Goal: Task Accomplishment & Management: Use online tool/utility

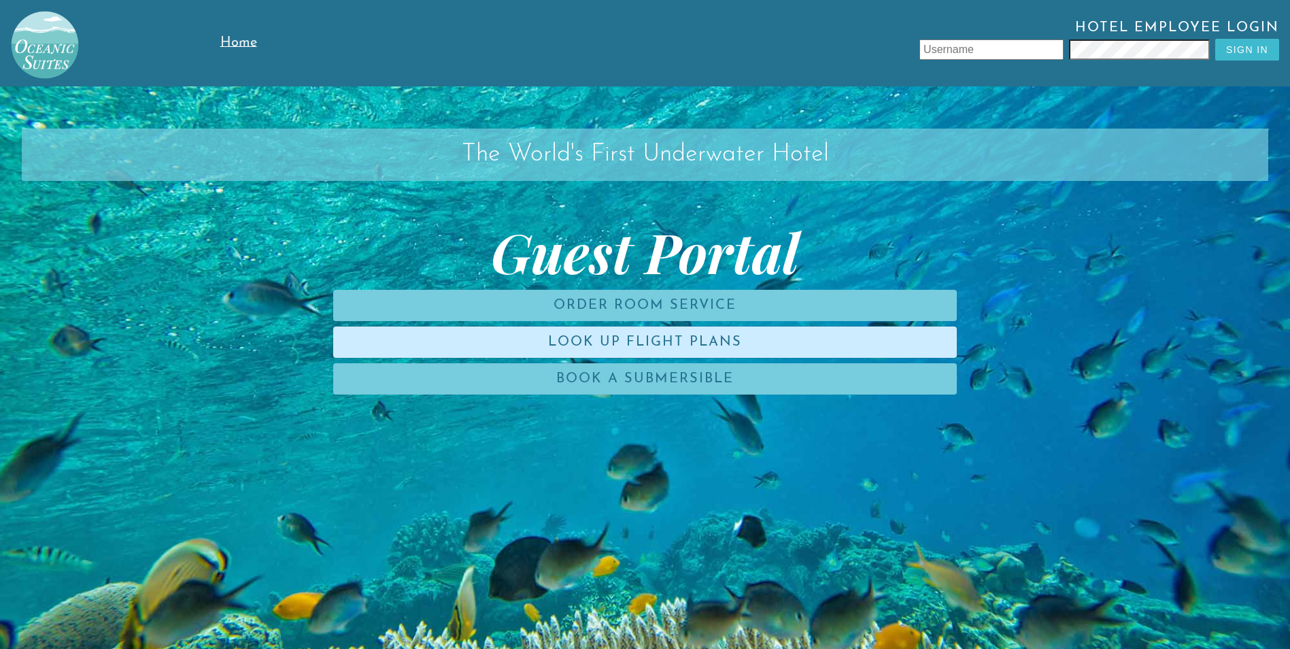
click at [592, 340] on link "Look Up Flight Plans" at bounding box center [645, 341] width 624 height 31
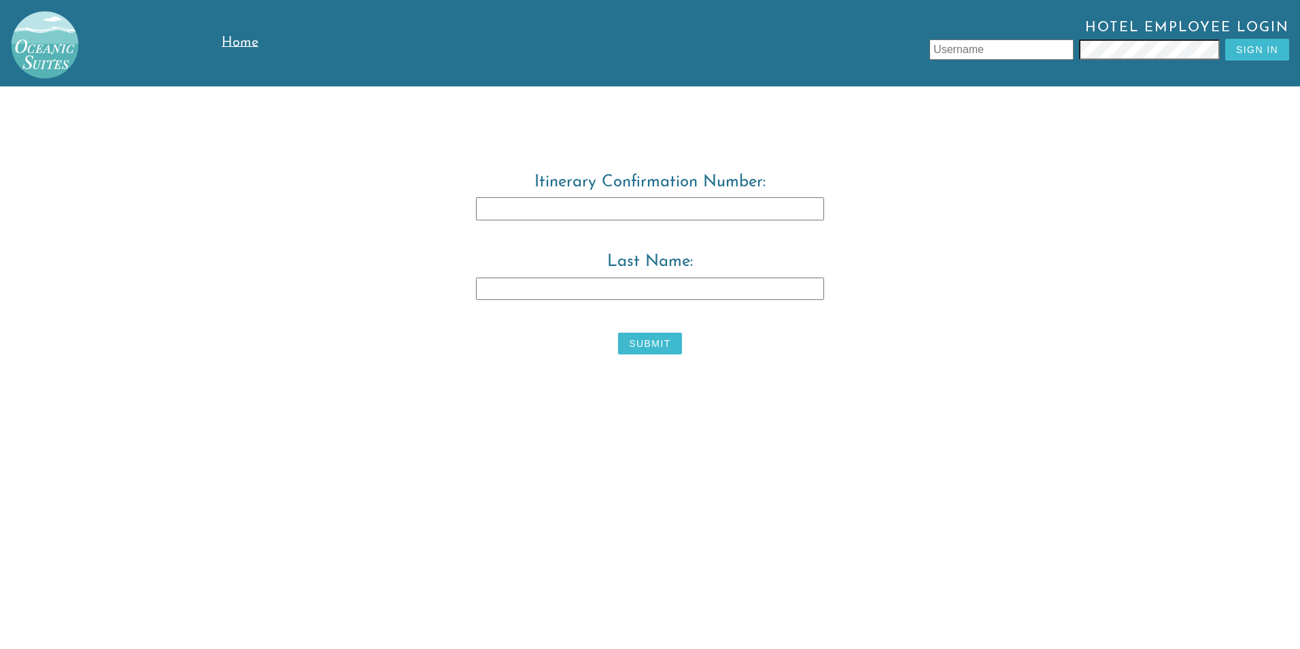
click at [546, 207] on input "Itinerary Confirmation Number:" at bounding box center [650, 208] width 348 height 23
type input "3829483"
click at [647, 286] on input "Last Name:" at bounding box center [650, 288] width 348 height 23
type input "ross"
click at [669, 358] on div "Itinerary Confirmation Number: 3829483 Last Name: [PERSON_NAME]" at bounding box center [650, 266] width 696 height 186
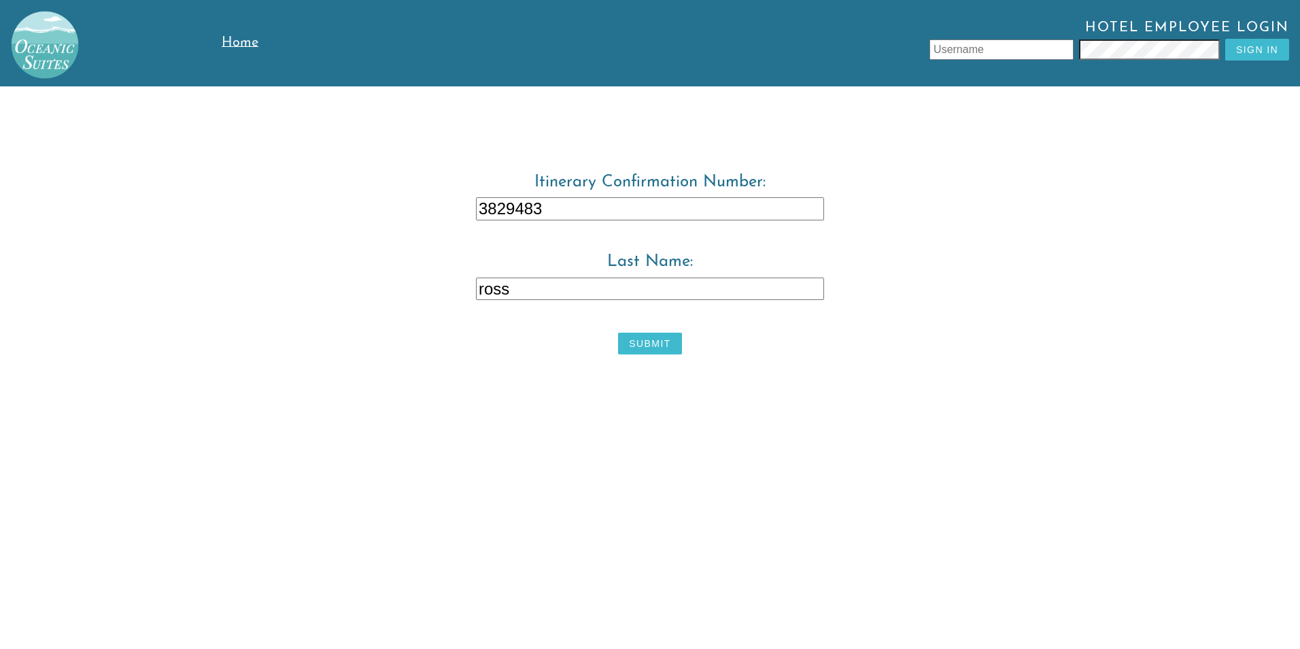
click at [672, 352] on button "Submit" at bounding box center [649, 344] width 63 height 22
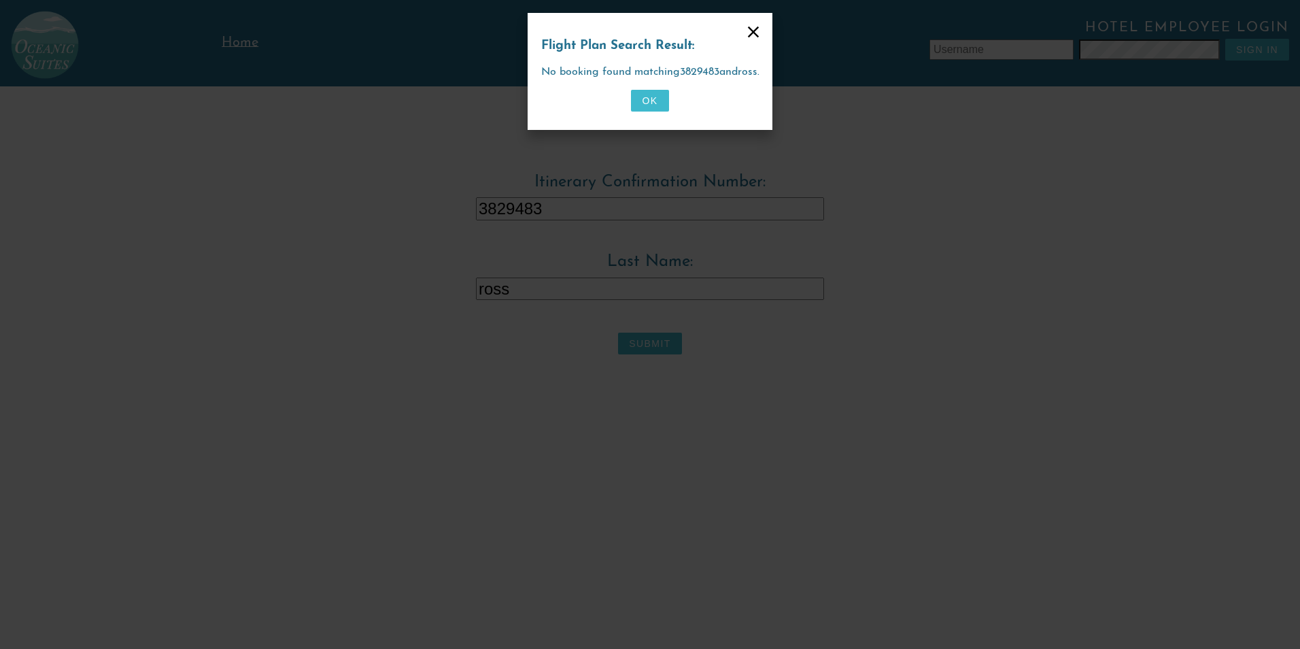
click at [755, 31] on icon at bounding box center [753, 31] width 19 height 19
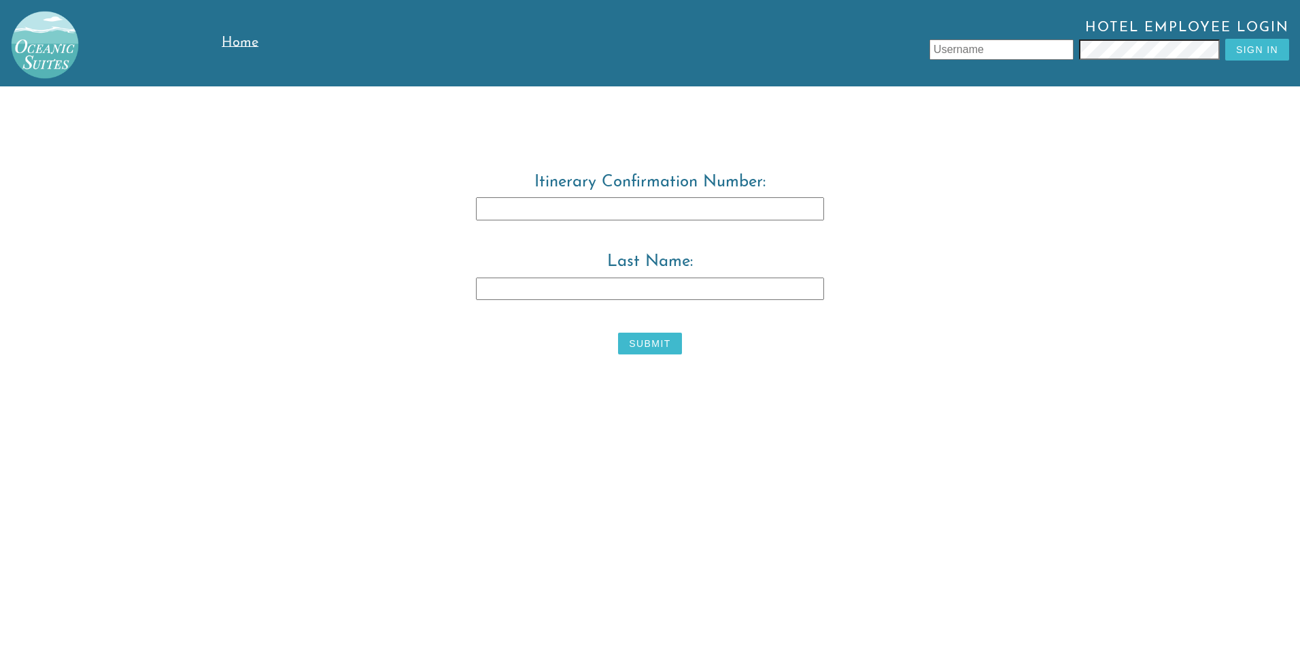
click at [579, 208] on input "Itinerary Confirmation Number:" at bounding box center [650, 208] width 348 height 23
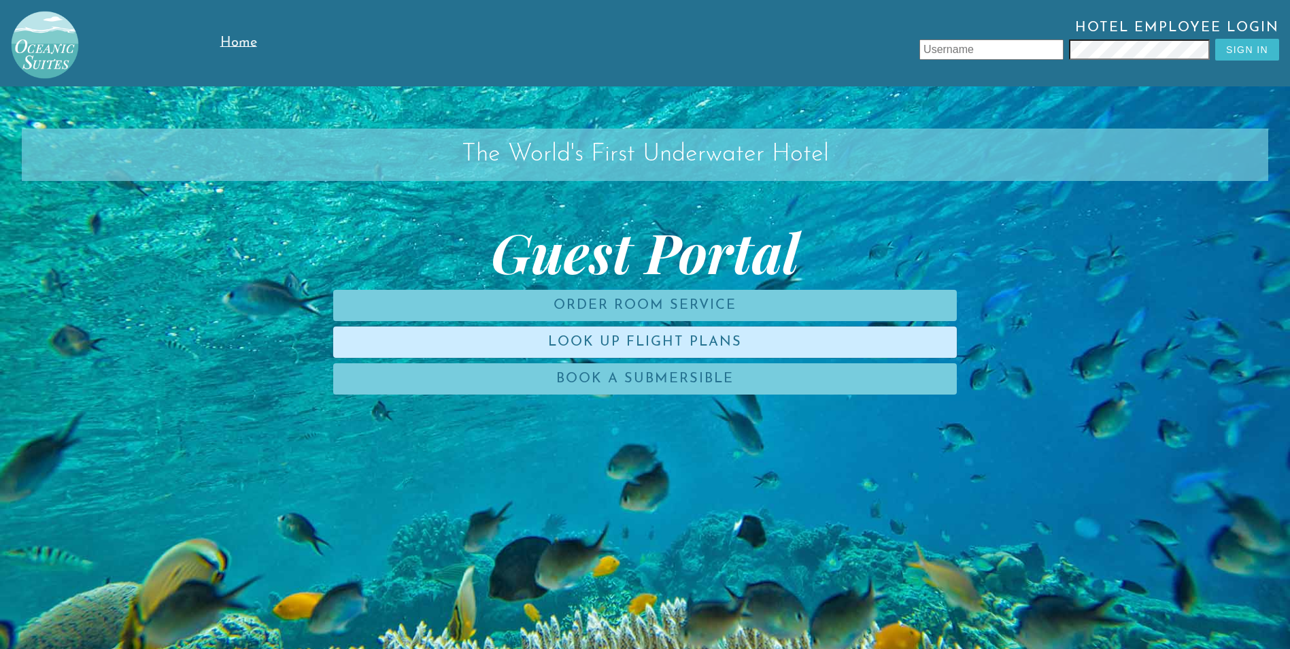
click at [637, 340] on link "Look Up Flight Plans" at bounding box center [645, 341] width 624 height 31
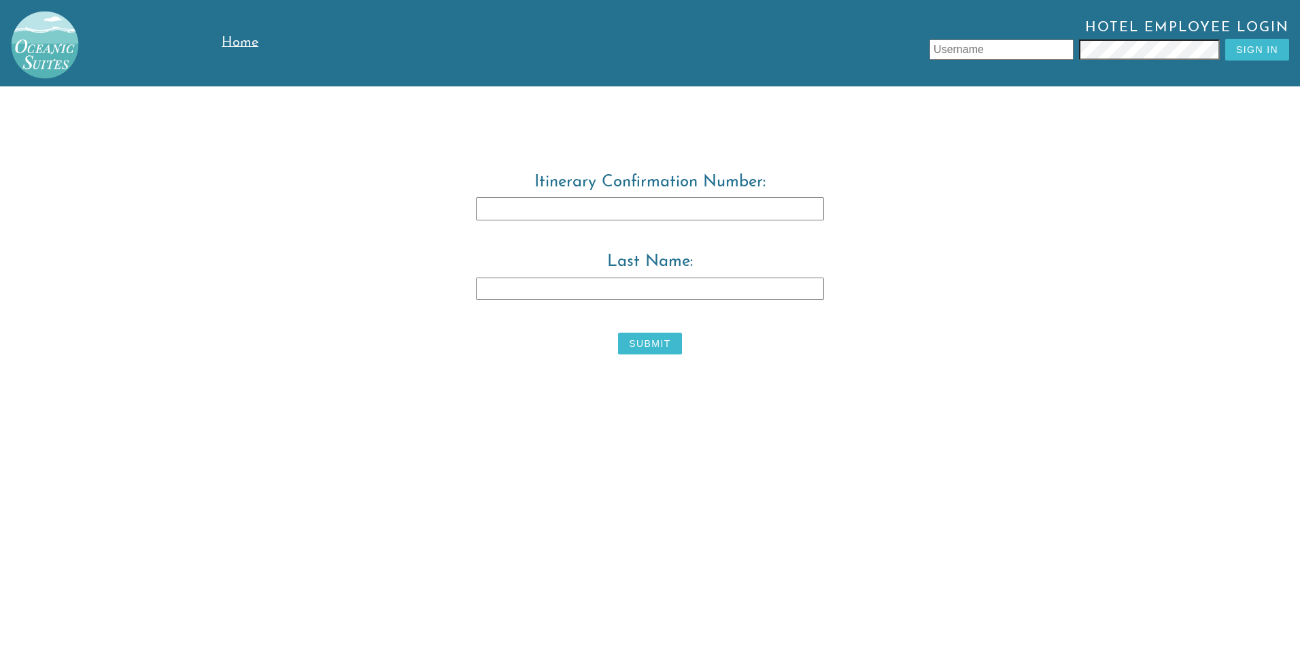
click at [600, 212] on input "Itinerary Confirmation Number:" at bounding box center [650, 208] width 348 height 23
type input "3829483"
click at [554, 292] on input "Last Name:" at bounding box center [650, 288] width 348 height 23
type input "ross"
click at [665, 343] on button "Submit" at bounding box center [649, 344] width 63 height 22
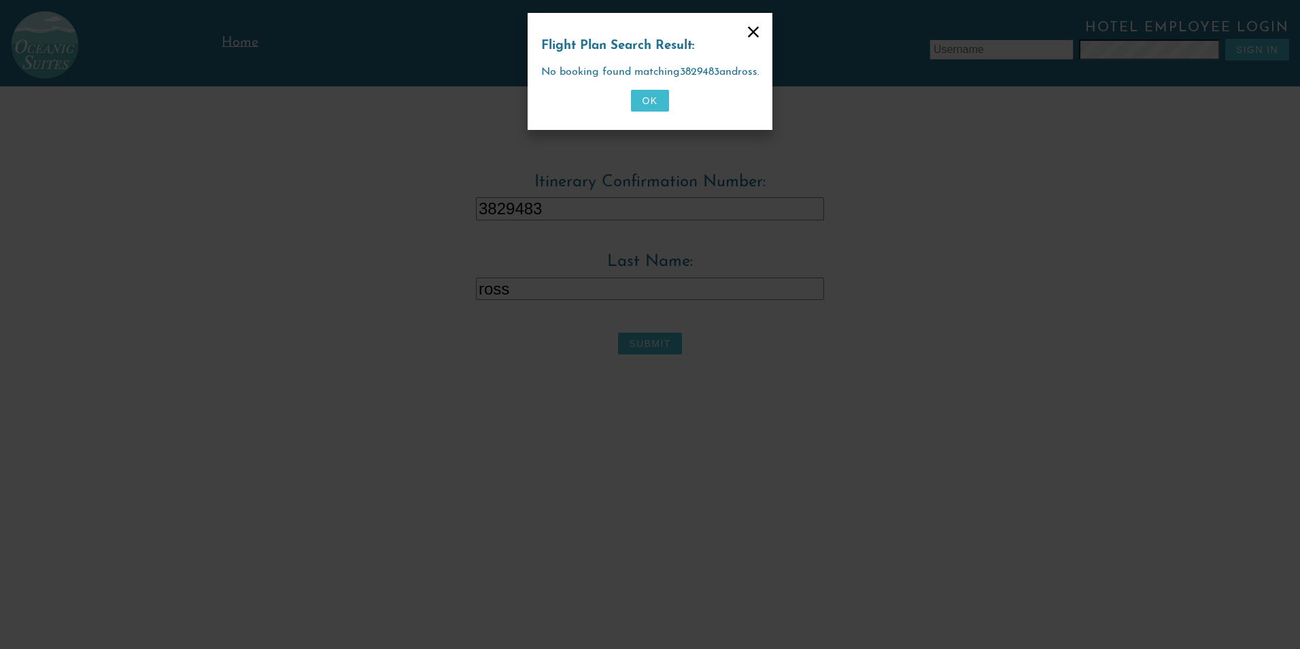
click at [754, 31] on icon at bounding box center [753, 31] width 19 height 19
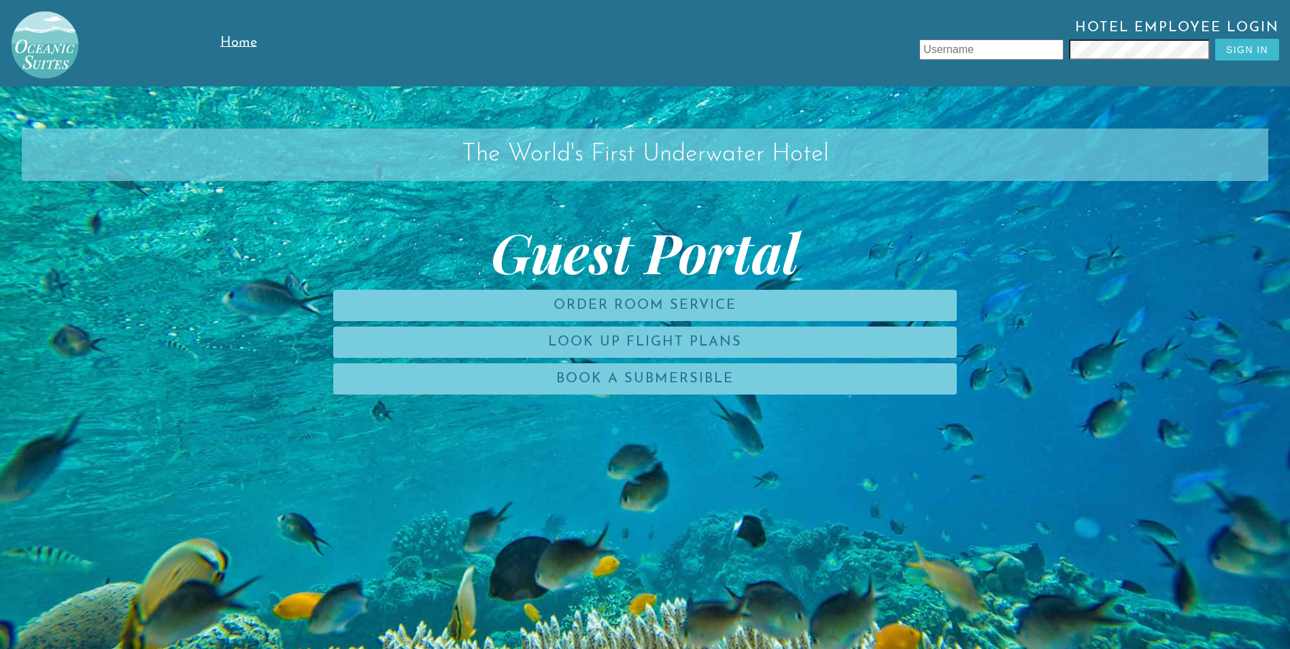
click at [966, 44] on input "text" at bounding box center [991, 49] width 144 height 20
click at [977, 52] on input "text" at bounding box center [991, 49] width 144 height 20
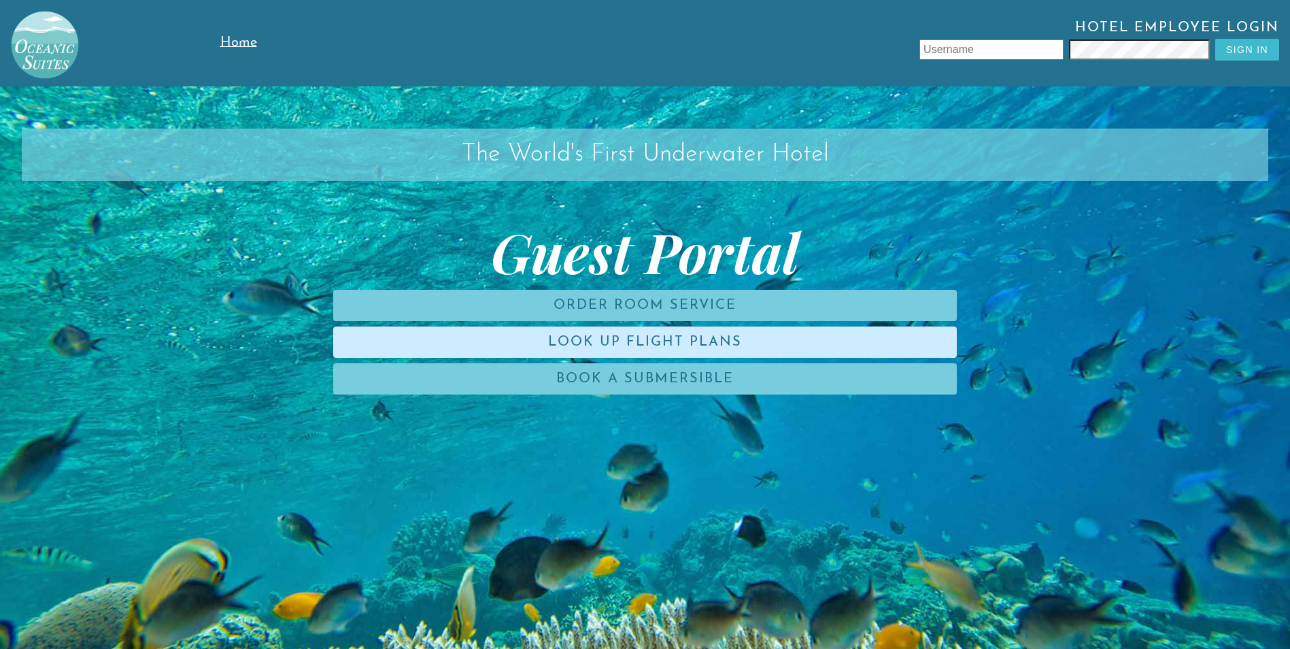
click at [768, 335] on link "Look Up Flight Plans" at bounding box center [645, 341] width 624 height 31
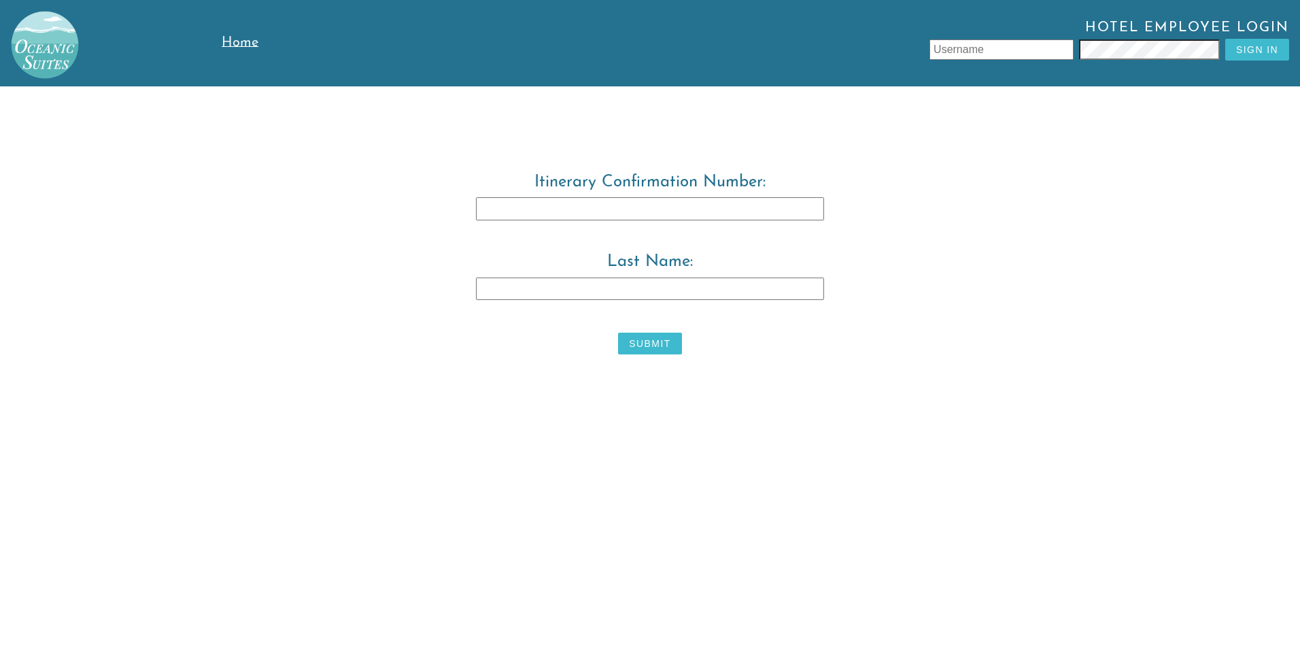
click at [609, 215] on input "Itinerary Confirmation Number:" at bounding box center [650, 208] width 348 height 23
type input "3829483"
click at [594, 292] on input "Last Name:" at bounding box center [650, 288] width 348 height 23
type input "warwick"
click at [676, 345] on button "Submit" at bounding box center [649, 344] width 63 height 22
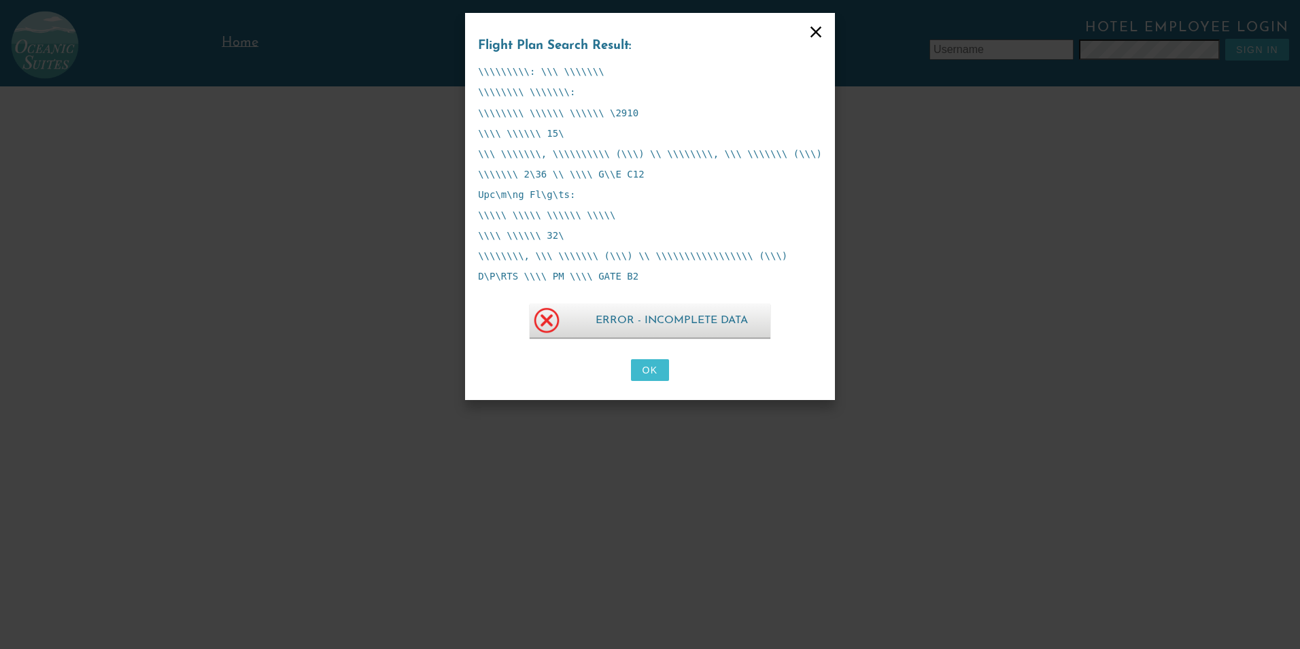
click at [807, 27] on icon at bounding box center [816, 31] width 19 height 19
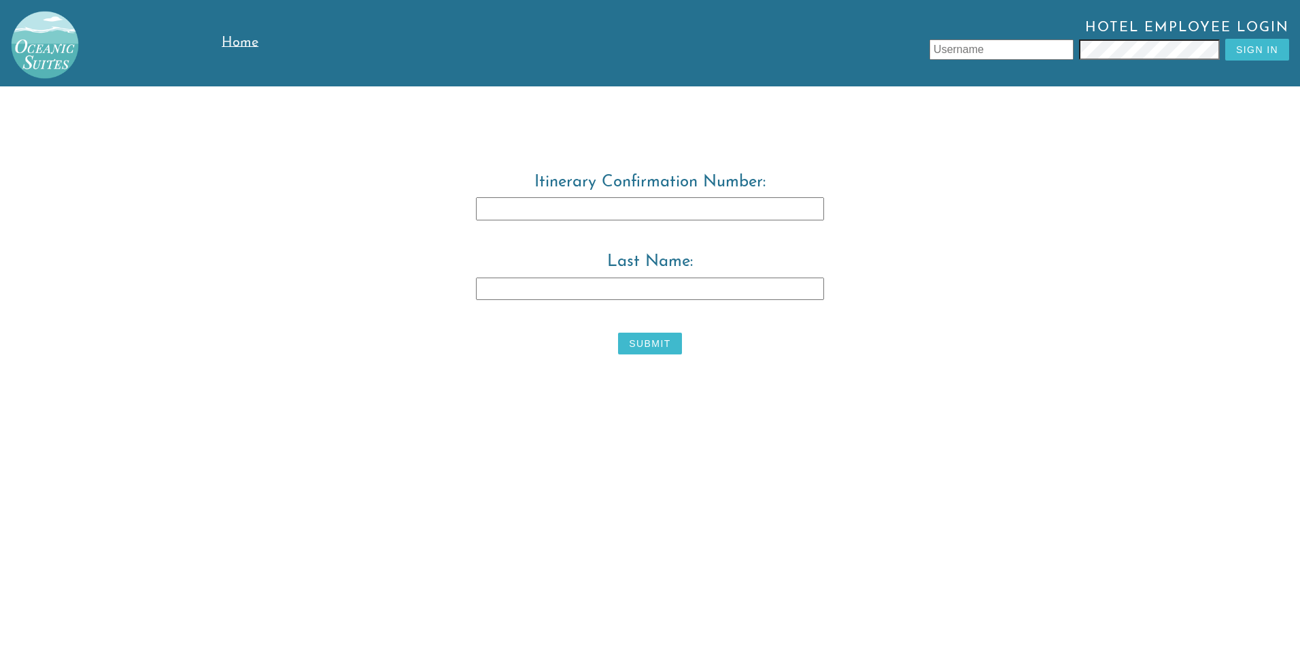
click at [252, 41] on span "Home" at bounding box center [240, 43] width 37 height 14
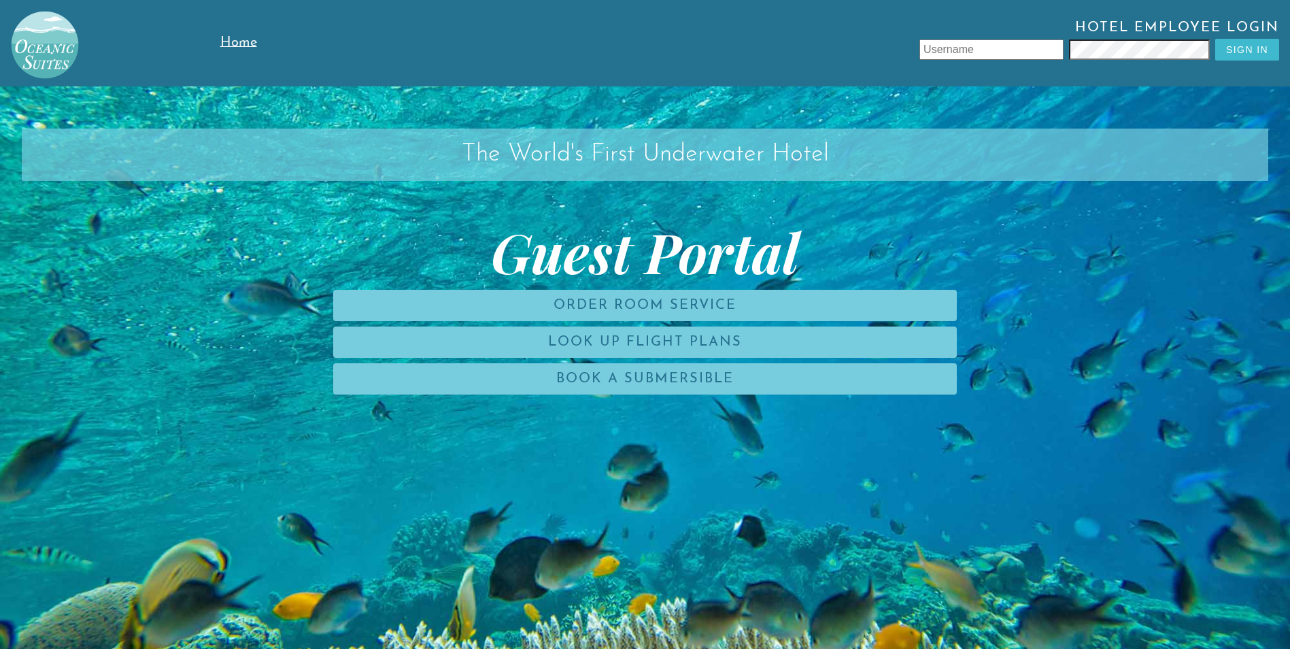
click at [964, 50] on input "text" at bounding box center [991, 49] width 144 height 20
click at [941, 48] on input "text" at bounding box center [991, 49] width 144 height 20
type input "leonzio"
click at [1236, 49] on button "Sign In" at bounding box center [1247, 50] width 64 height 22
click at [931, 60] on input "text" at bounding box center [991, 49] width 144 height 20
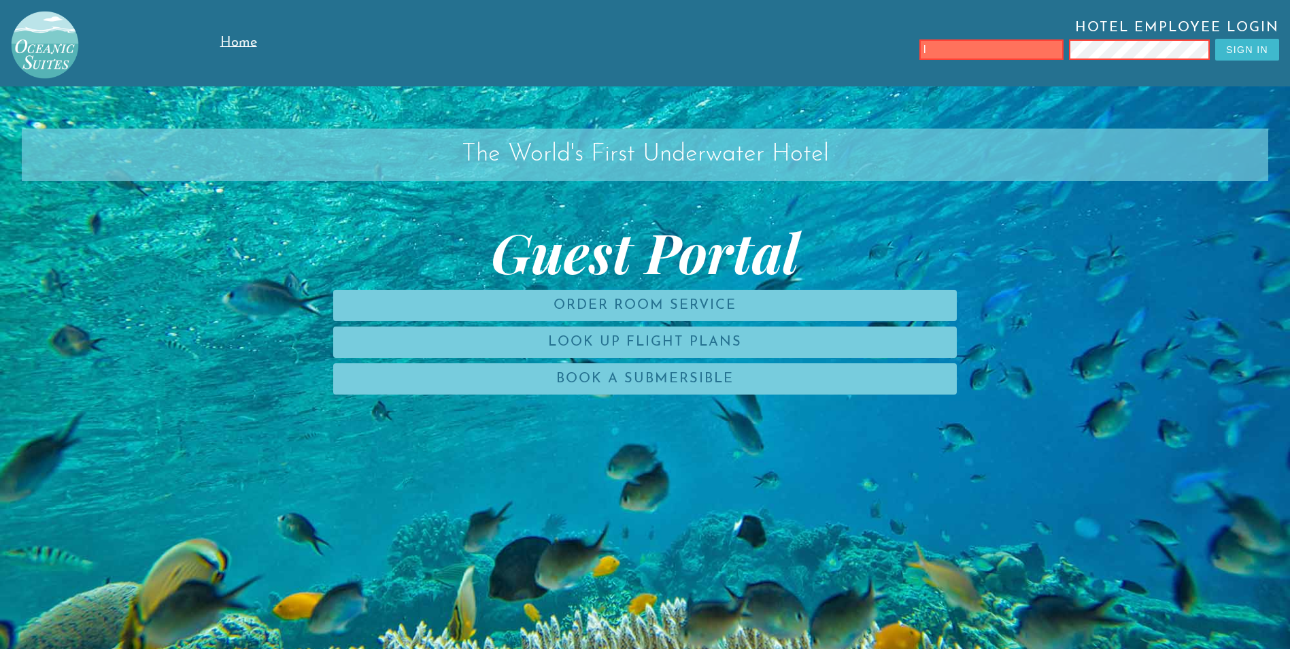
click at [976, 48] on input "l" at bounding box center [991, 49] width 144 height 20
type input "leonziotore"
click at [1252, 50] on button "Sign In" at bounding box center [1247, 50] width 64 height 22
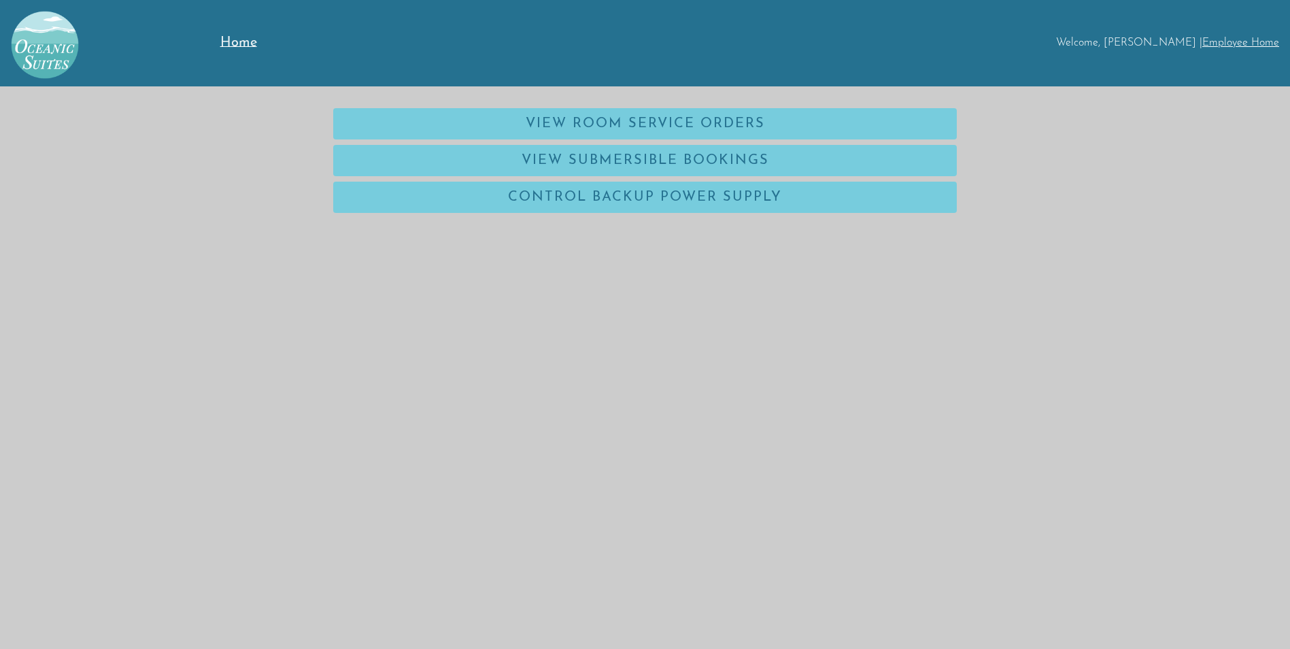
click at [1213, 44] on link "Employee Home" at bounding box center [1240, 42] width 77 height 11
click at [1222, 44] on link "Employee Home" at bounding box center [1240, 42] width 77 height 11
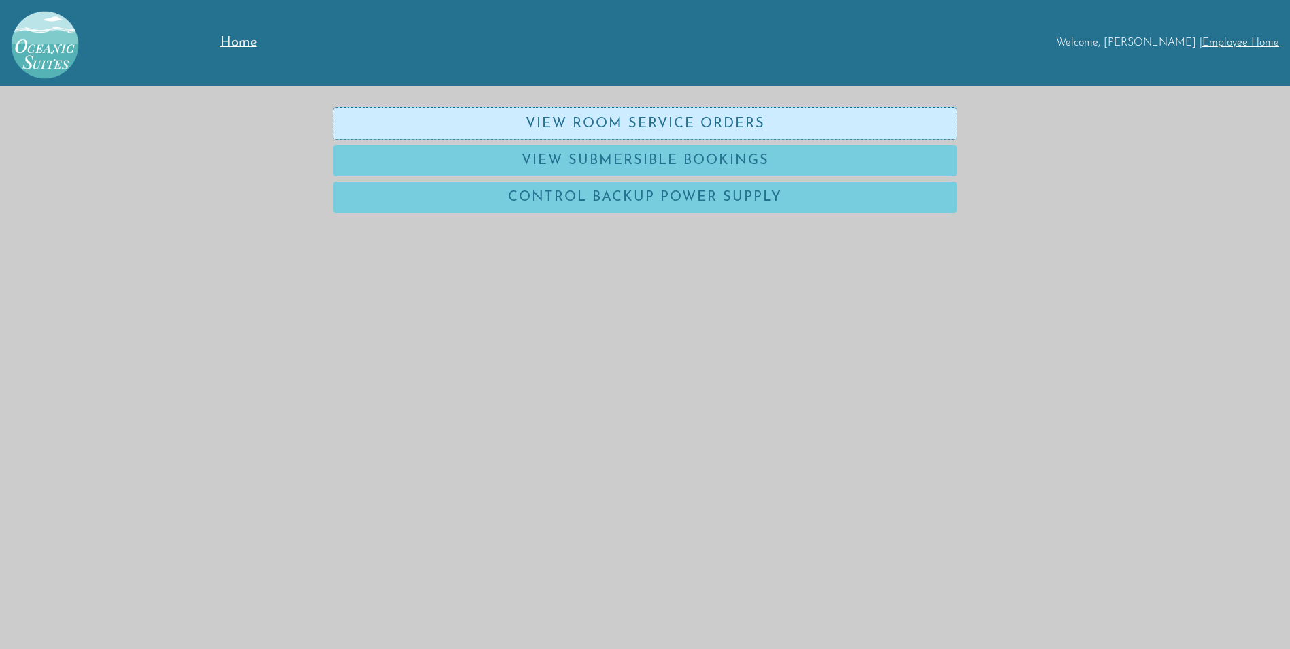
click at [567, 134] on link "View Room Service Orders" at bounding box center [645, 123] width 624 height 31
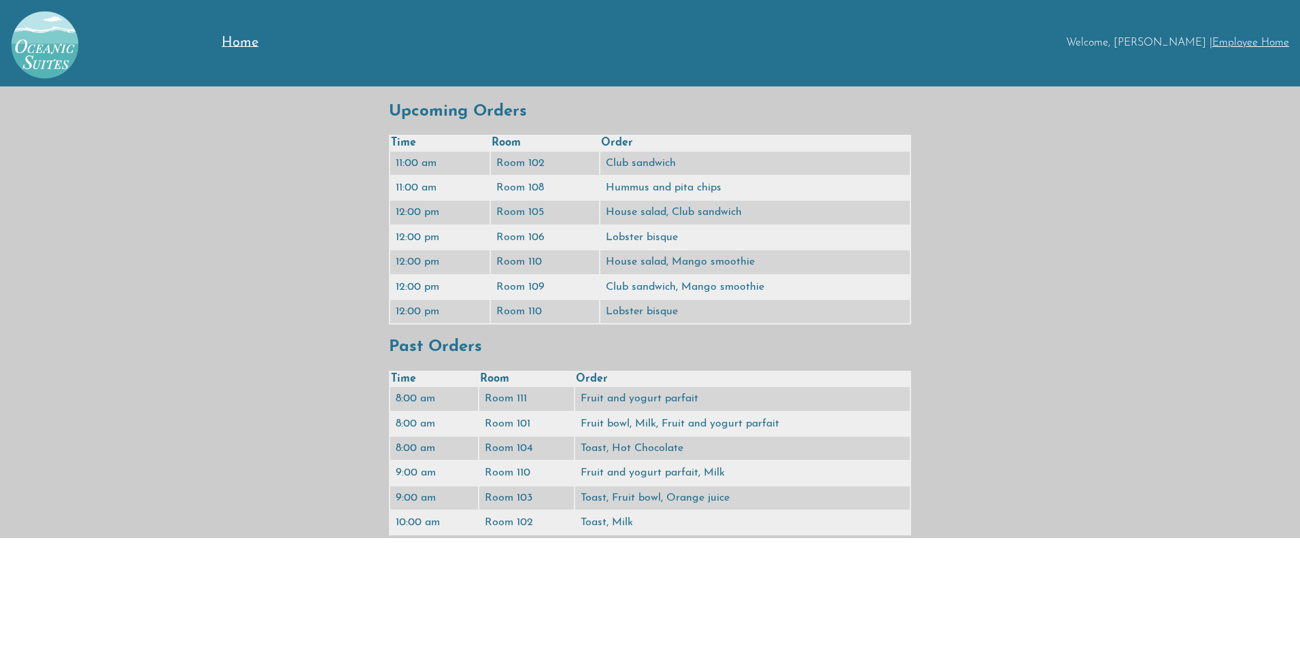
click at [256, 39] on span "Home" at bounding box center [240, 43] width 37 height 14
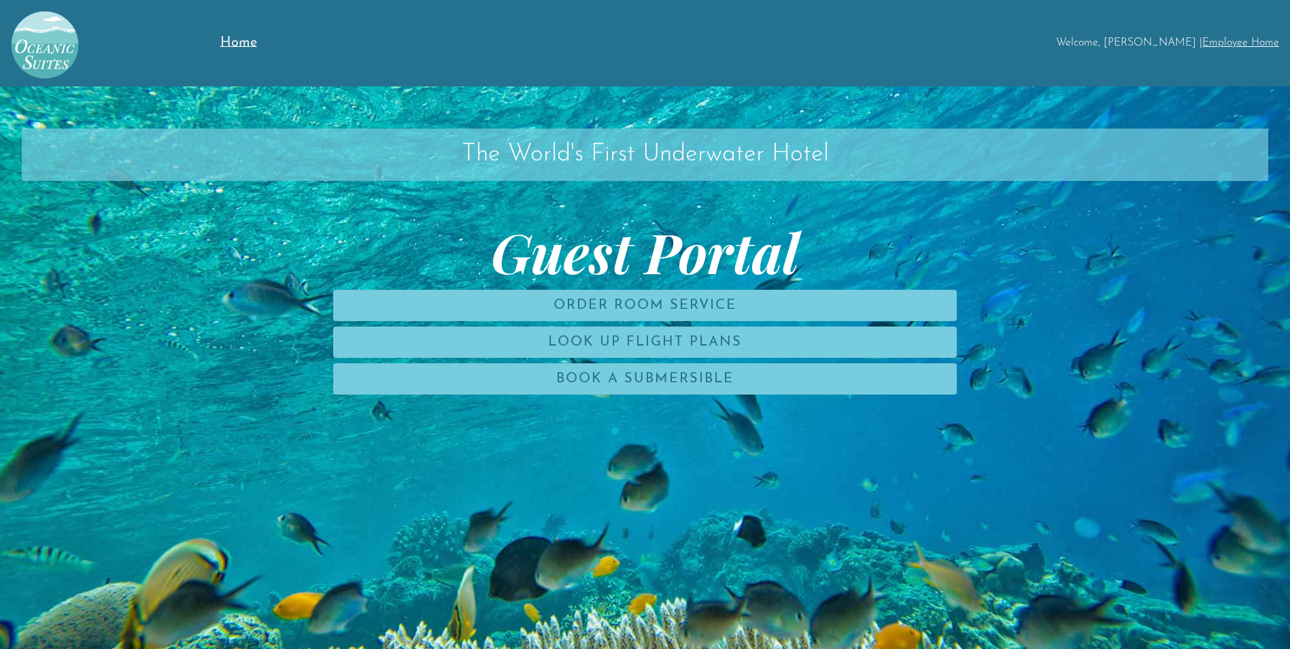
click at [1242, 41] on link "Employee Home" at bounding box center [1240, 42] width 77 height 11
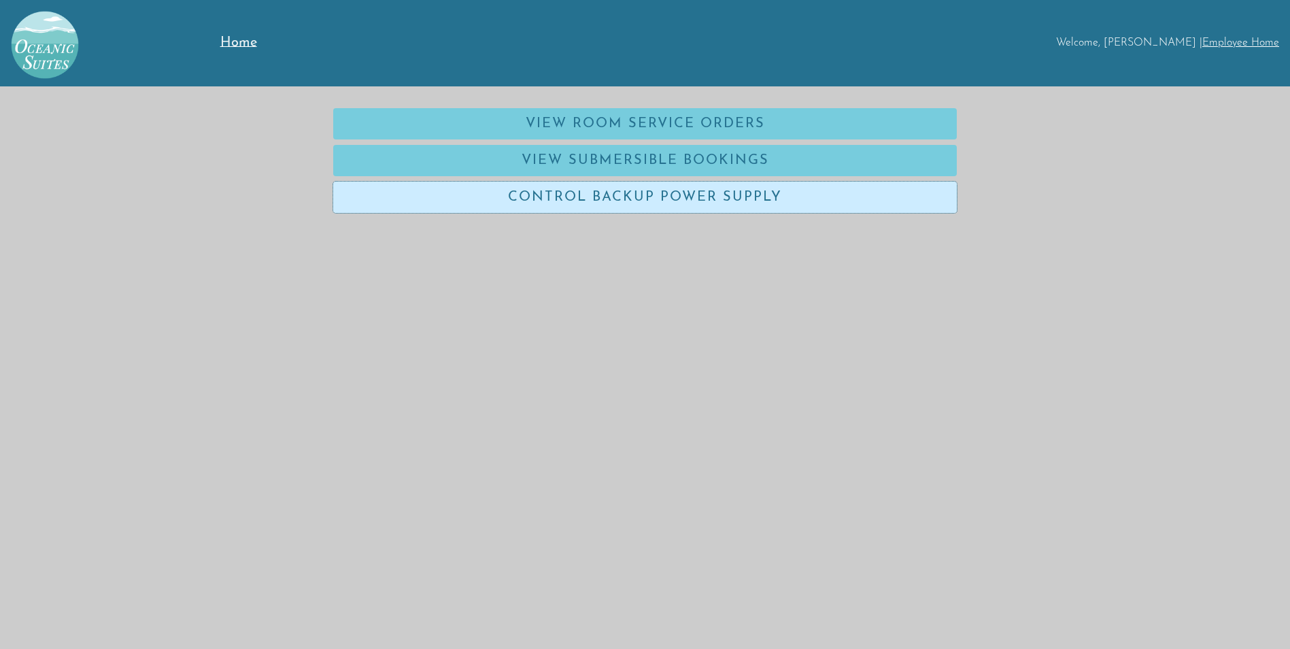
click at [708, 193] on link "Control Backup Power Supply" at bounding box center [645, 197] width 624 height 31
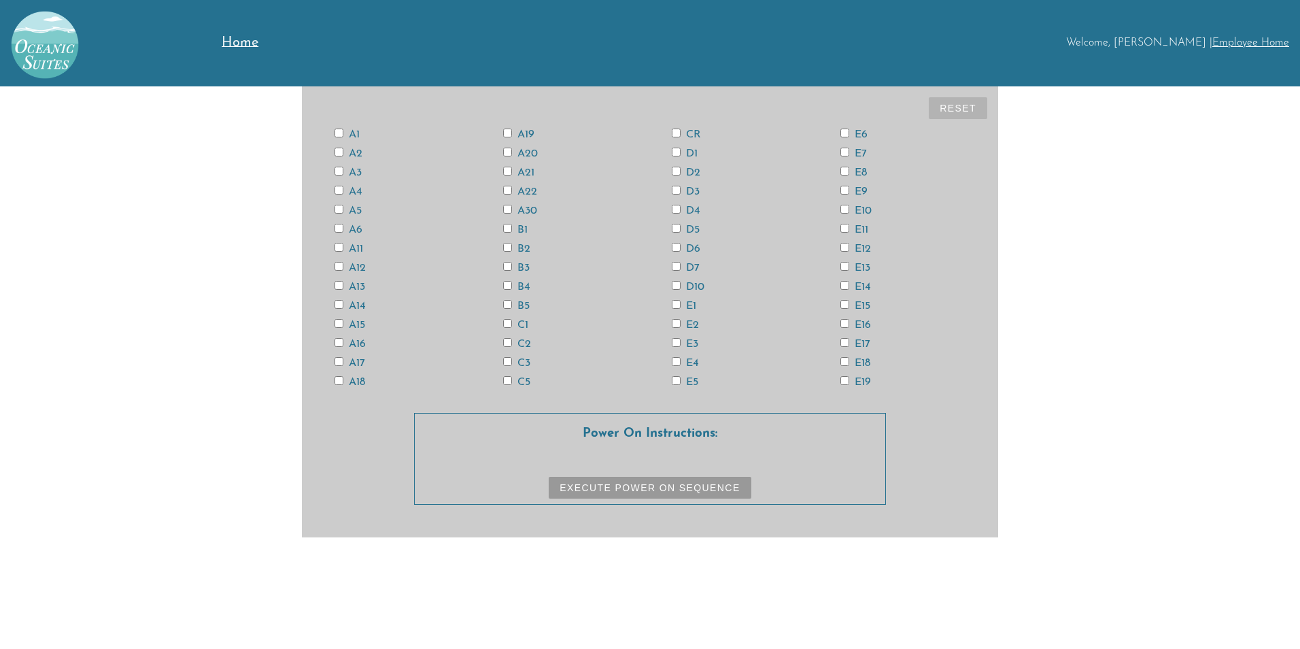
click at [339, 264] on input "A12" at bounding box center [339, 266] width 9 height 9
click at [632, 486] on button "Execute Power On Sequence" at bounding box center [650, 488] width 202 height 22
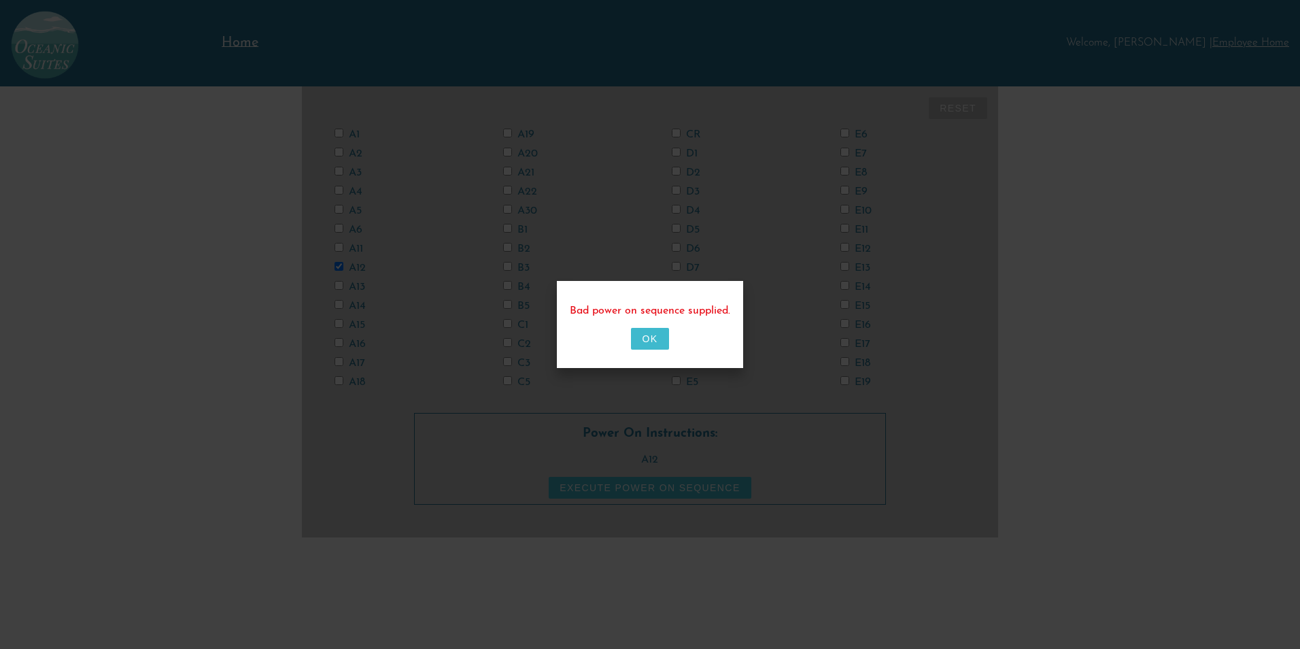
click at [641, 334] on button "OK" at bounding box center [649, 339] width 37 height 22
checkbox input "false"
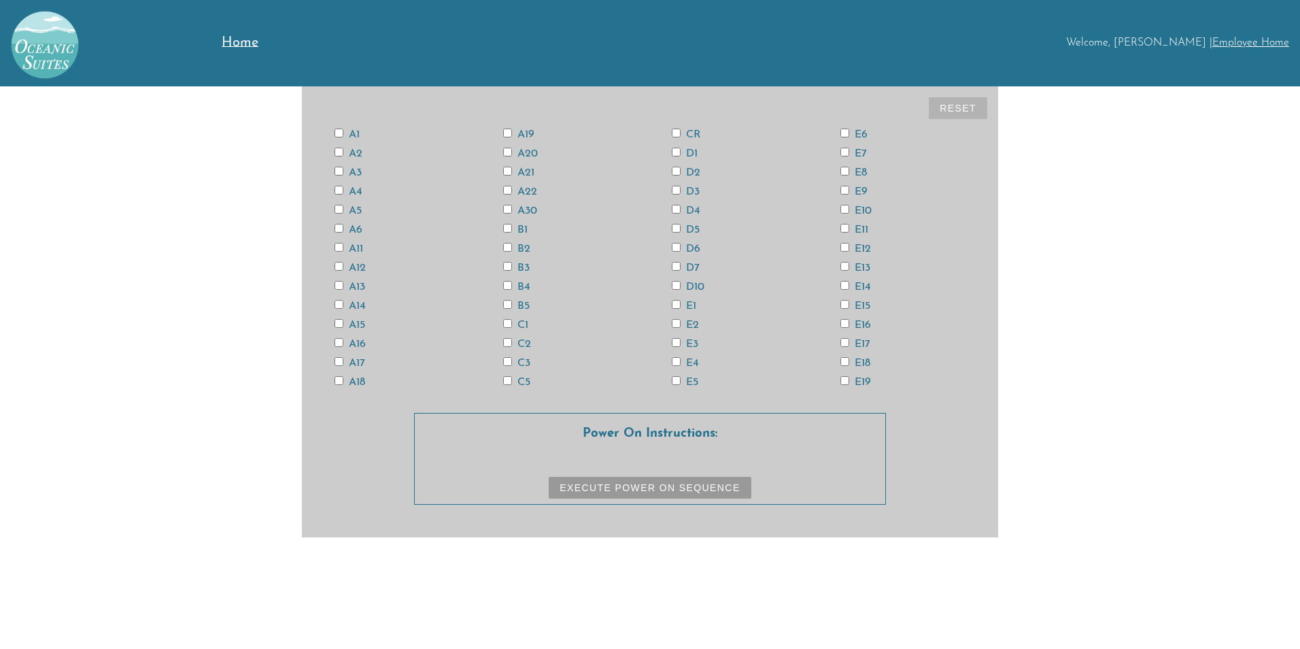
click at [337, 280] on div "A1 A2 A3 A4 A5 A6 A11 A12 A13 A14 A15 A16 A17 A18 A19 A20 A21 A22 A30 B1 B2 B3 …" at bounding box center [650, 257] width 675 height 267
click at [340, 283] on input "A13" at bounding box center [339, 285] width 9 height 9
checkbox input "true"
click at [342, 264] on input "A12" at bounding box center [339, 266] width 9 height 9
checkbox input "true"
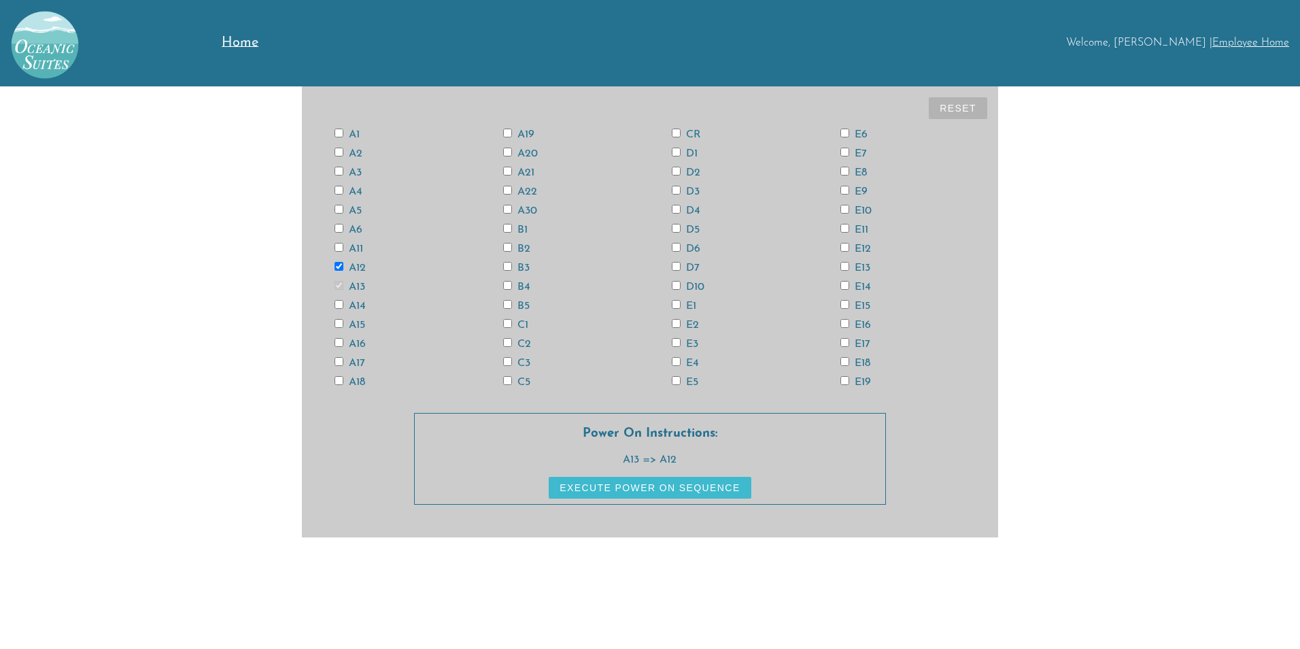
click at [677, 134] on input "CR" at bounding box center [676, 133] width 9 height 9
checkbox input "true"
click at [943, 112] on button "Reset" at bounding box center [958, 108] width 58 height 22
checkbox input "false"
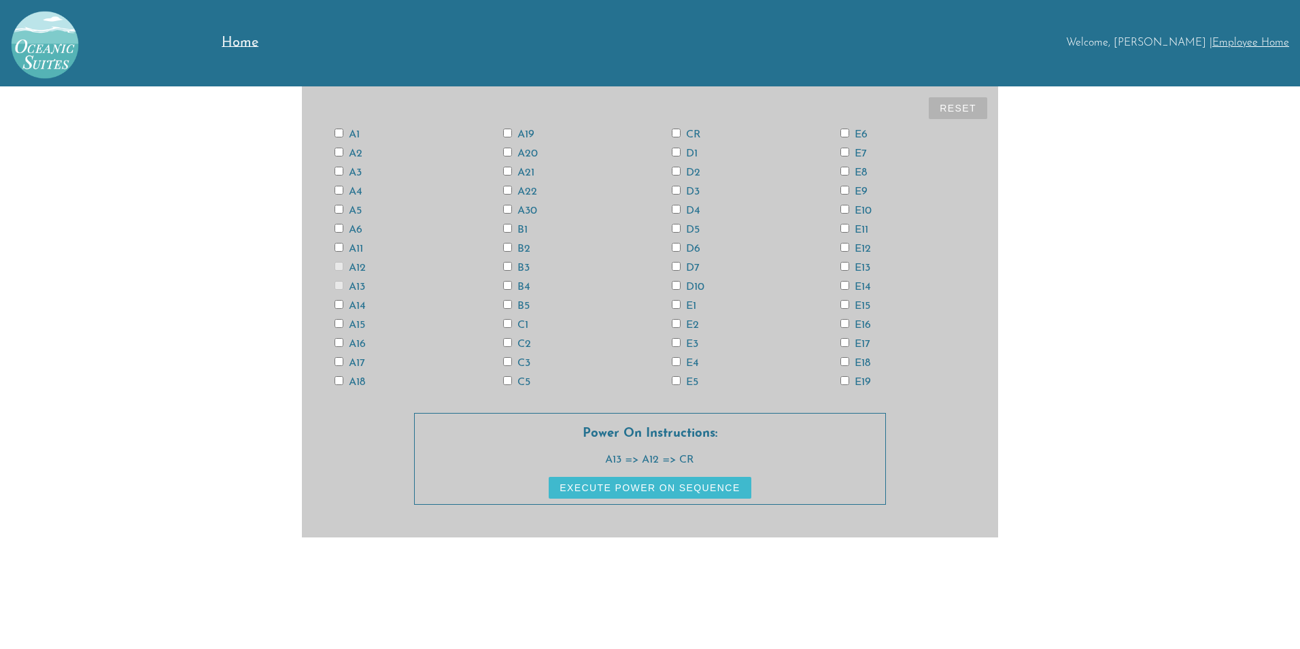
checkbox input "false"
click at [337, 269] on input "A12" at bounding box center [339, 266] width 9 height 9
checkbox input "true"
click at [685, 131] on label "CR" at bounding box center [686, 134] width 29 height 11
click at [681, 131] on input "CR" at bounding box center [676, 133] width 9 height 9
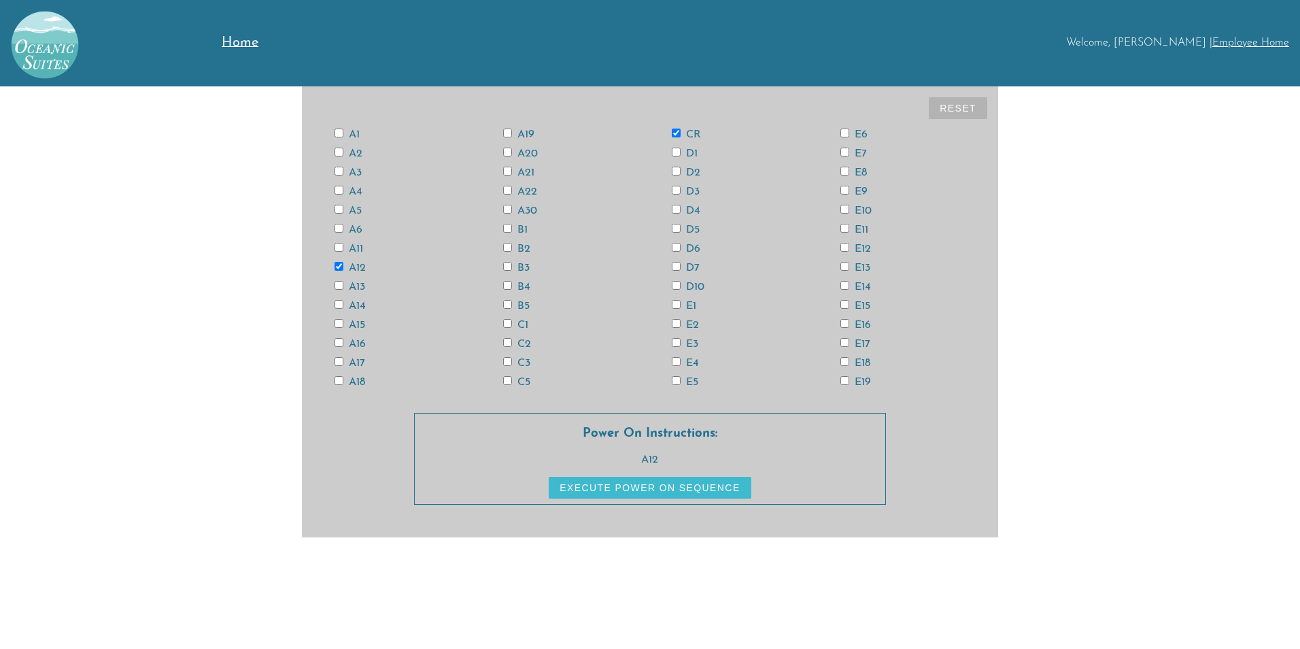
checkbox input "true"
click at [964, 112] on button "Reset" at bounding box center [958, 108] width 58 height 22
checkbox input "false"
click at [344, 262] on div "A12" at bounding box center [397, 267] width 169 height 11
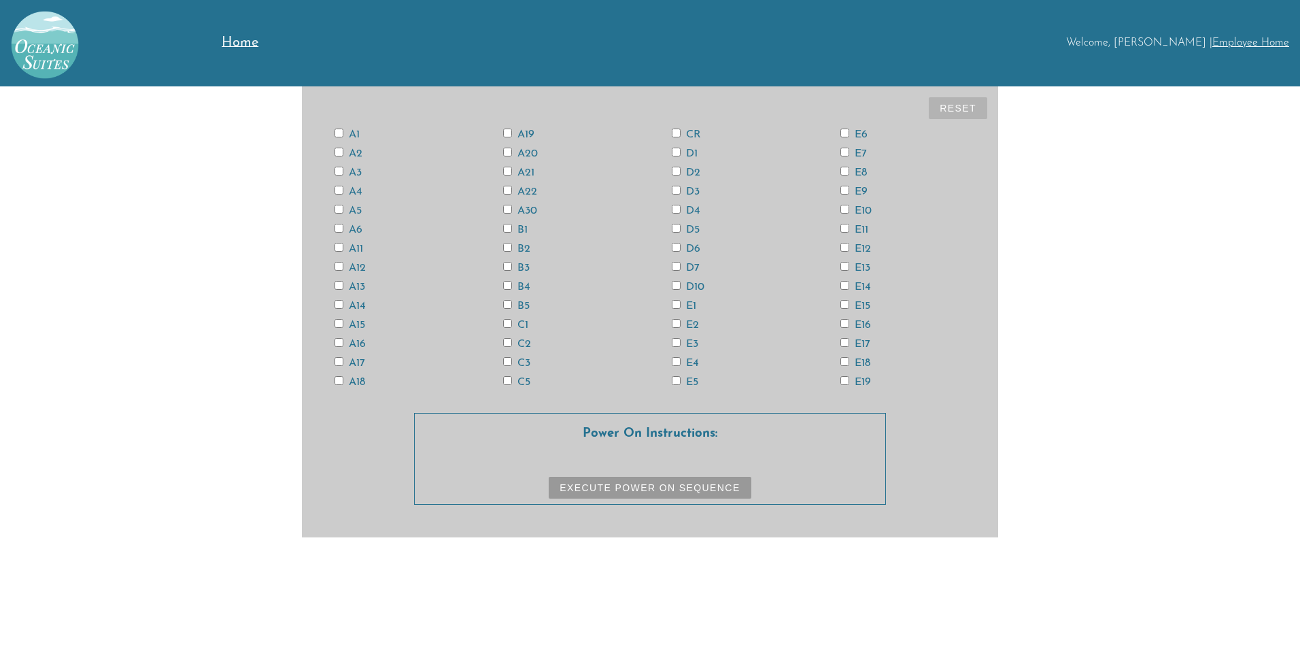
click at [340, 267] on input "A12" at bounding box center [339, 266] width 9 height 9
checkbox input "true"
click at [677, 358] on input "E4" at bounding box center [676, 361] width 9 height 9
checkbox input "true"
click at [336, 175] on input "A3" at bounding box center [339, 171] width 9 height 9
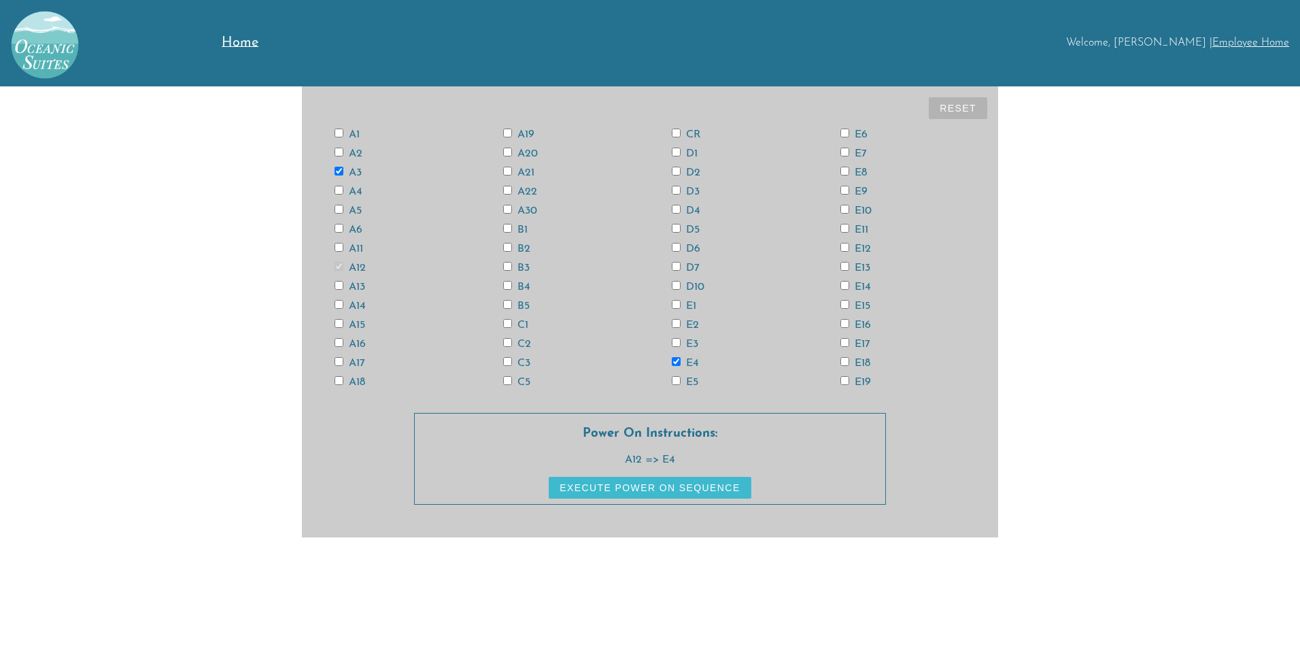
checkbox input "true"
click at [680, 247] on input "D6" at bounding box center [676, 247] width 9 height 9
checkbox input "true"
click at [847, 363] on input "E18" at bounding box center [845, 361] width 9 height 9
checkbox input "true"
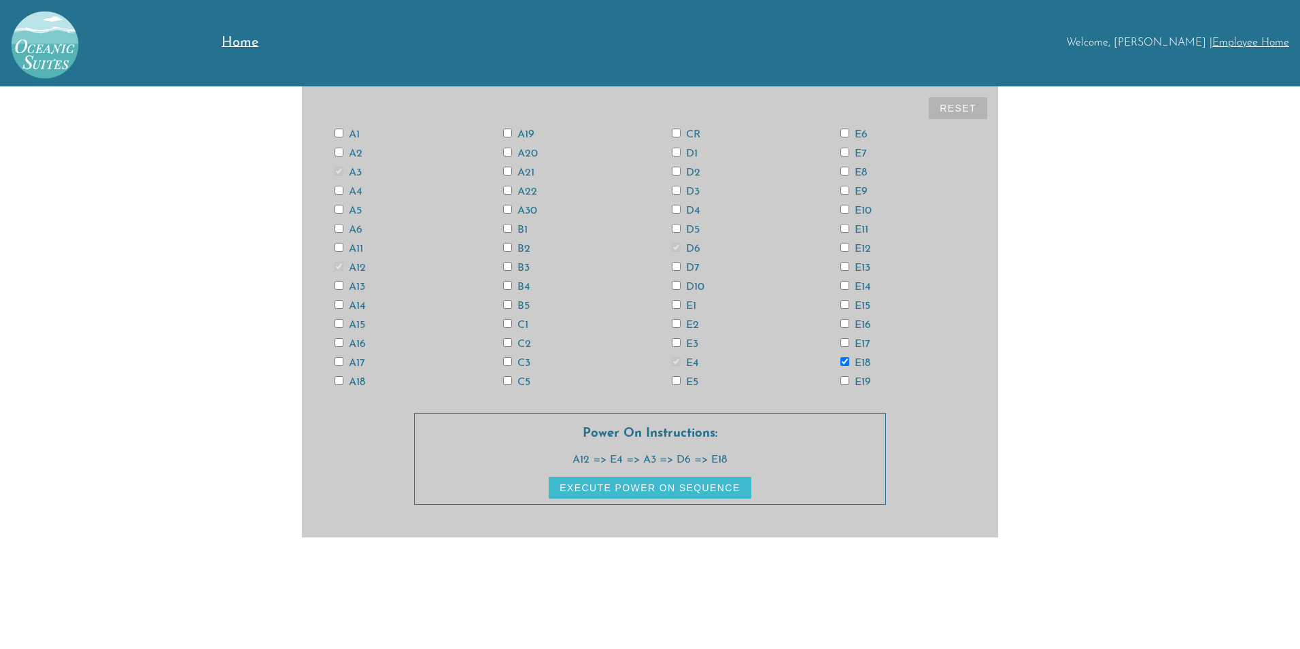
click at [339, 229] on input "A6" at bounding box center [339, 228] width 9 height 9
checkbox input "true"
click at [847, 283] on input "E14" at bounding box center [845, 285] width 9 height 9
checkbox input "true"
click at [849, 267] on input "E13" at bounding box center [845, 266] width 9 height 9
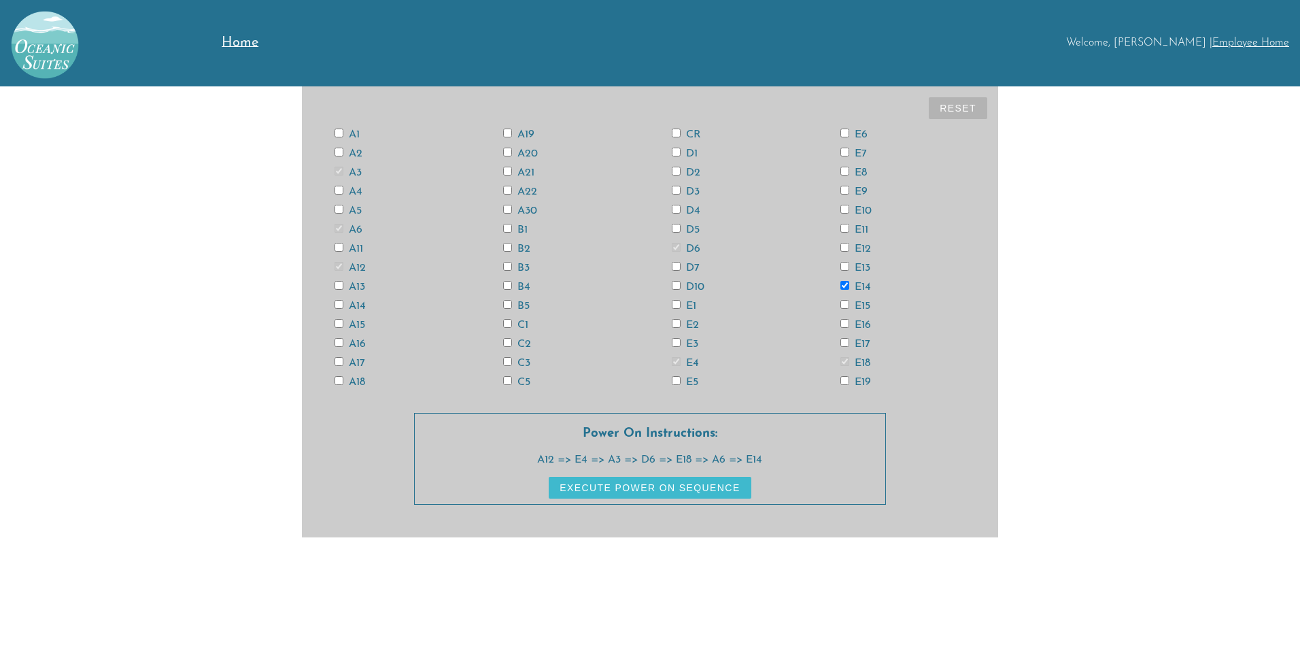
checkbox input "true"
click at [850, 251] on label "E12" at bounding box center [856, 248] width 31 height 11
click at [849, 251] on input "E12" at bounding box center [845, 247] width 9 height 9
checkbox input "true"
click at [851, 304] on label "E15" at bounding box center [856, 306] width 30 height 11
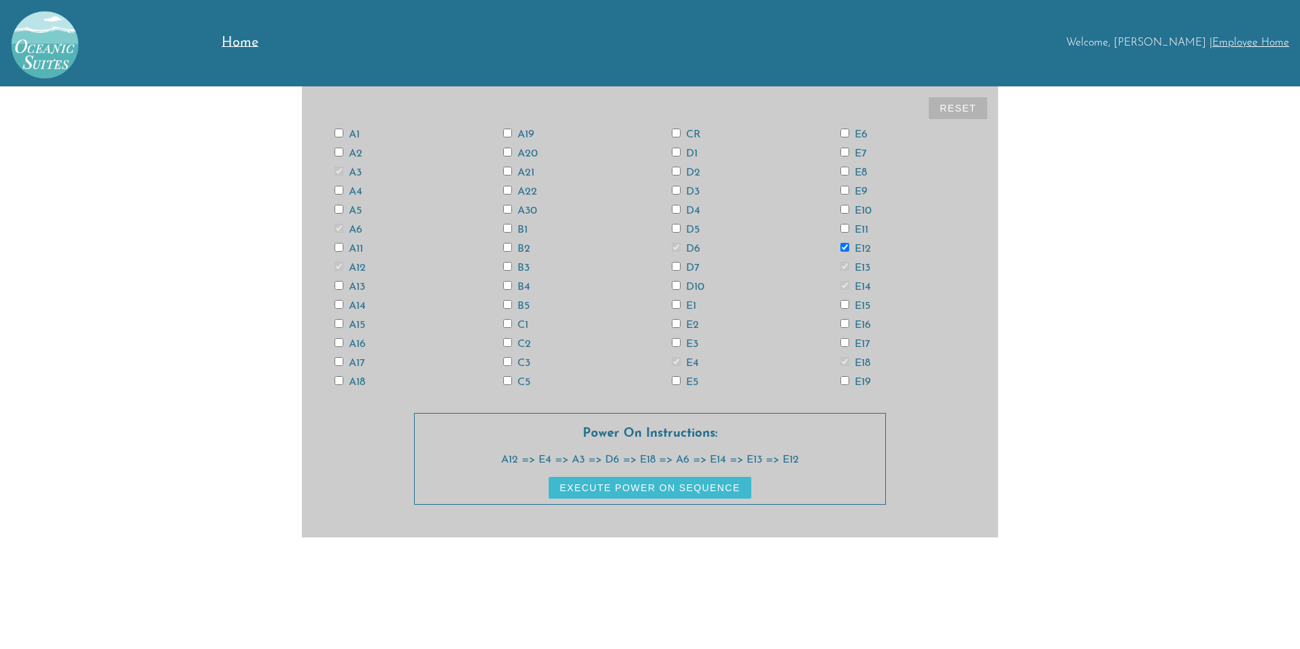
click at [849, 304] on input "E15" at bounding box center [845, 304] width 9 height 9
checkbox input "true"
click at [675, 134] on input "CR" at bounding box center [676, 133] width 9 height 9
checkbox input "true"
click at [725, 487] on button "Execute Power On Sequence" at bounding box center [650, 488] width 202 height 22
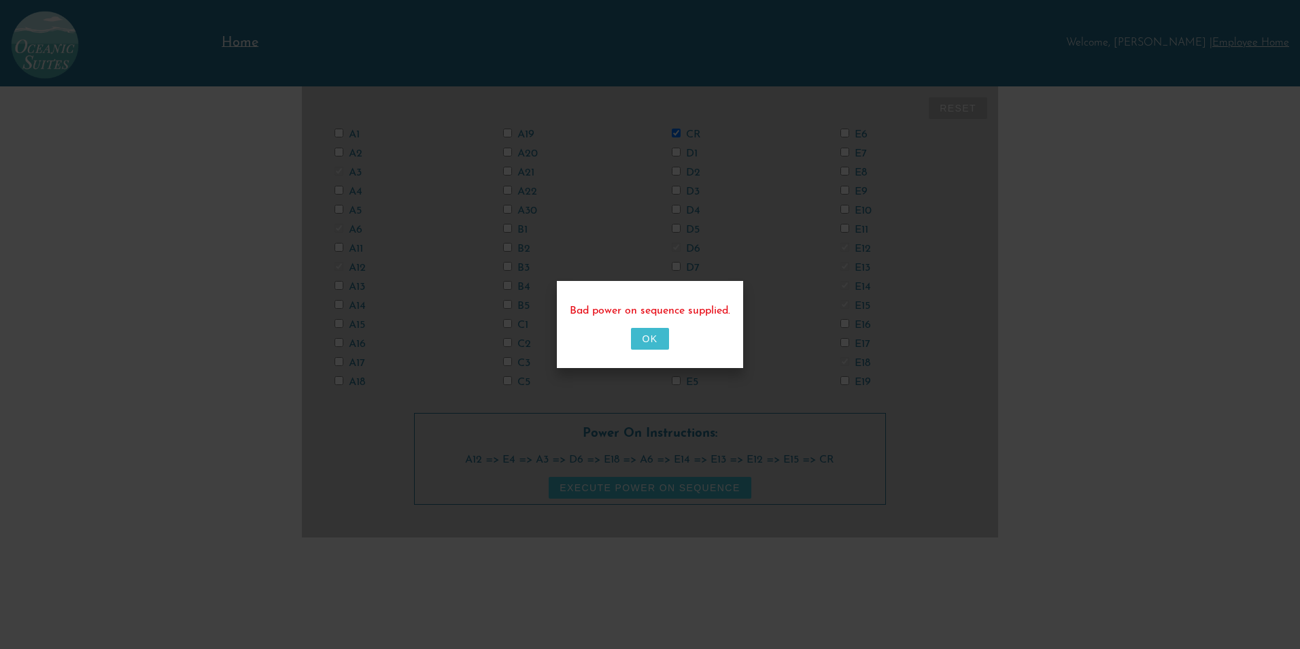
click at [646, 337] on button "OK" at bounding box center [649, 339] width 37 height 22
checkbox input "false"
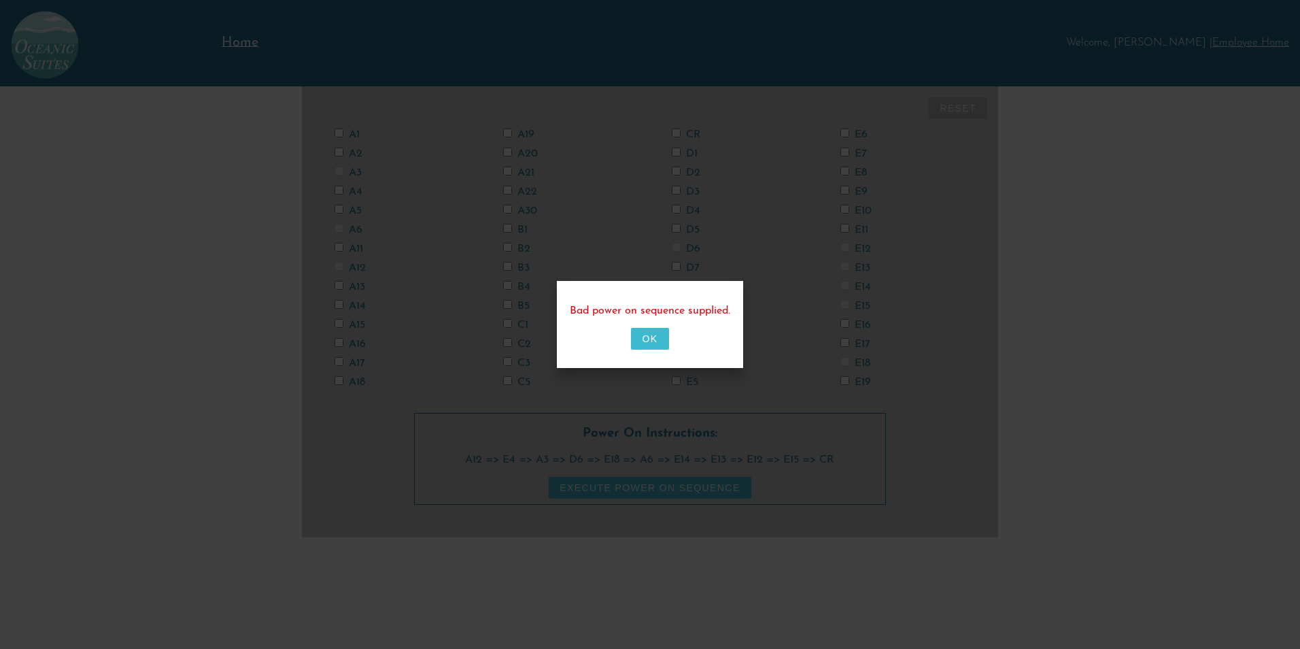
checkbox input "false"
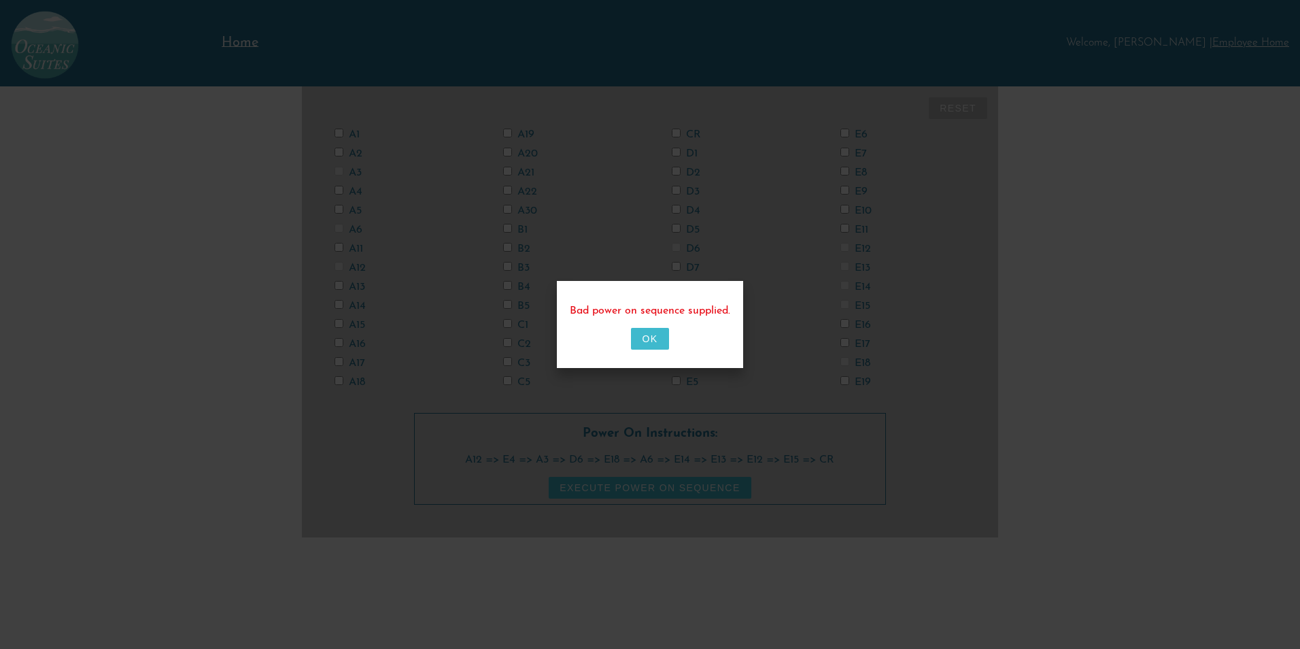
checkbox input "false"
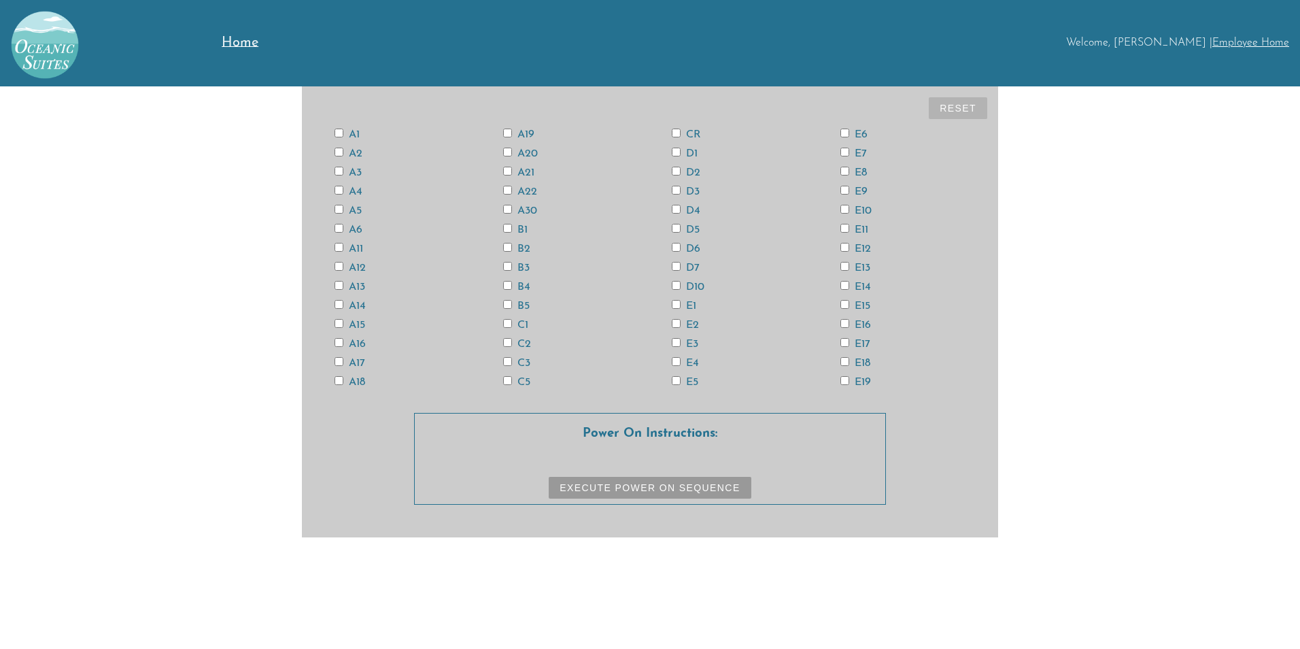
click at [340, 265] on input "A12" at bounding box center [339, 266] width 9 height 9
click at [937, 115] on button "Reset" at bounding box center [958, 108] width 58 height 22
click at [336, 266] on input "A12" at bounding box center [339, 266] width 9 height 9
click at [965, 111] on button "Reset" at bounding box center [958, 108] width 58 height 22
checkbox input "false"
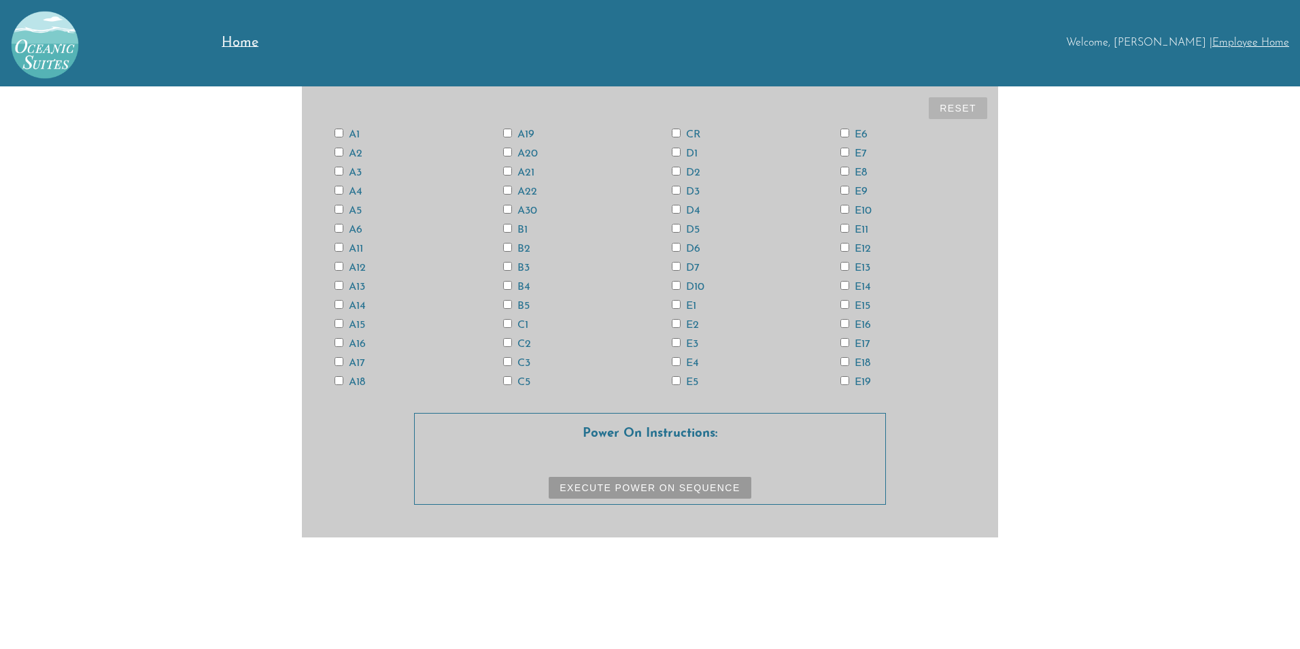
click at [673, 134] on input "CR" at bounding box center [676, 133] width 9 height 9
click at [962, 115] on button "Reset" at bounding box center [958, 108] width 58 height 22
checkbox input "false"
click at [336, 269] on input "A12" at bounding box center [339, 266] width 9 height 9
click at [958, 106] on button "Reset" at bounding box center [958, 108] width 58 height 22
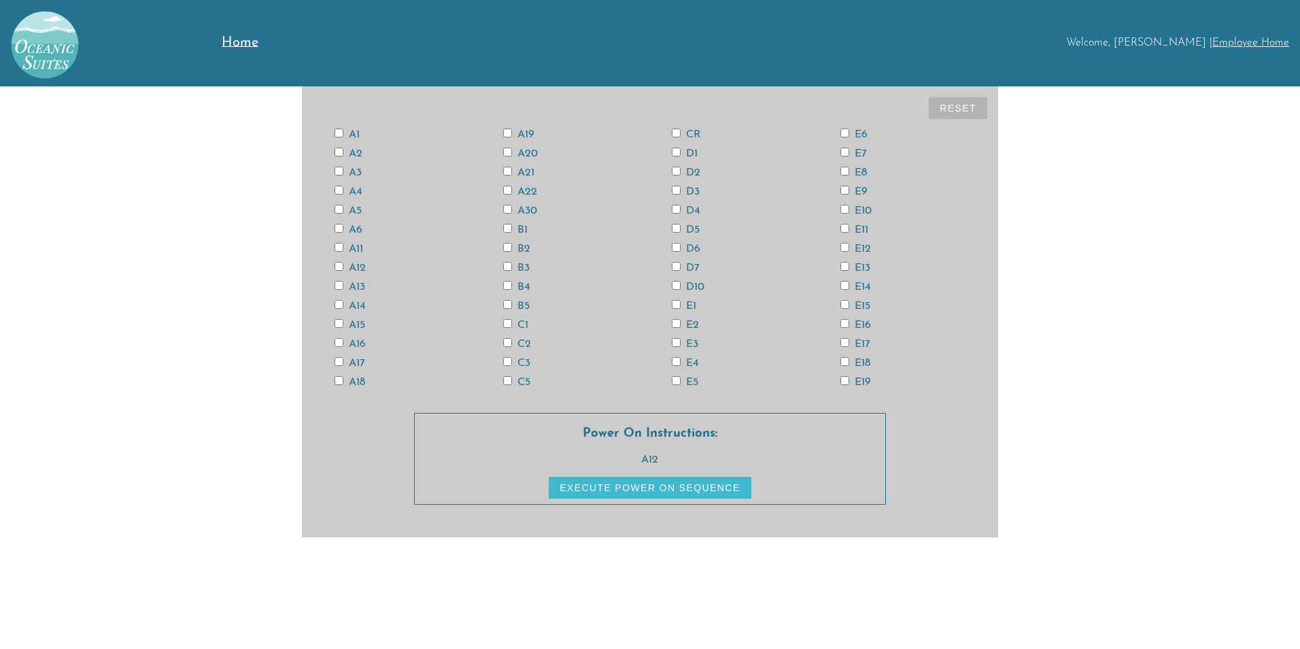
checkbox input "false"
click at [679, 135] on input "CR" at bounding box center [676, 133] width 9 height 9
checkbox input "true"
click at [844, 304] on input "E15" at bounding box center [845, 304] width 9 height 9
checkbox input "true"
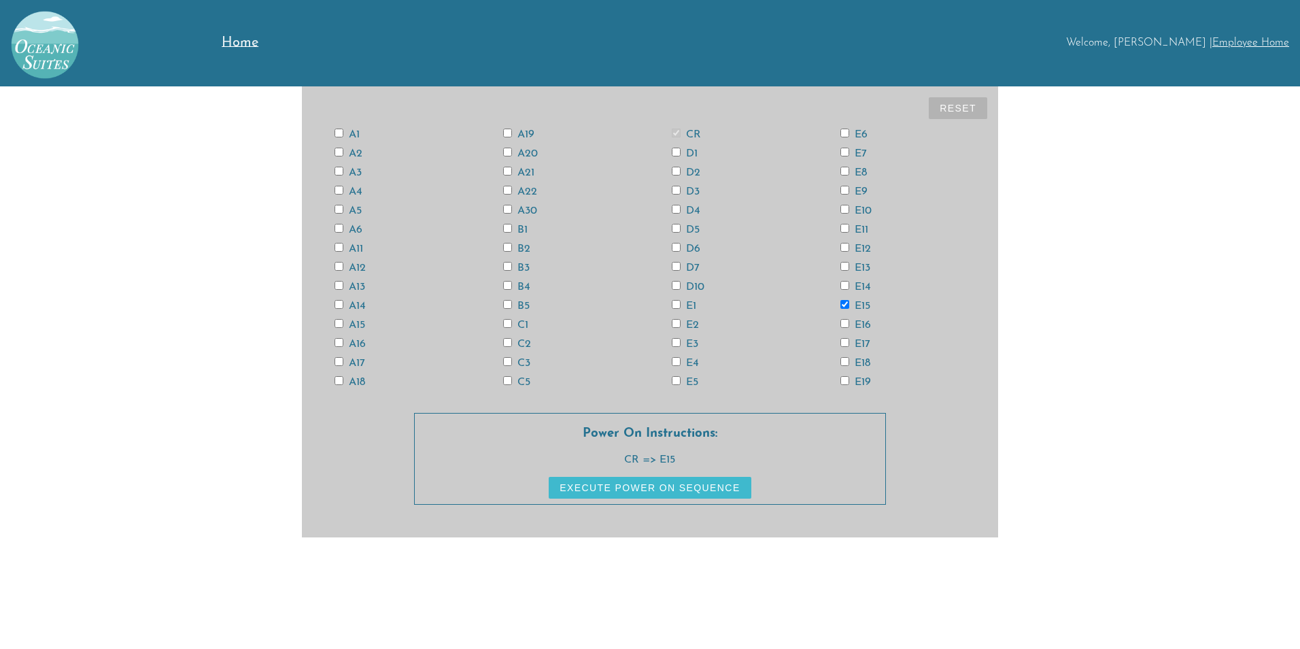
click at [849, 266] on label "E13" at bounding box center [856, 268] width 30 height 11
click at [849, 266] on input "E13" at bounding box center [845, 266] width 9 height 9
checkbox input "true"
click at [339, 170] on input "A3" at bounding box center [339, 171] width 9 height 9
checkbox input "true"
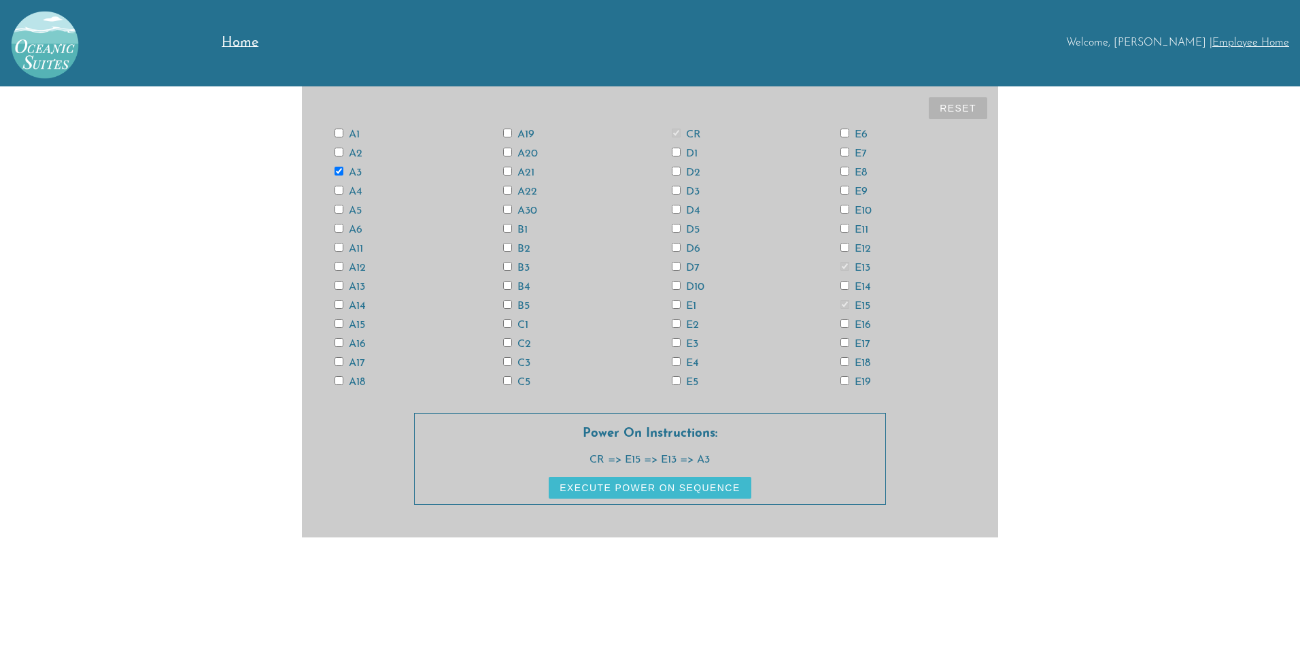
click at [335, 285] on input "A13" at bounding box center [339, 285] width 9 height 9
checkbox input "true"
click at [340, 263] on input "A12" at bounding box center [339, 266] width 9 height 9
checkbox input "true"
click at [713, 496] on button "Execute Power On Sequence" at bounding box center [650, 488] width 202 height 22
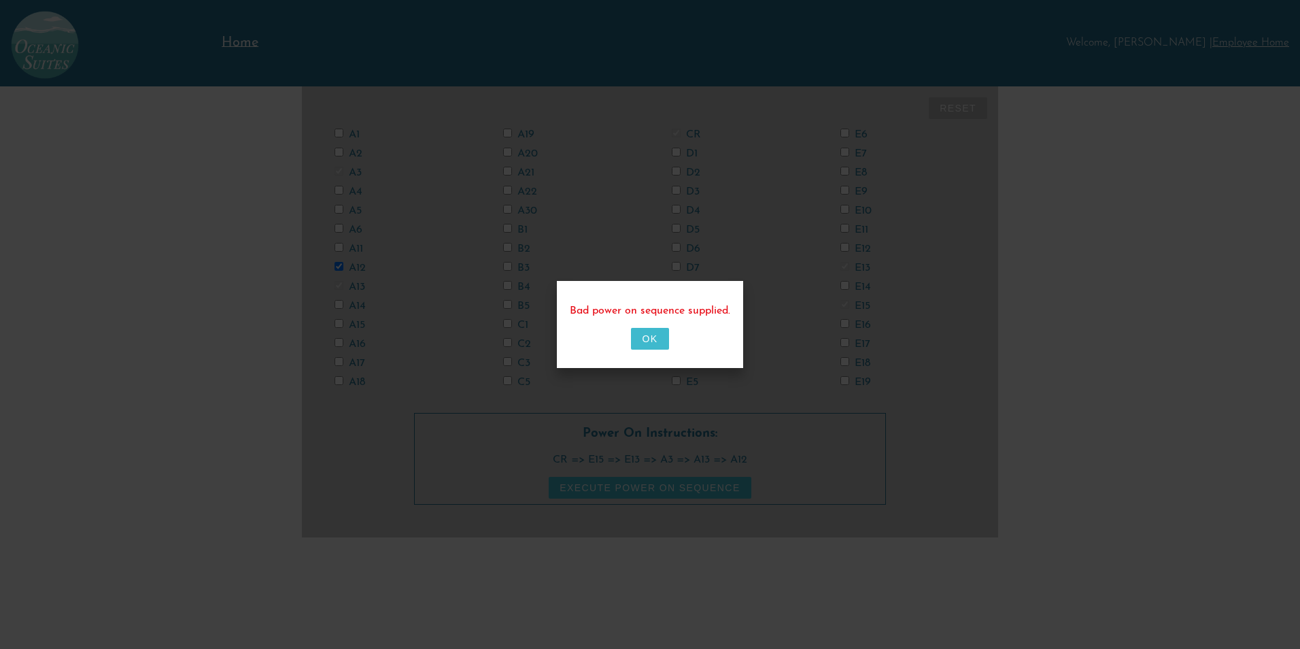
click at [669, 340] on button "OK" at bounding box center [649, 339] width 37 height 22
checkbox input "false"
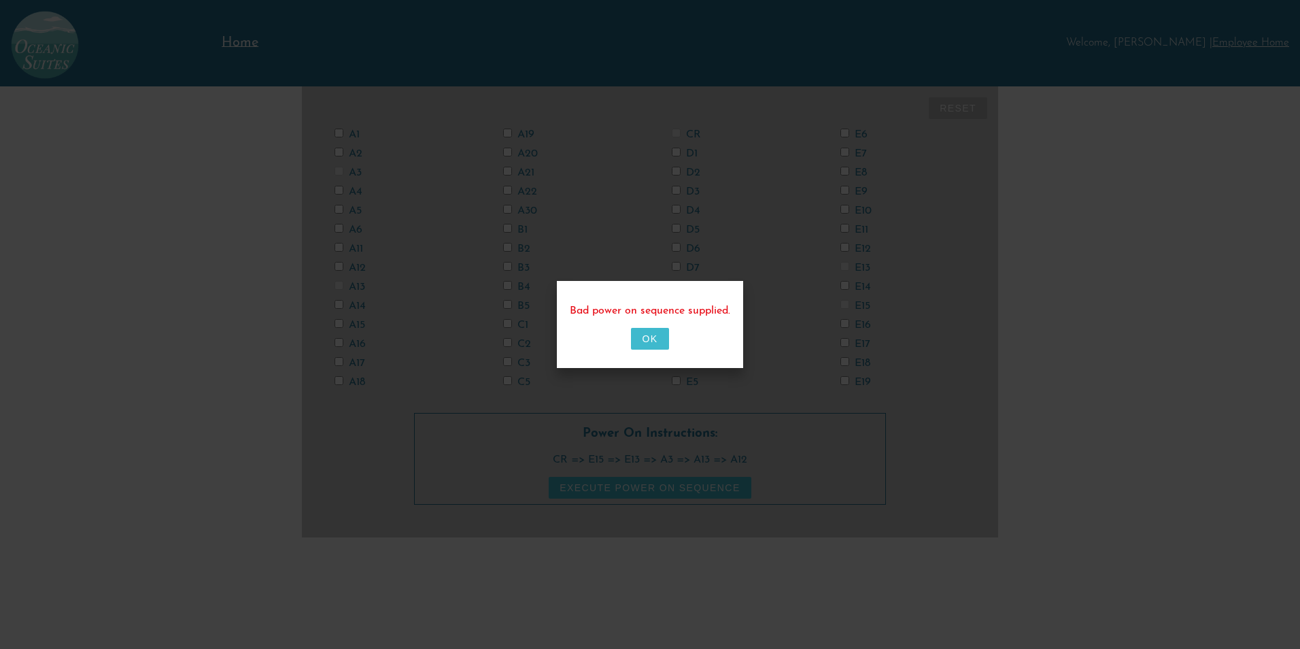
checkbox input "false"
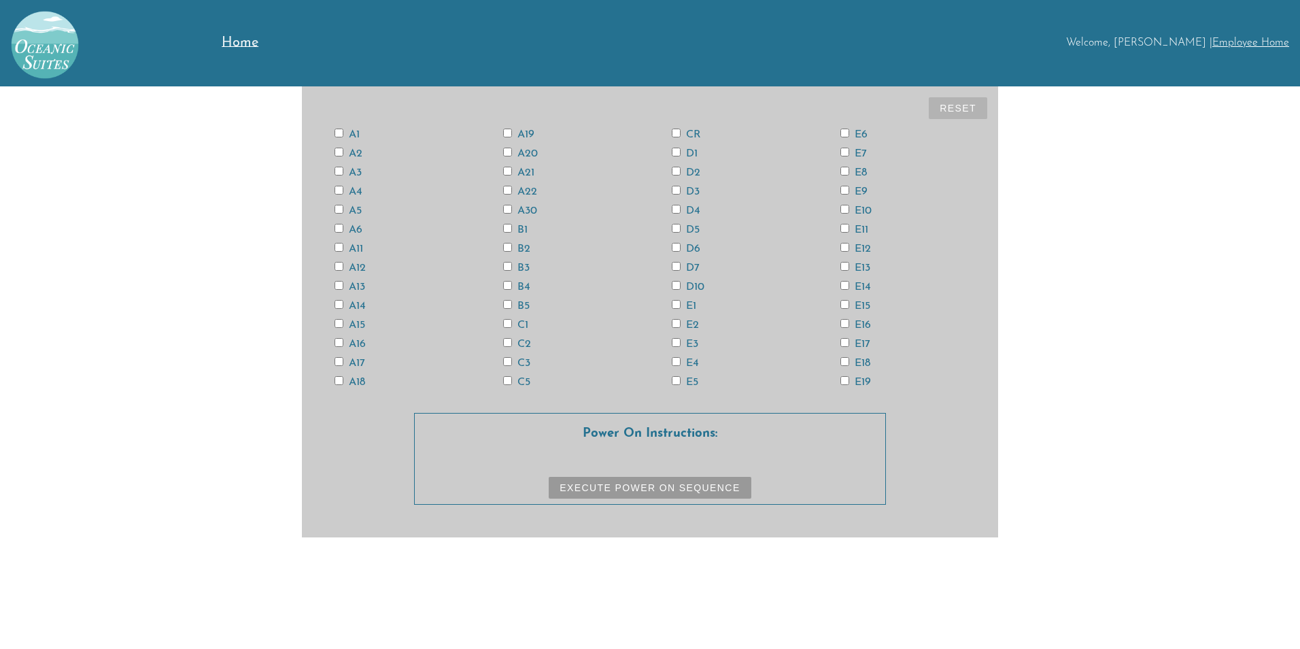
click at [338, 265] on input "A12" at bounding box center [339, 266] width 9 height 9
click at [963, 107] on button "Reset" at bounding box center [958, 108] width 58 height 22
checkbox input "false"
click at [675, 133] on input "CR" at bounding box center [676, 133] width 9 height 9
checkbox input "true"
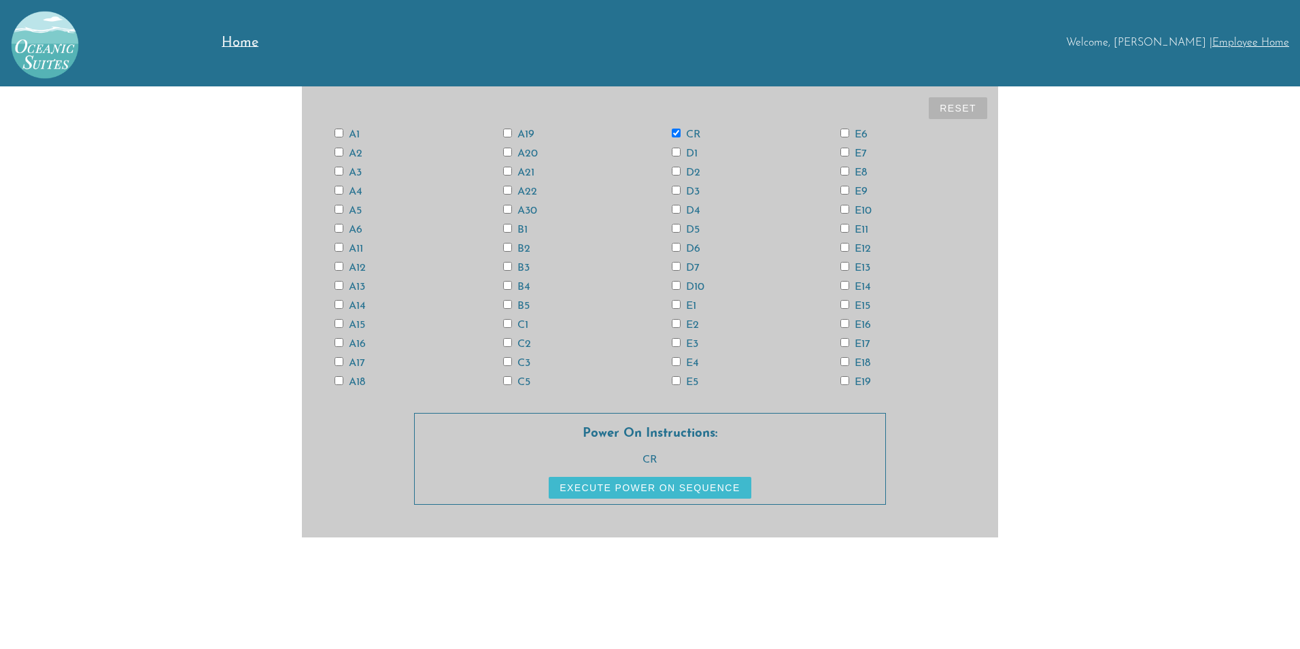
click at [849, 303] on input "E15" at bounding box center [845, 304] width 9 height 9
checkbox input "true"
click at [843, 267] on input "E13" at bounding box center [845, 266] width 9 height 9
checkbox input "true"
click at [341, 171] on input "A3" at bounding box center [339, 171] width 9 height 9
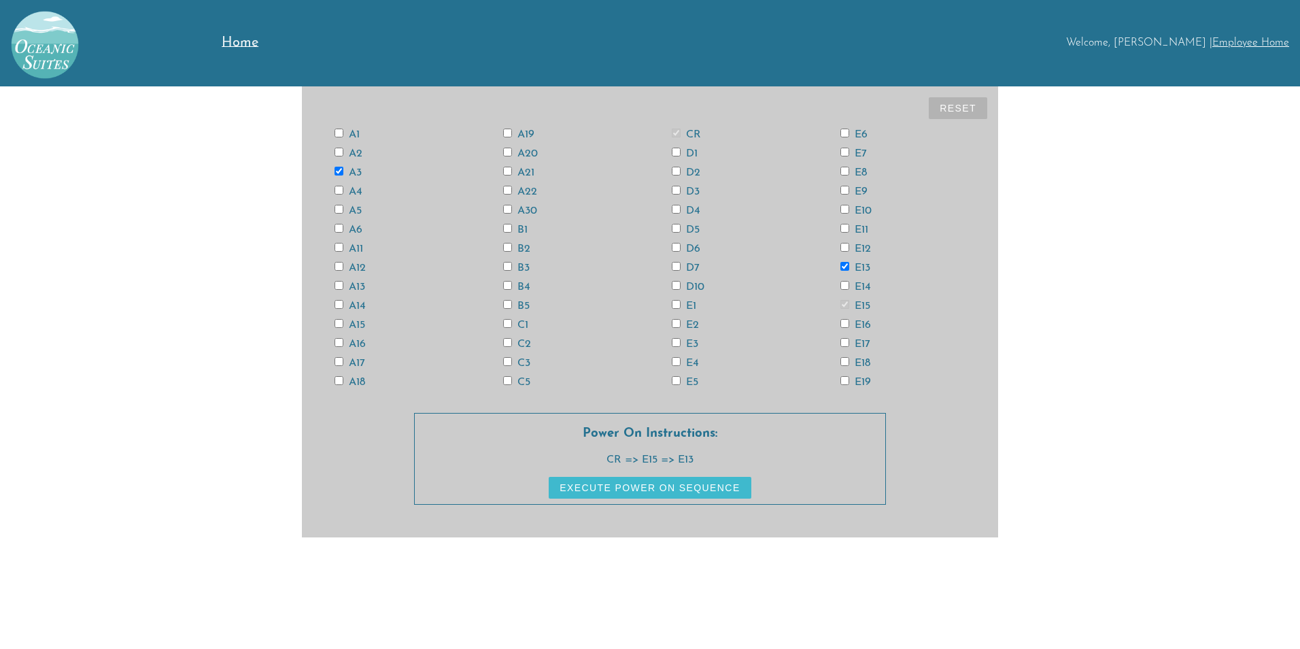
checkbox input "true"
click at [338, 284] on input "A13" at bounding box center [339, 285] width 9 height 9
click at [337, 290] on label "A13" at bounding box center [350, 287] width 31 height 11
click at [337, 290] on input "A13" at bounding box center [339, 285] width 9 height 9
checkbox input "false"
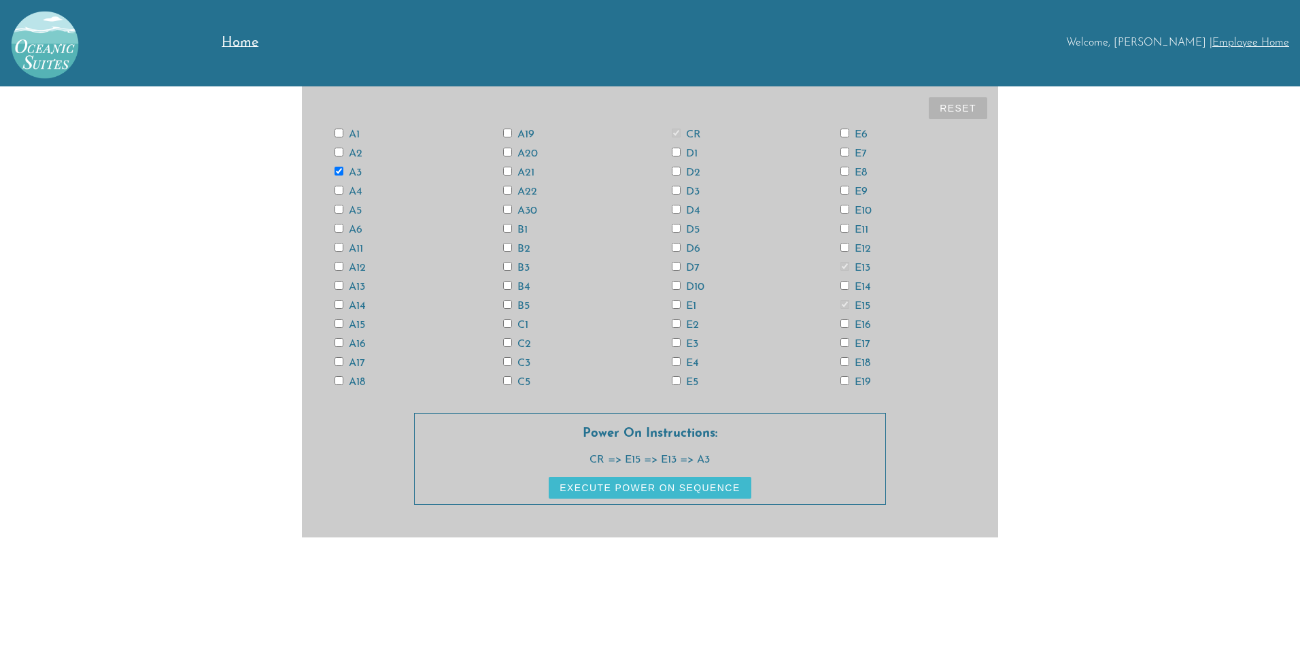
click at [339, 172] on input "A3" at bounding box center [339, 171] width 9 height 9
checkbox input "false"
click at [342, 288] on input "A13" at bounding box center [339, 285] width 9 height 9
checkbox input "true"
click at [338, 248] on input "A11" at bounding box center [339, 247] width 9 height 9
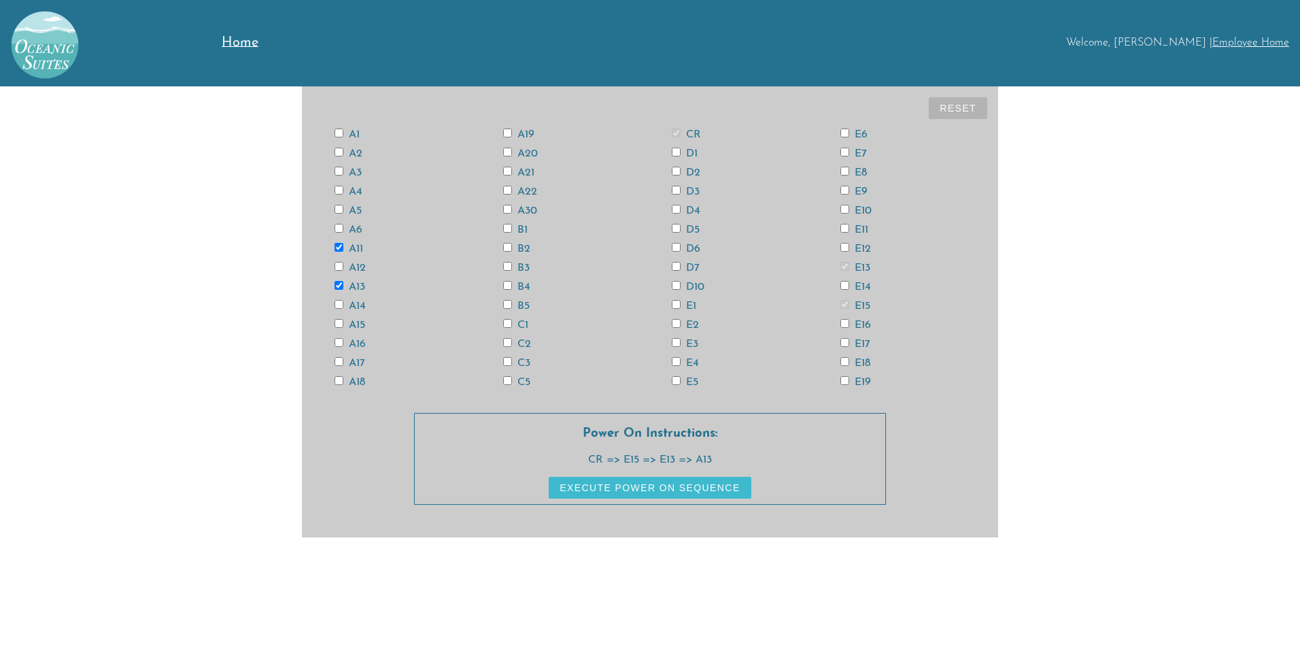
checkbox input "true"
click at [341, 263] on input "A12" at bounding box center [339, 266] width 9 height 9
click at [341, 265] on input "A12" at bounding box center [339, 266] width 9 height 9
checkbox input "false"
click at [337, 169] on input "A3" at bounding box center [339, 171] width 9 height 9
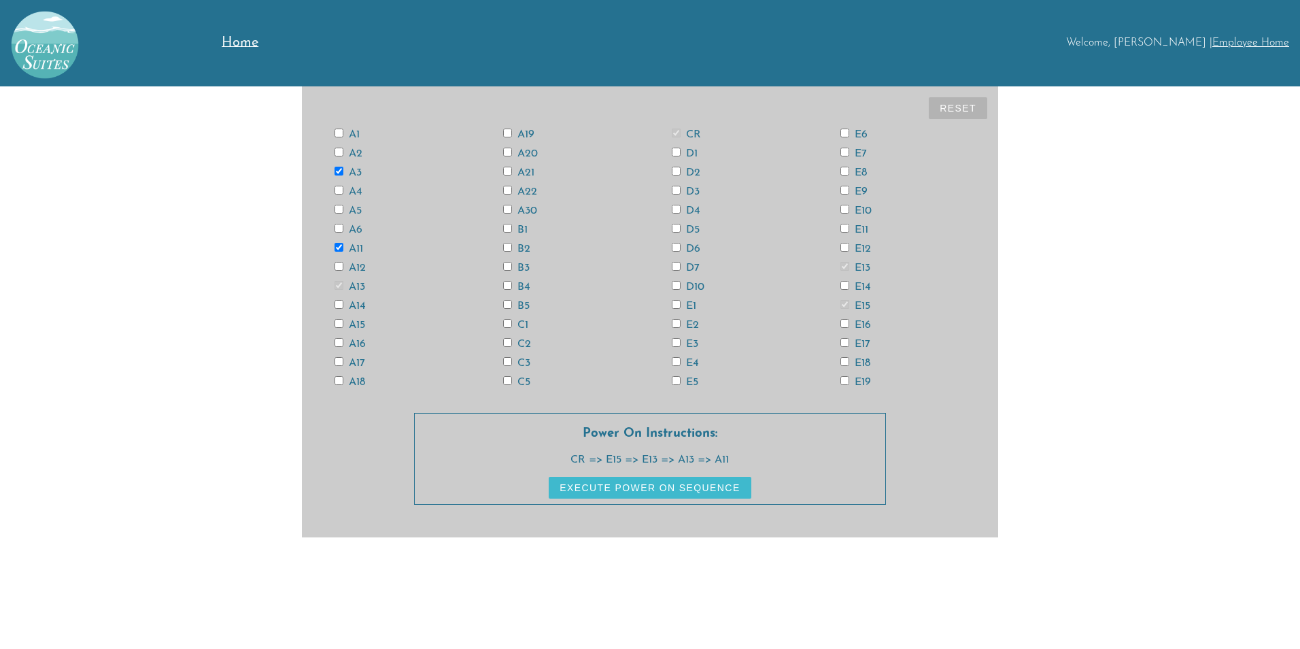
checkbox input "true"
click at [348, 269] on label "A12" at bounding box center [350, 268] width 31 height 11
click at [343, 269] on input "A12" at bounding box center [339, 266] width 9 height 9
checkbox input "true"
click at [677, 364] on input "E4" at bounding box center [676, 361] width 9 height 9
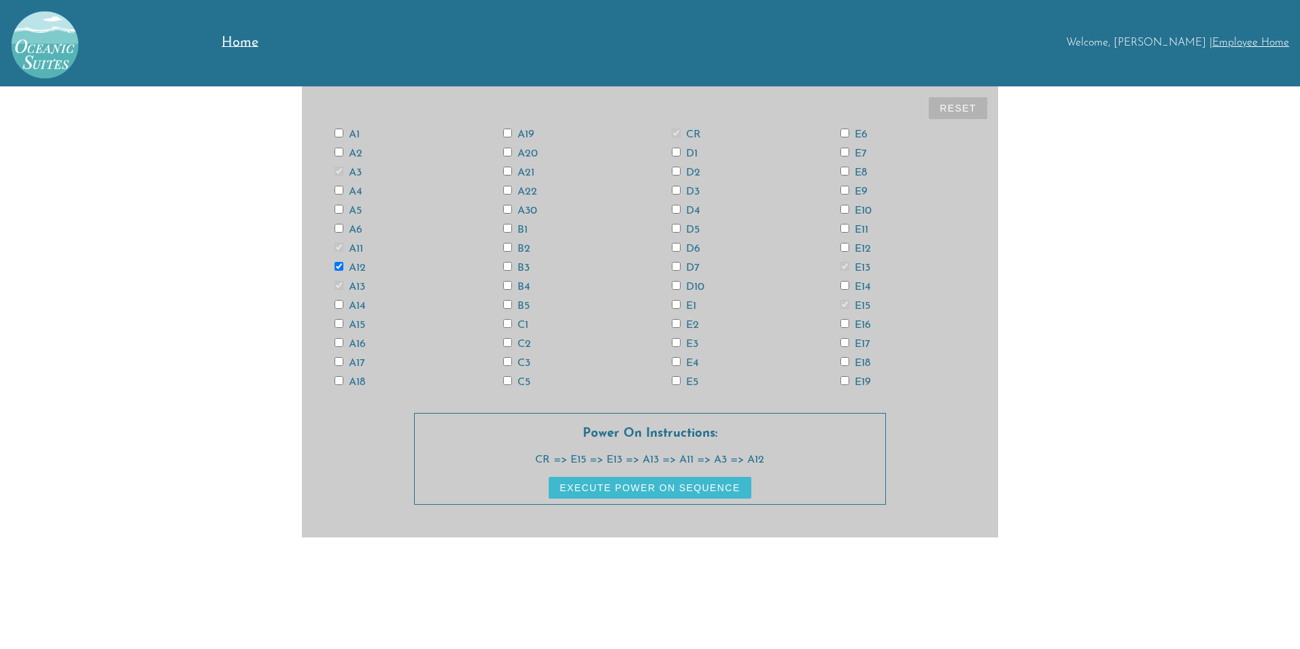
checkbox input "true"
click at [672, 248] on input "D6" at bounding box center [676, 247] width 9 height 9
checkbox input "true"
click at [844, 359] on input "E18" at bounding box center [845, 361] width 9 height 9
checkbox input "true"
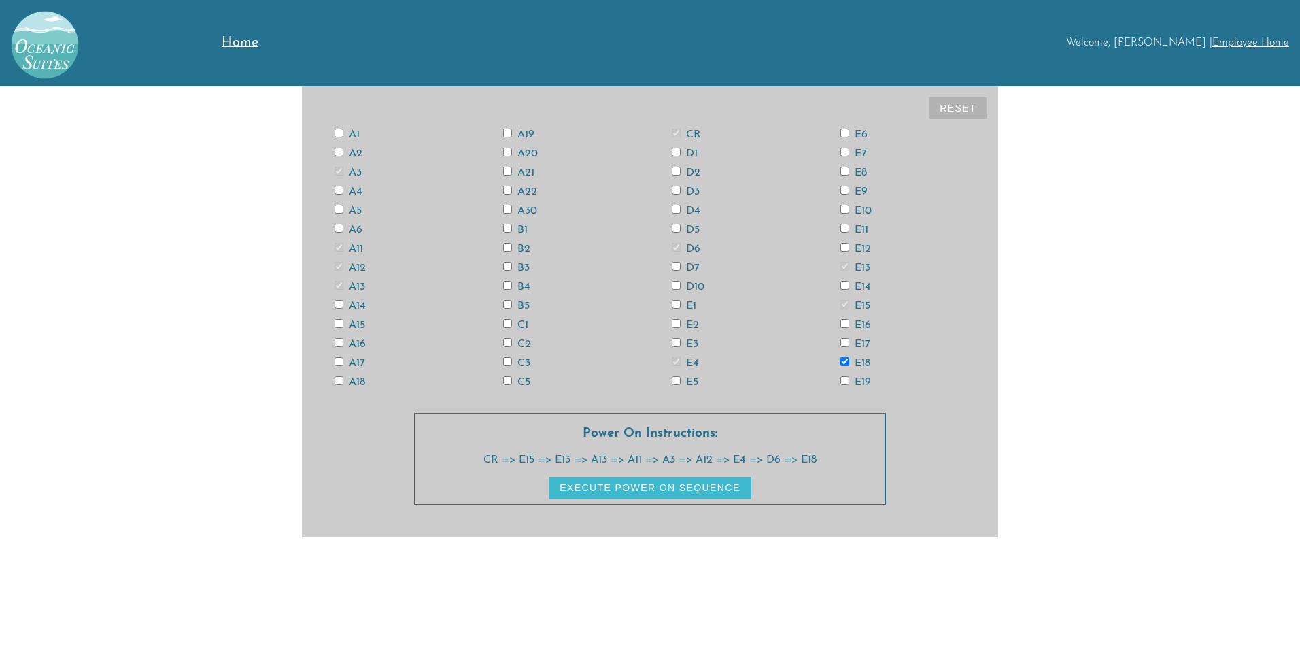
click at [341, 231] on input "A6" at bounding box center [339, 228] width 9 height 9
checkbox input "true"
click at [843, 288] on input "E14" at bounding box center [845, 285] width 9 height 9
checkbox input "true"
click at [848, 245] on input "E12" at bounding box center [845, 247] width 9 height 9
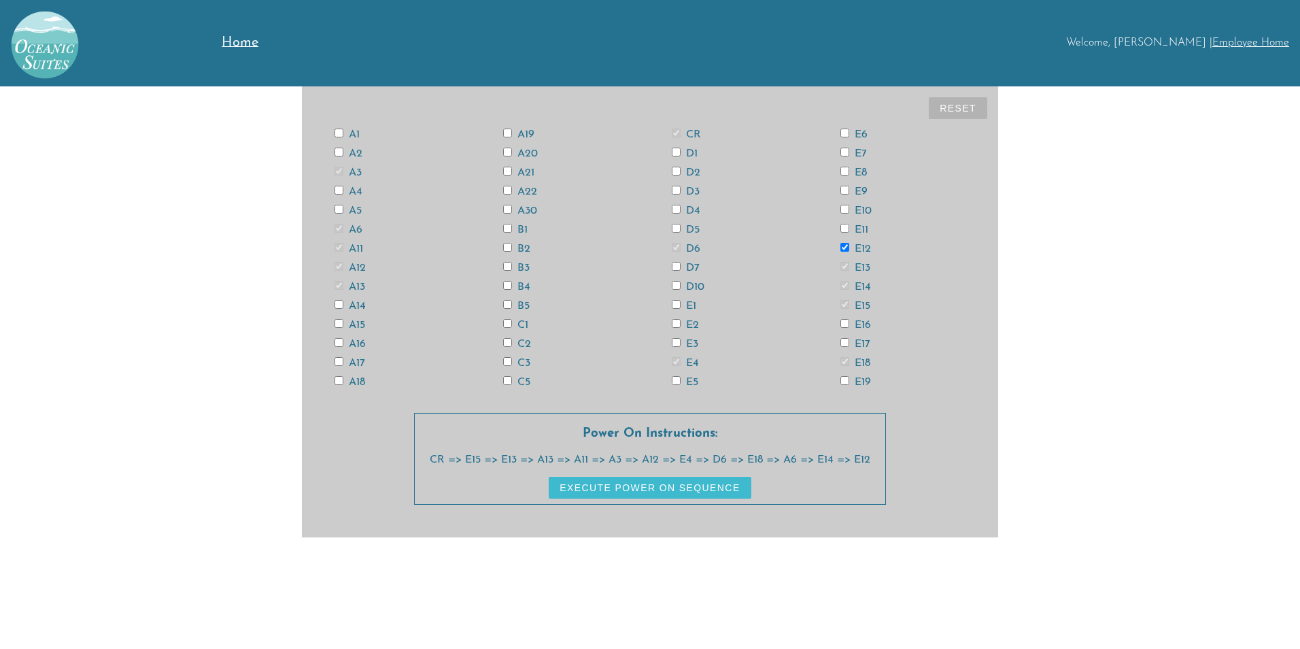
click at [847, 246] on input "E12" at bounding box center [845, 247] width 9 height 9
checkbox input "false"
click at [844, 286] on input "E14" at bounding box center [845, 285] width 9 height 9
checkbox input "false"
click at [339, 230] on input "A6" at bounding box center [339, 228] width 9 height 9
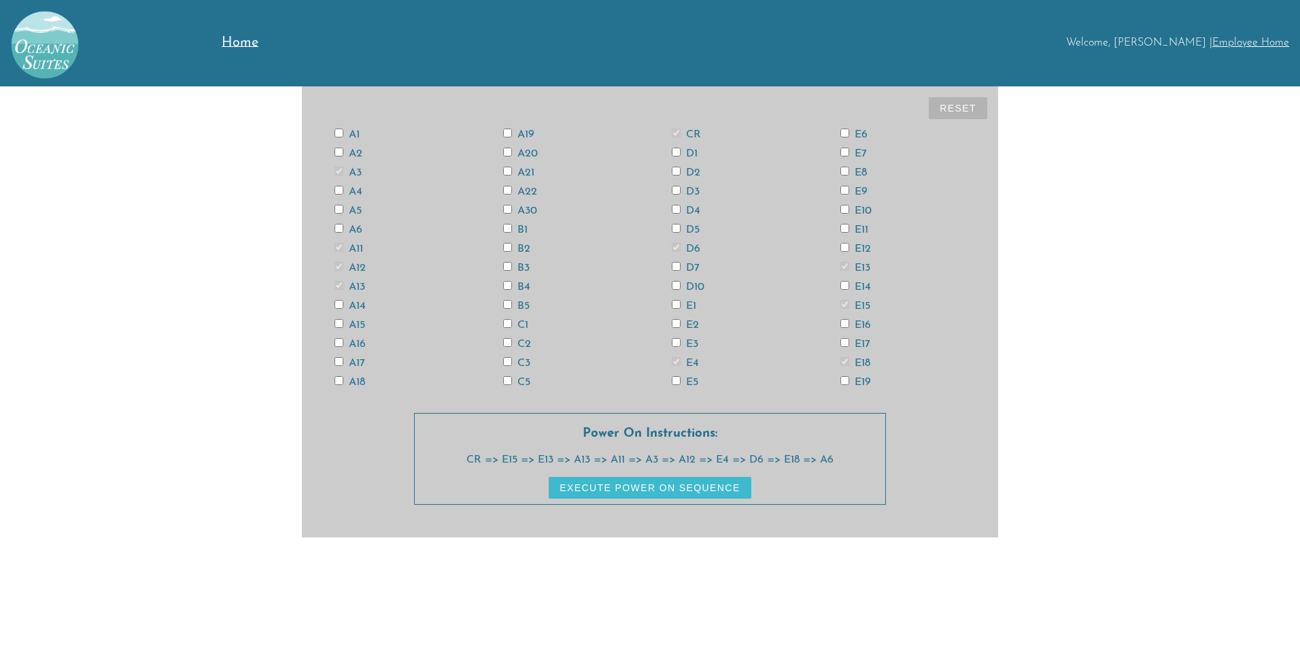
checkbox input "false"
click at [841, 364] on input "E18" at bounding box center [845, 361] width 9 height 9
checkbox input "false"
click at [677, 253] on label "D6" at bounding box center [686, 248] width 29 height 11
click at [677, 252] on input "D6" at bounding box center [676, 247] width 9 height 9
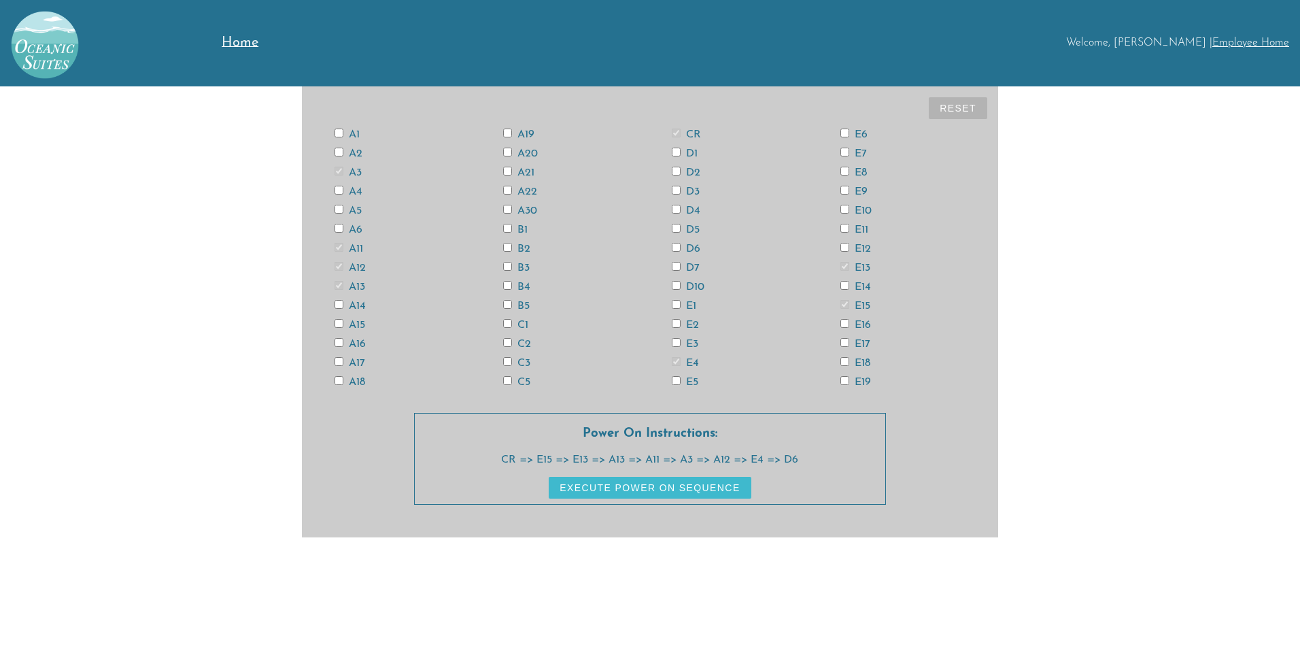
checkbox input "false"
click at [680, 358] on input "E4" at bounding box center [676, 361] width 9 height 9
checkbox input "false"
click at [339, 263] on input "A12" at bounding box center [339, 266] width 9 height 9
checkbox input "false"
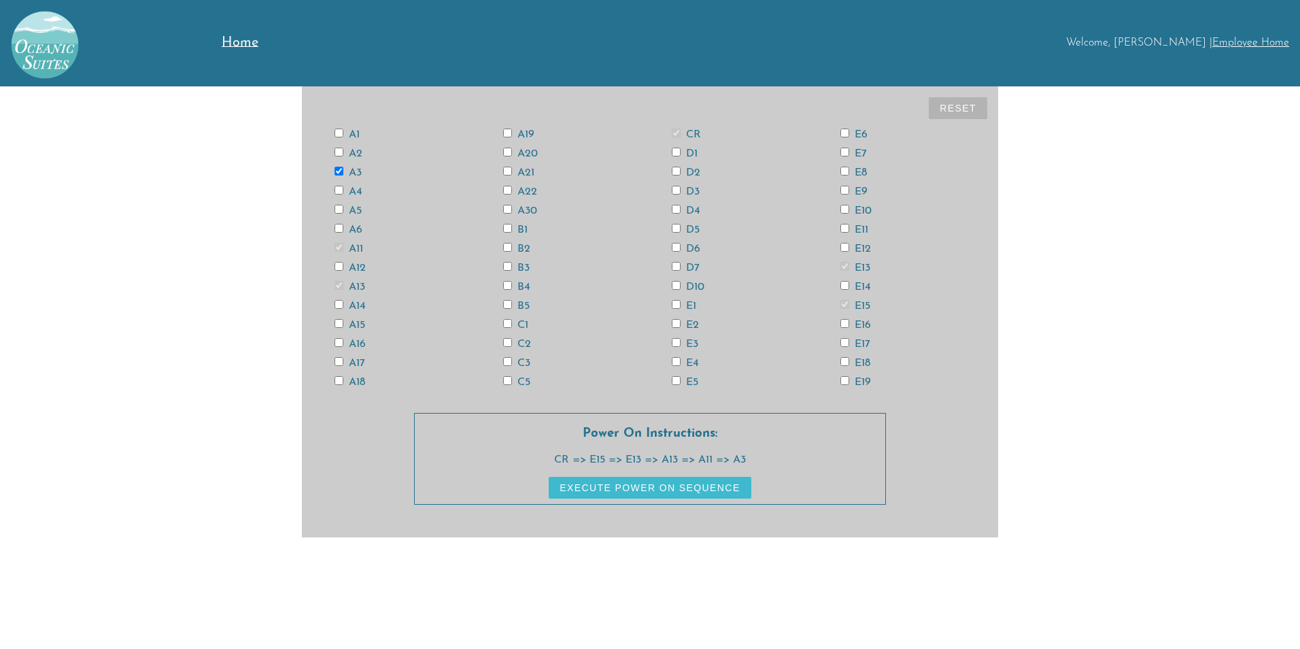
click at [679, 360] on input "E4" at bounding box center [676, 361] width 9 height 9
checkbox input "true"
click at [673, 250] on input "D6" at bounding box center [676, 247] width 9 height 9
checkbox input "true"
click at [851, 362] on label "E18" at bounding box center [856, 363] width 30 height 11
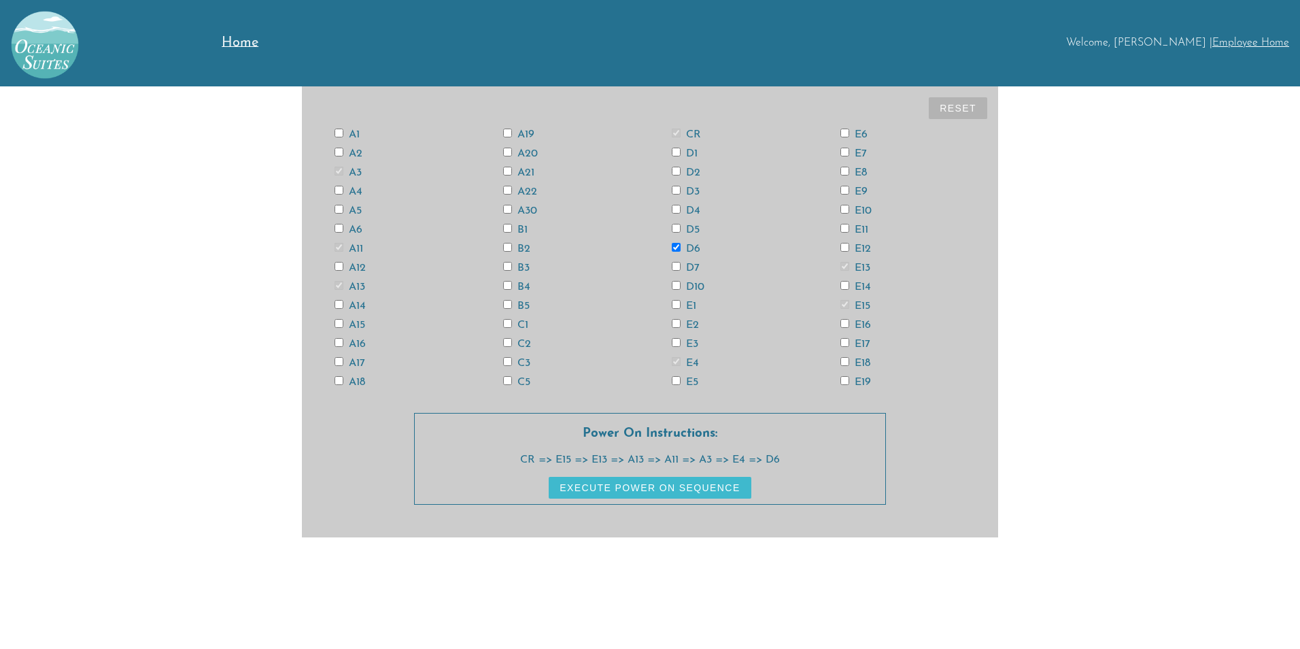
click at [849, 362] on input "E18" at bounding box center [845, 361] width 9 height 9
checkbox input "true"
click at [337, 229] on input "A6" at bounding box center [339, 228] width 9 height 9
checkbox input "true"
click at [844, 284] on input "E14" at bounding box center [845, 285] width 9 height 9
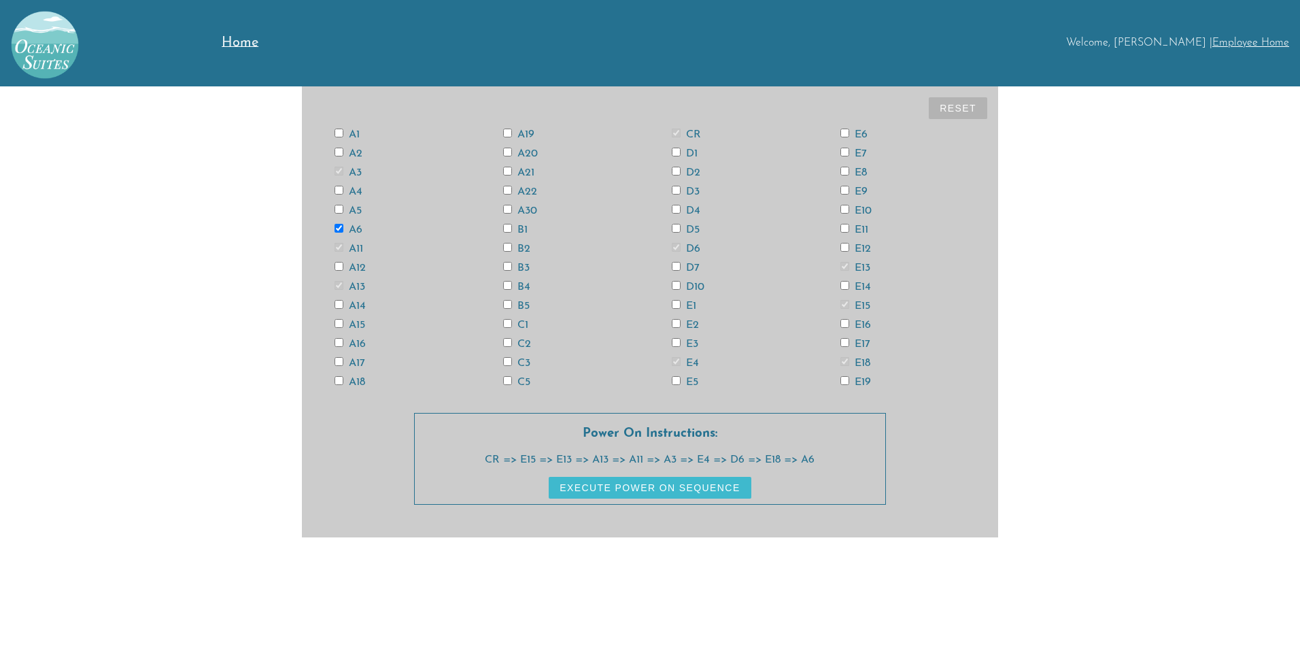
checkbox input "true"
click at [841, 247] on input "E12" at bounding box center [845, 247] width 9 height 9
checkbox input "true"
click at [339, 268] on input "A12" at bounding box center [339, 266] width 9 height 9
checkbox input "true"
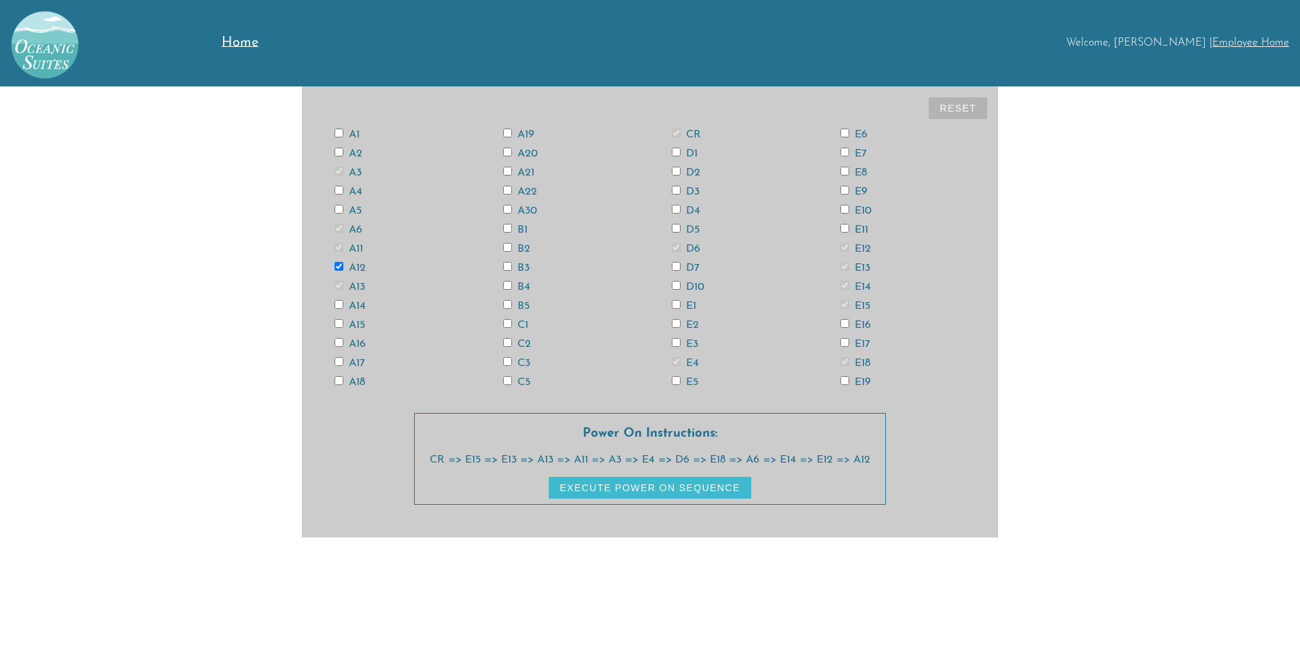
click at [678, 484] on button "Execute Power On Sequence" at bounding box center [650, 488] width 202 height 22
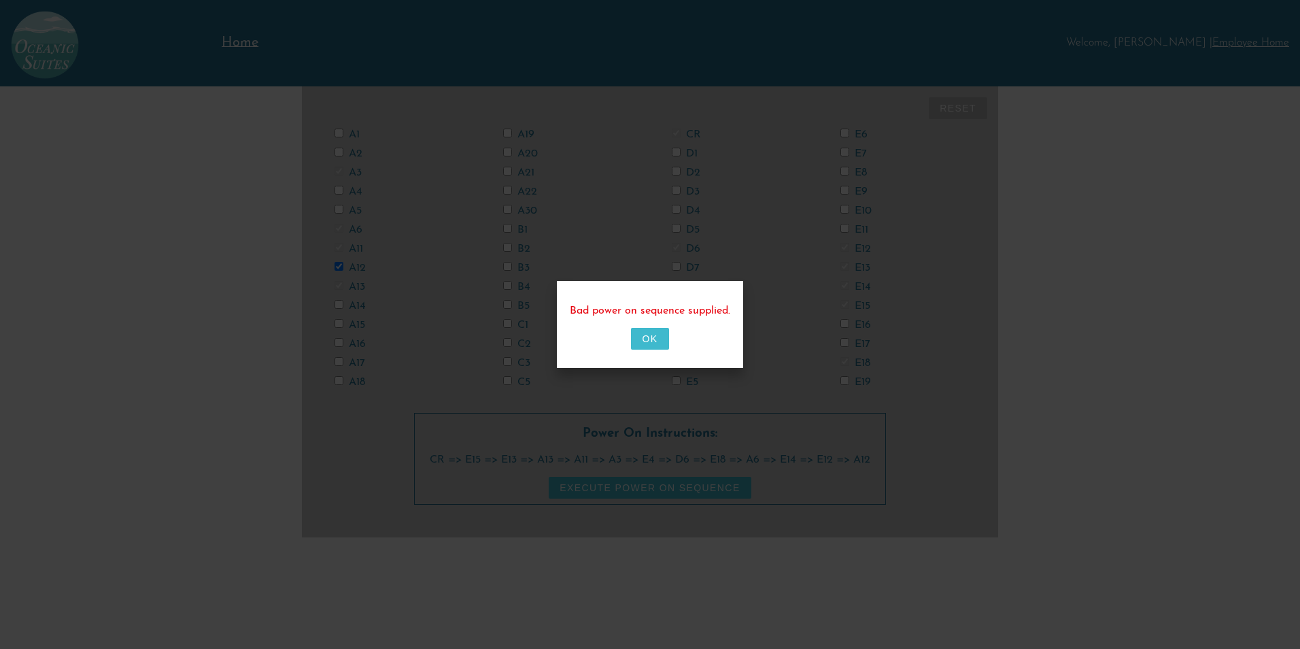
click at [647, 337] on button "OK" at bounding box center [649, 339] width 37 height 22
checkbox input "false"
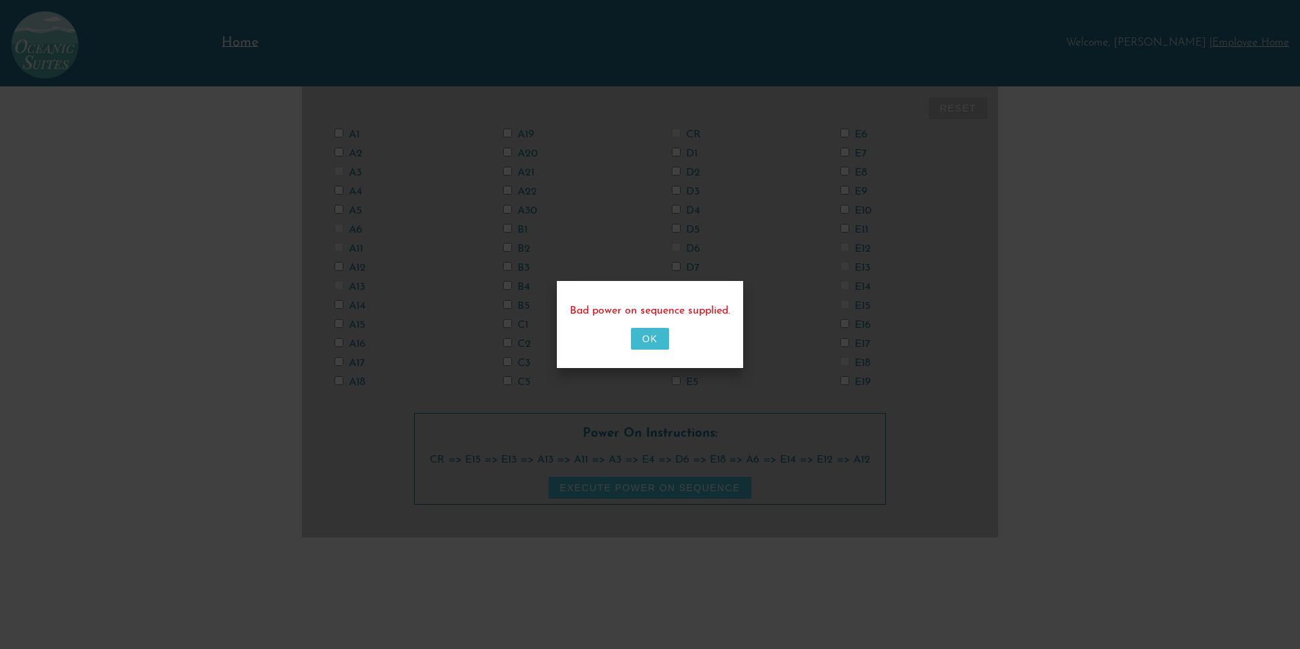
checkbox input "false"
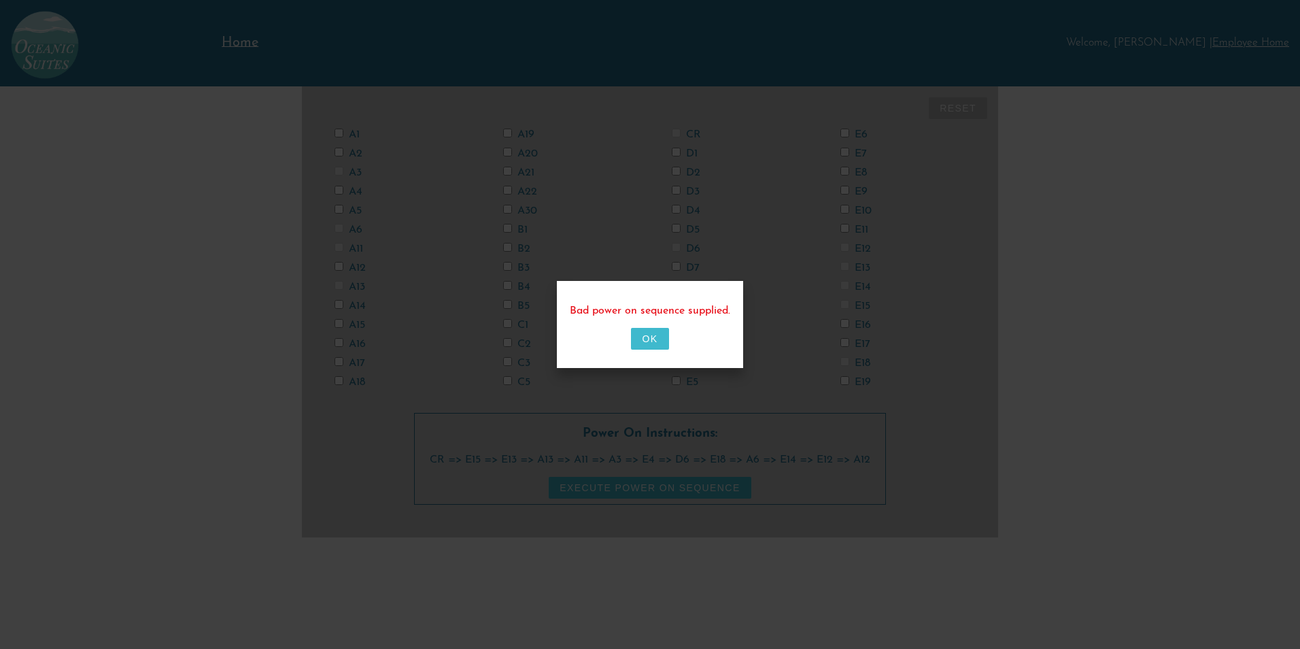
checkbox input "false"
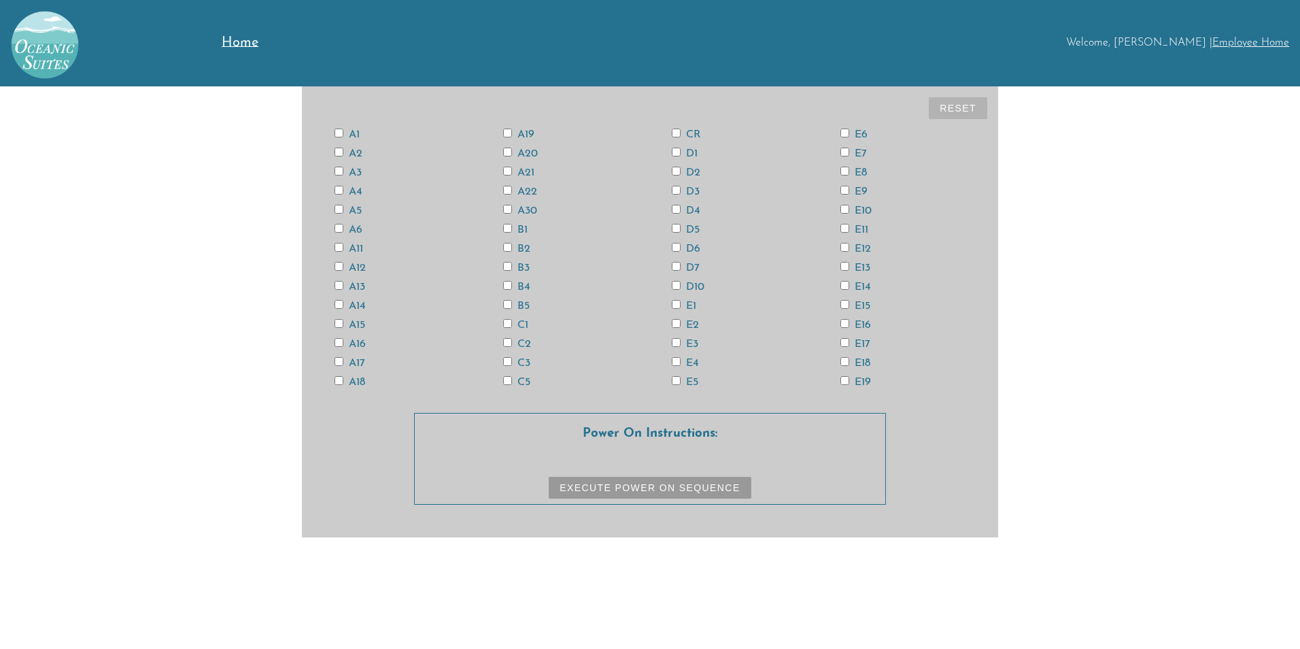
click at [675, 137] on label "CR" at bounding box center [686, 134] width 29 height 11
click at [675, 137] on input "CR" at bounding box center [676, 133] width 9 height 9
checkbox input "true"
click at [844, 307] on input "E15" at bounding box center [845, 304] width 9 height 9
checkbox input "true"
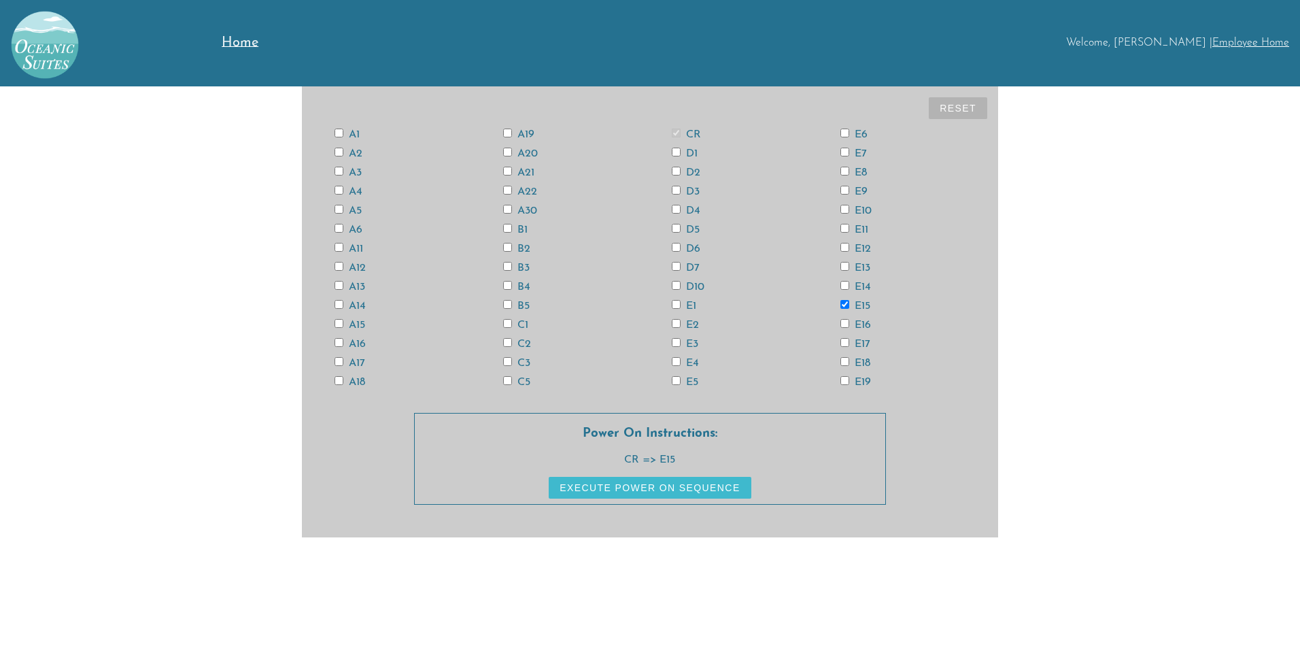
click at [843, 266] on input "E13" at bounding box center [845, 266] width 9 height 9
checkbox input "true"
click at [337, 289] on input "A13" at bounding box center [339, 285] width 9 height 9
checkbox input "true"
click at [341, 246] on input "A11" at bounding box center [339, 247] width 9 height 9
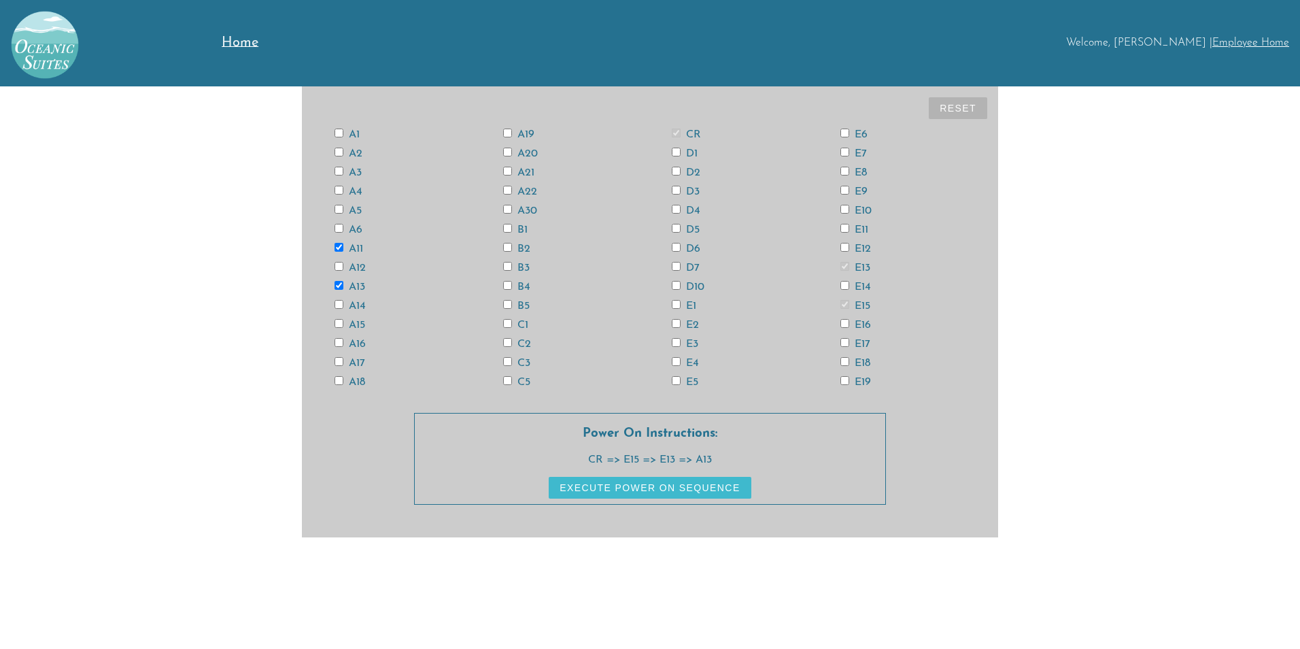
checkbox input "true"
click at [337, 171] on input "A3" at bounding box center [339, 171] width 9 height 9
checkbox input "true"
click at [337, 382] on input "A18" at bounding box center [339, 380] width 9 height 9
click at [336, 377] on input "A18" at bounding box center [339, 380] width 9 height 9
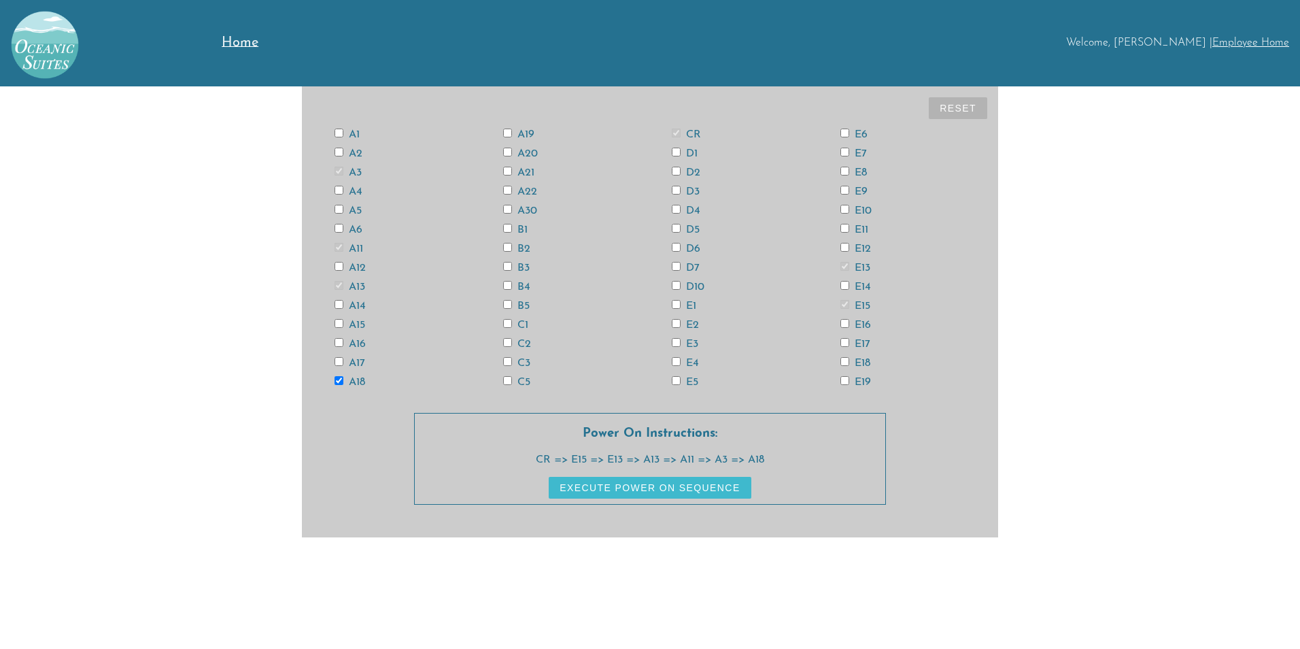
checkbox input "false"
click at [337, 231] on input "A6" at bounding box center [339, 228] width 9 height 9
checkbox input "true"
click at [337, 380] on input "A18" at bounding box center [339, 380] width 9 height 9
checkbox input "true"
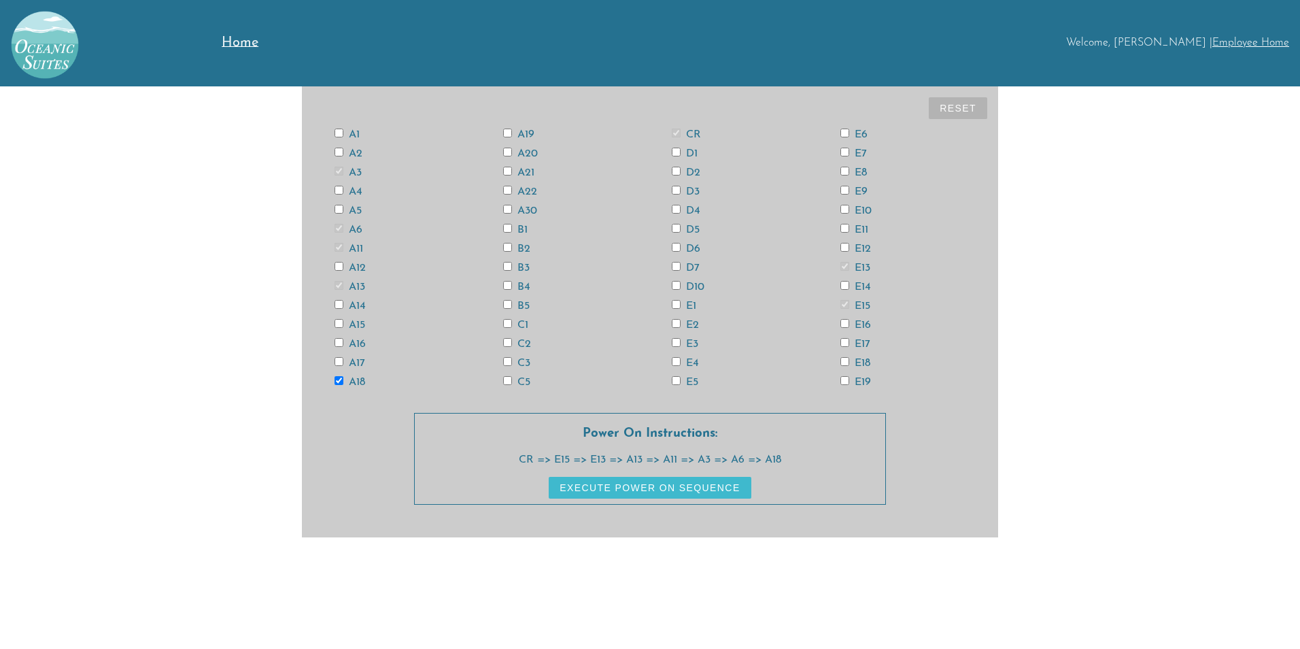
click at [673, 250] on input "D6" at bounding box center [676, 247] width 9 height 9
checkbox input "true"
click at [841, 248] on input "E12" at bounding box center [845, 247] width 9 height 9
checkbox input "true"
click at [844, 285] on input "E14" at bounding box center [845, 285] width 9 height 9
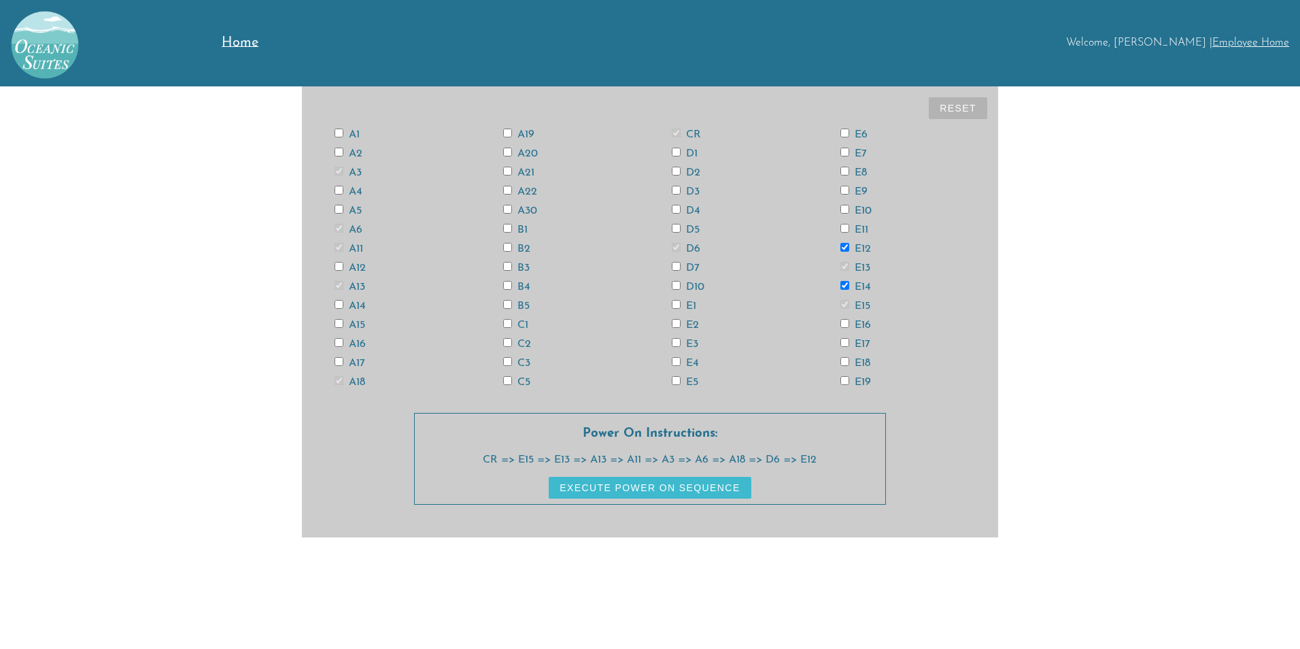
checkbox input "true"
click at [845, 360] on input "E18" at bounding box center [845, 361] width 9 height 9
checkbox input "true"
click at [341, 266] on input "A12" at bounding box center [339, 266] width 9 height 9
click at [339, 265] on input "A12" at bounding box center [339, 266] width 9 height 9
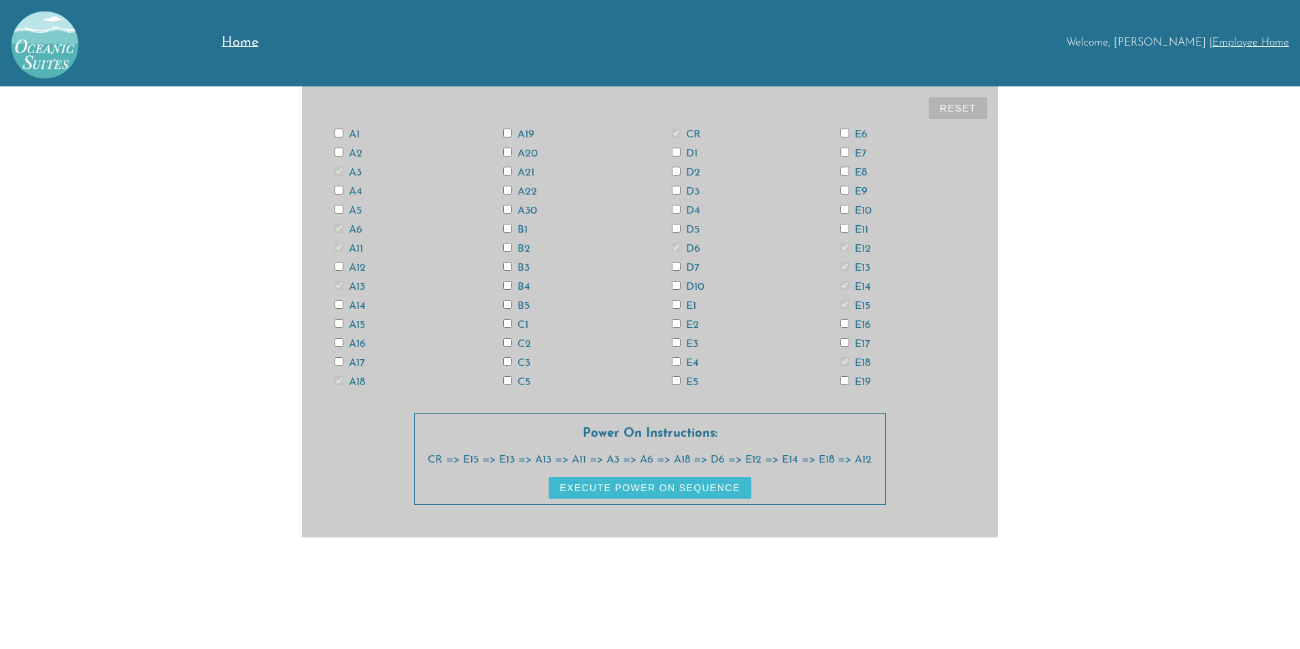
checkbox input "false"
click at [848, 361] on input "E18" at bounding box center [845, 361] width 9 height 9
checkbox input "false"
click at [849, 285] on label "E14" at bounding box center [856, 287] width 31 height 11
click at [849, 285] on input "E14" at bounding box center [845, 285] width 9 height 9
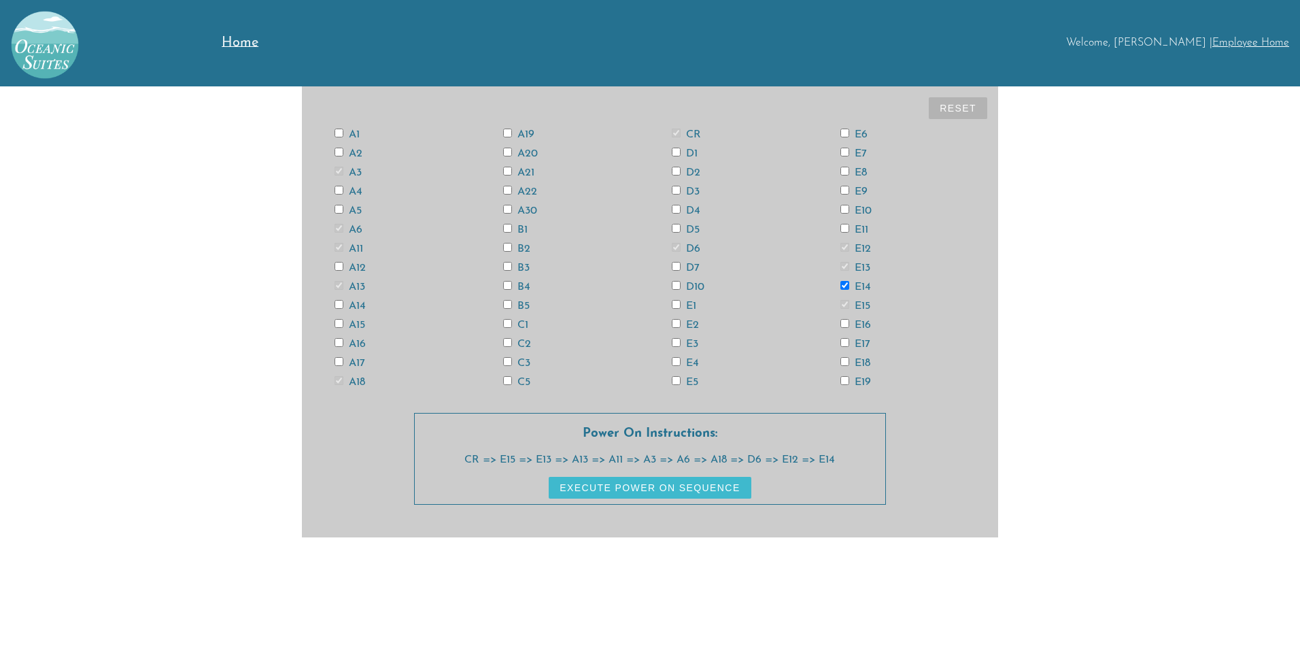
checkbox input "false"
click at [848, 248] on input "E12" at bounding box center [845, 247] width 9 height 9
checkbox input "false"
click at [678, 364] on input "E4" at bounding box center [676, 361] width 9 height 9
checkbox input "true"
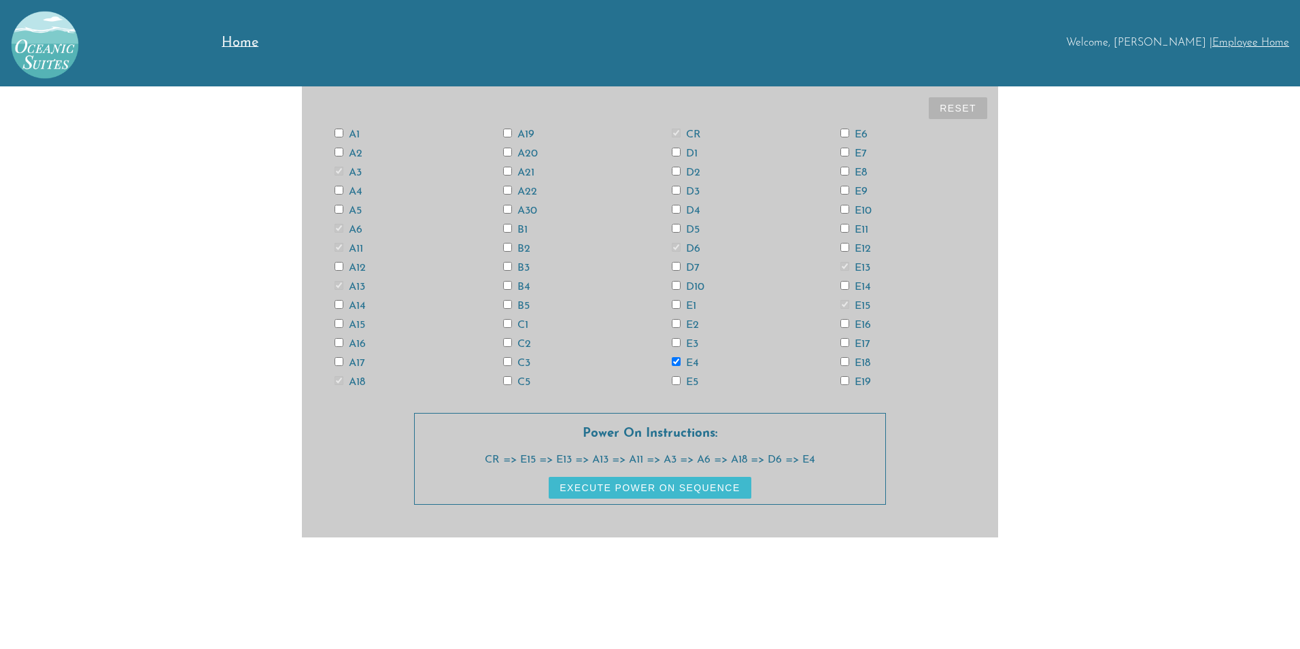
click at [845, 246] on input "E12" at bounding box center [845, 247] width 9 height 9
checkbox input "true"
click at [843, 286] on input "E14" at bounding box center [845, 285] width 9 height 9
checkbox input "true"
click at [845, 366] on label "E18" at bounding box center [856, 363] width 30 height 11
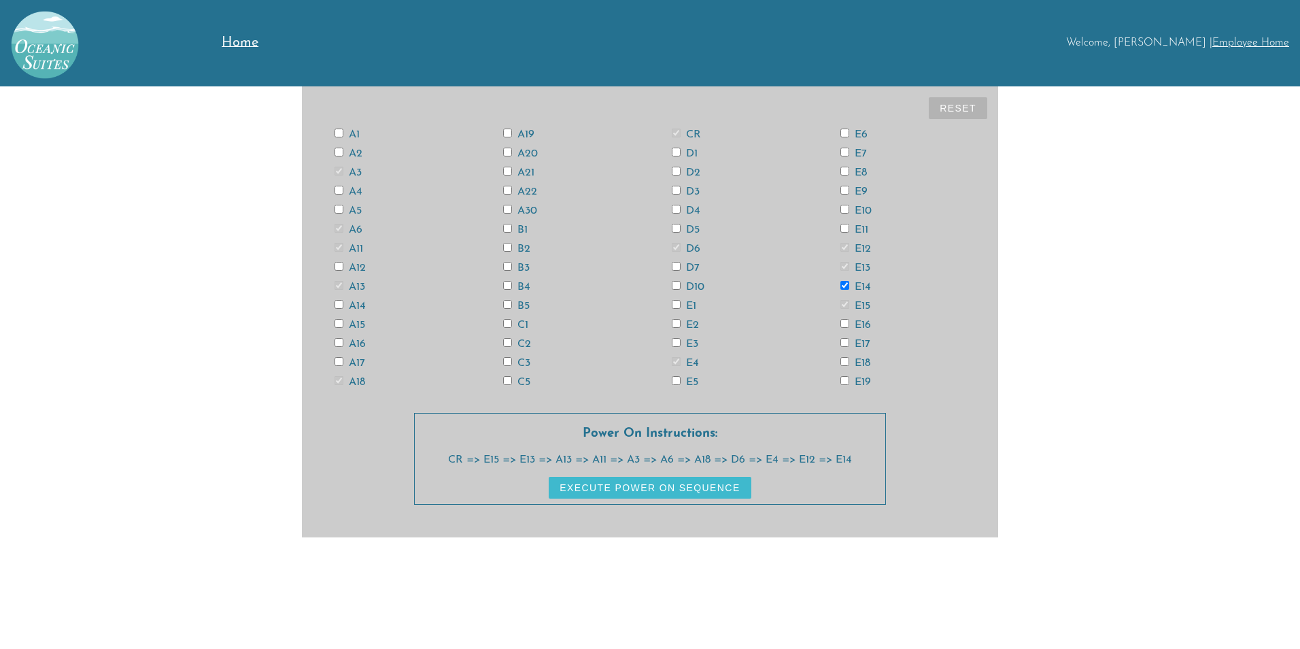
click at [845, 366] on input "E18" at bounding box center [845, 361] width 9 height 9
checkbox input "true"
click at [688, 488] on button "Execute Power On Sequence" at bounding box center [650, 488] width 202 height 22
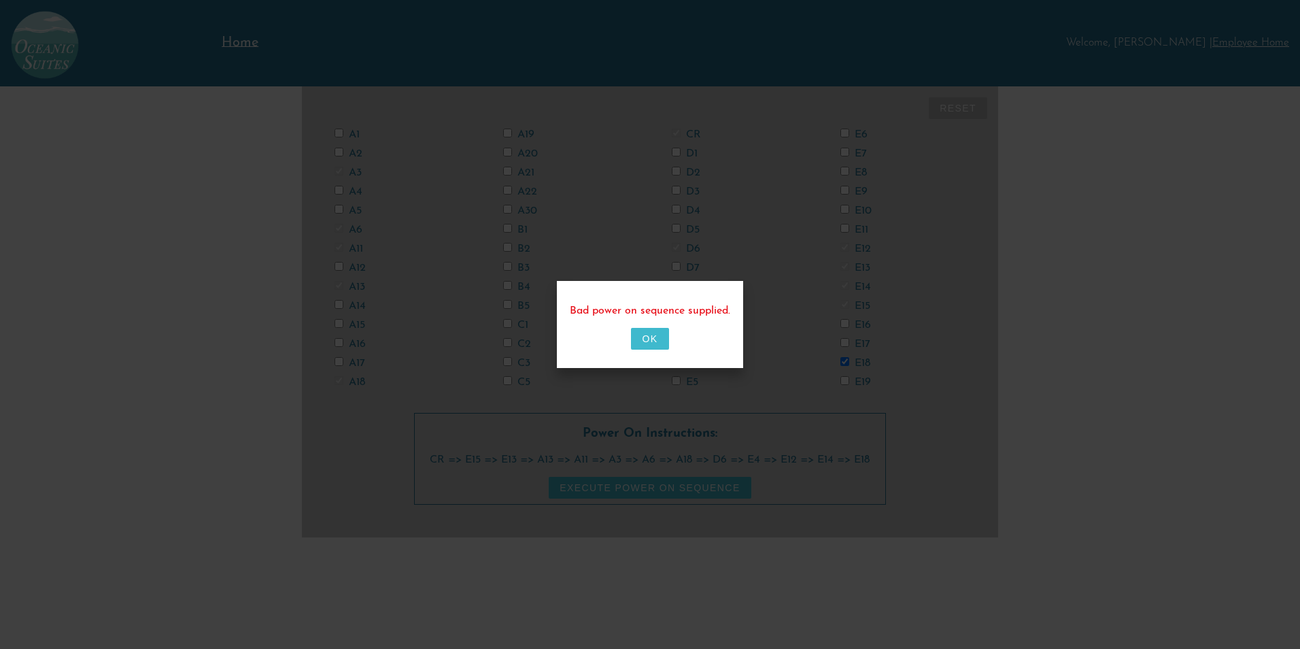
click at [649, 334] on button "OK" at bounding box center [649, 339] width 37 height 22
checkbox input "false"
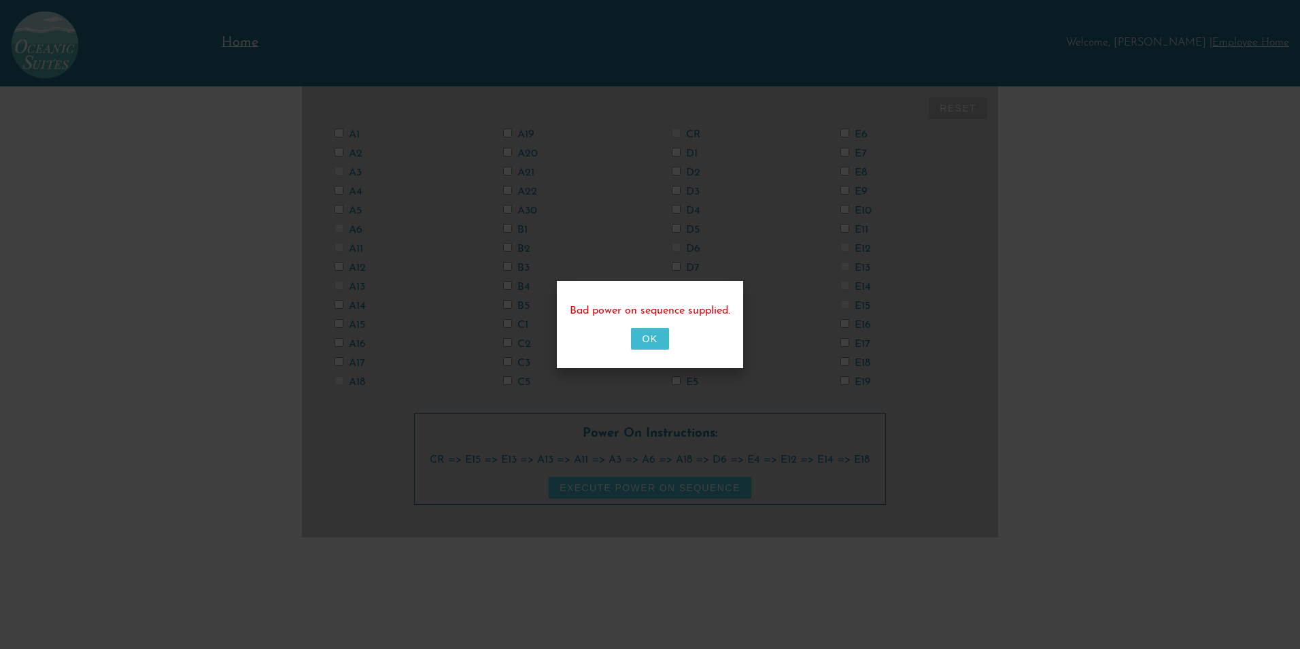
checkbox input "false"
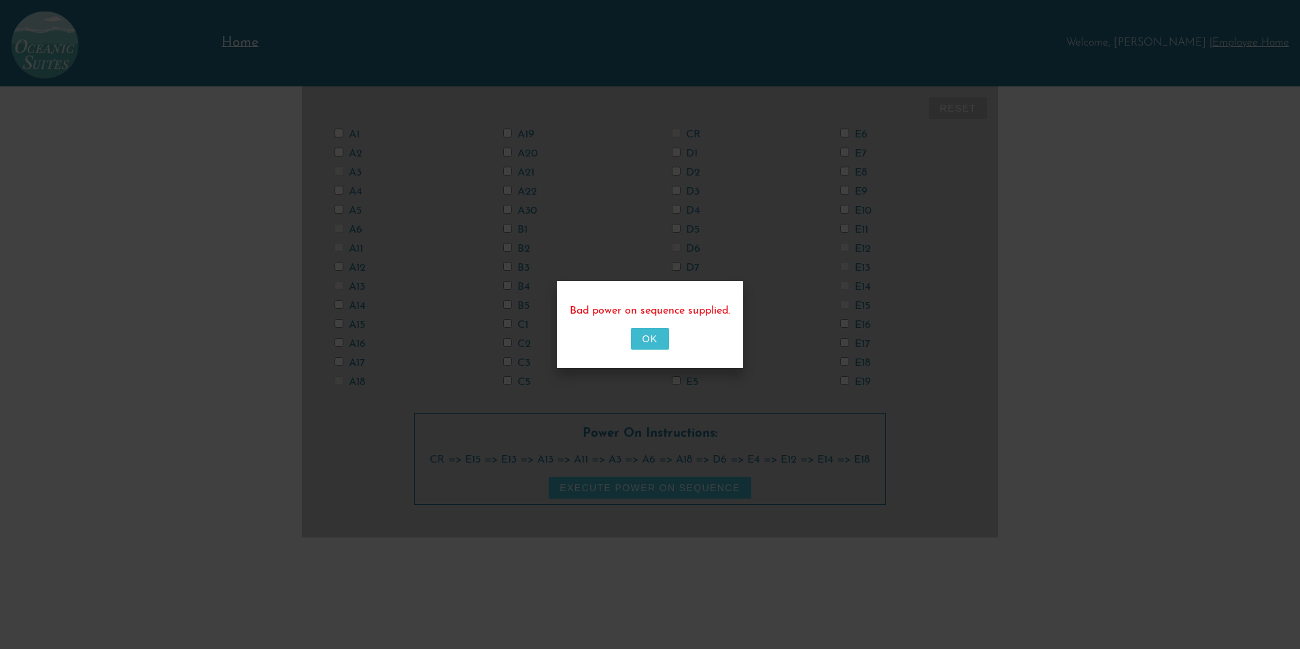
checkbox input "false"
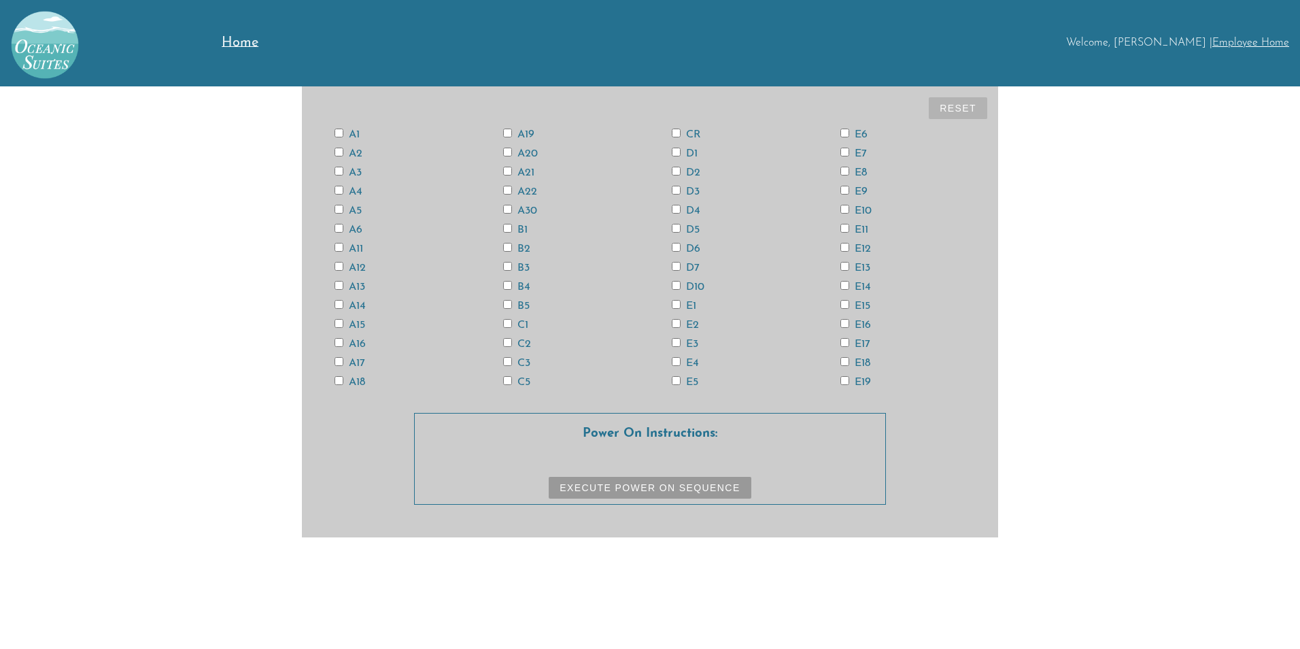
click at [676, 130] on input "CR" at bounding box center [676, 133] width 9 height 9
checkbox input "true"
click at [849, 304] on input "E15" at bounding box center [845, 304] width 9 height 9
checkbox input "true"
click at [846, 269] on input "E13" at bounding box center [845, 266] width 9 height 9
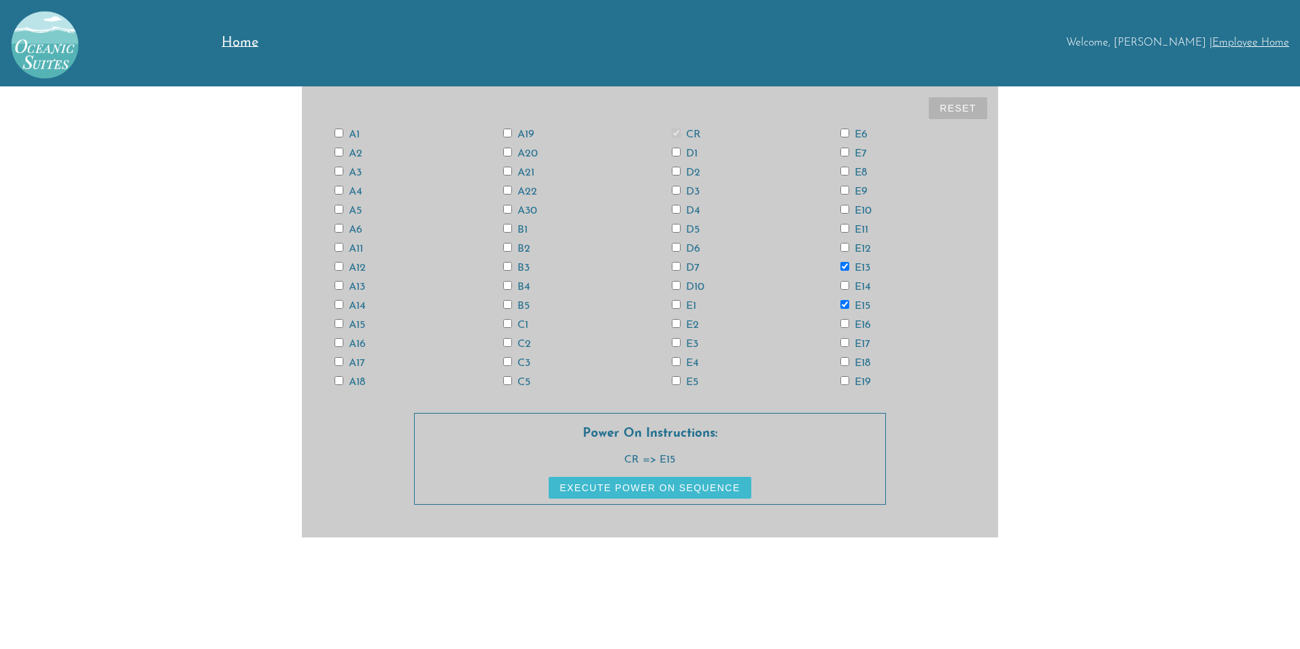
checkbox input "true"
click at [328, 284] on div "A13" at bounding box center [397, 286] width 169 height 11
click at [338, 284] on input "A13" at bounding box center [339, 285] width 9 height 9
checkbox input "true"
click at [339, 248] on input "A11" at bounding box center [339, 247] width 9 height 9
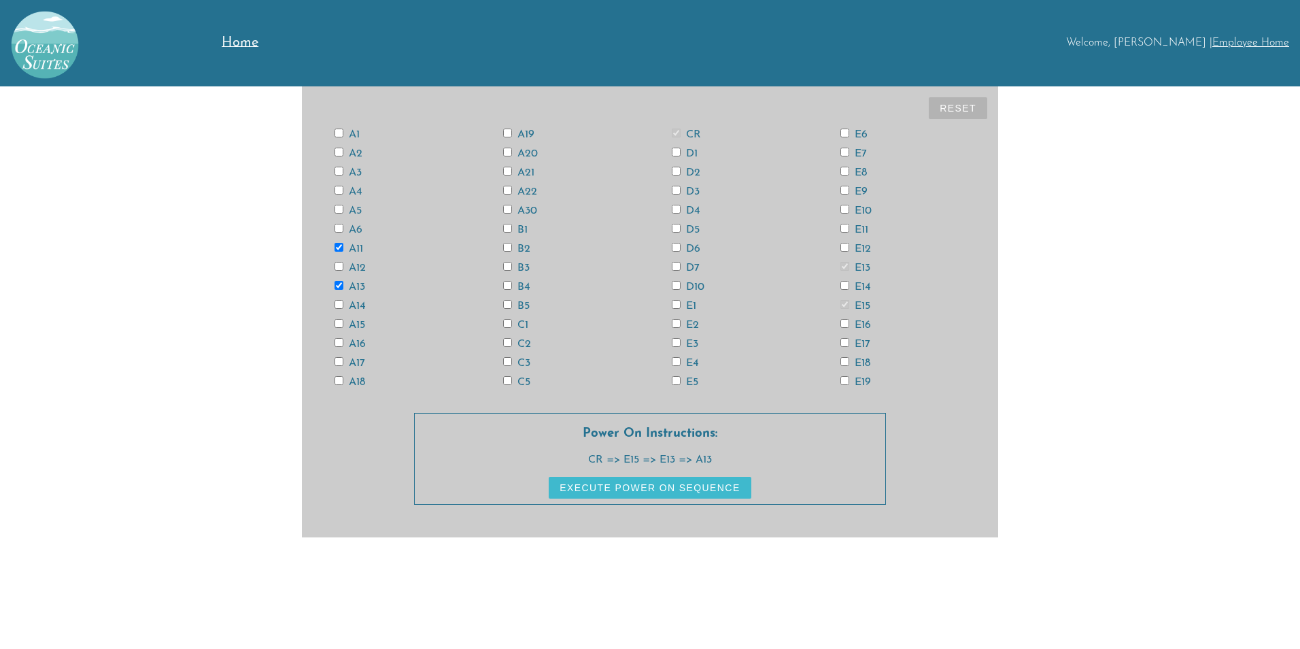
checkbox input "true"
click at [337, 167] on input "A3" at bounding box center [339, 171] width 9 height 9
checkbox input "true"
click at [337, 226] on input "A6" at bounding box center [339, 228] width 9 height 9
checkbox input "true"
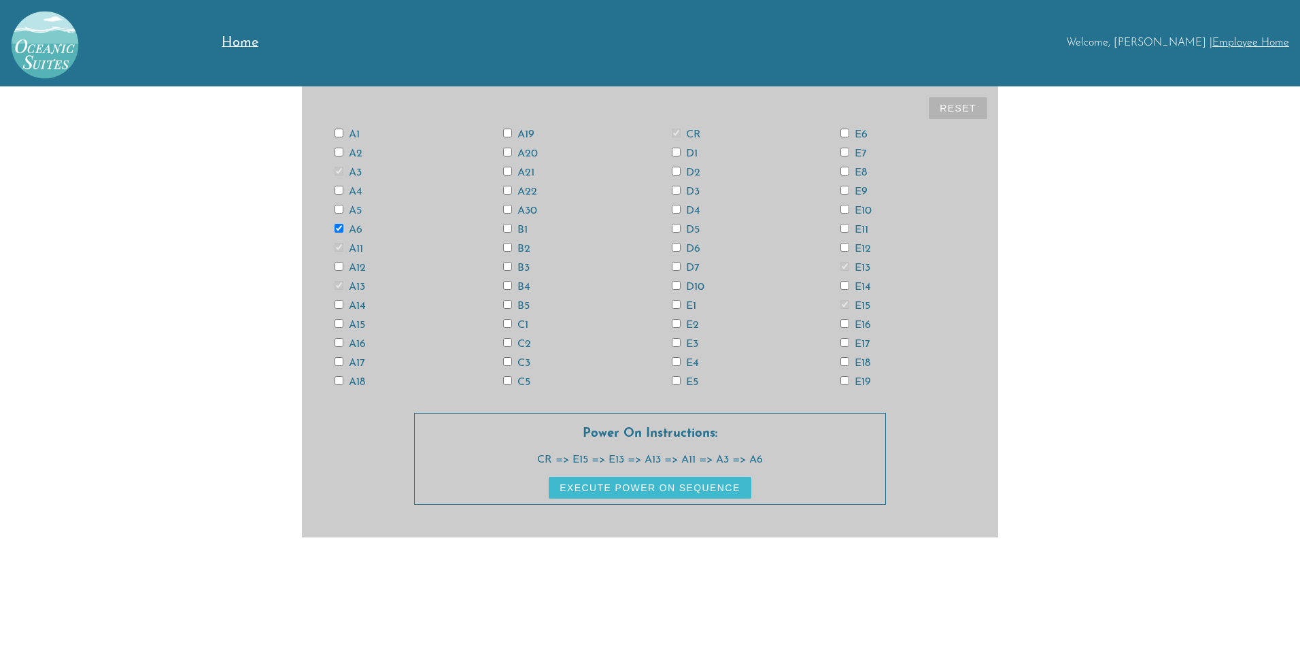
click at [343, 381] on input "A18" at bounding box center [339, 380] width 9 height 9
checkbox input "true"
click at [690, 250] on label "D6" at bounding box center [686, 248] width 29 height 11
click at [681, 250] on input "D6" at bounding box center [676, 247] width 9 height 9
checkbox input "true"
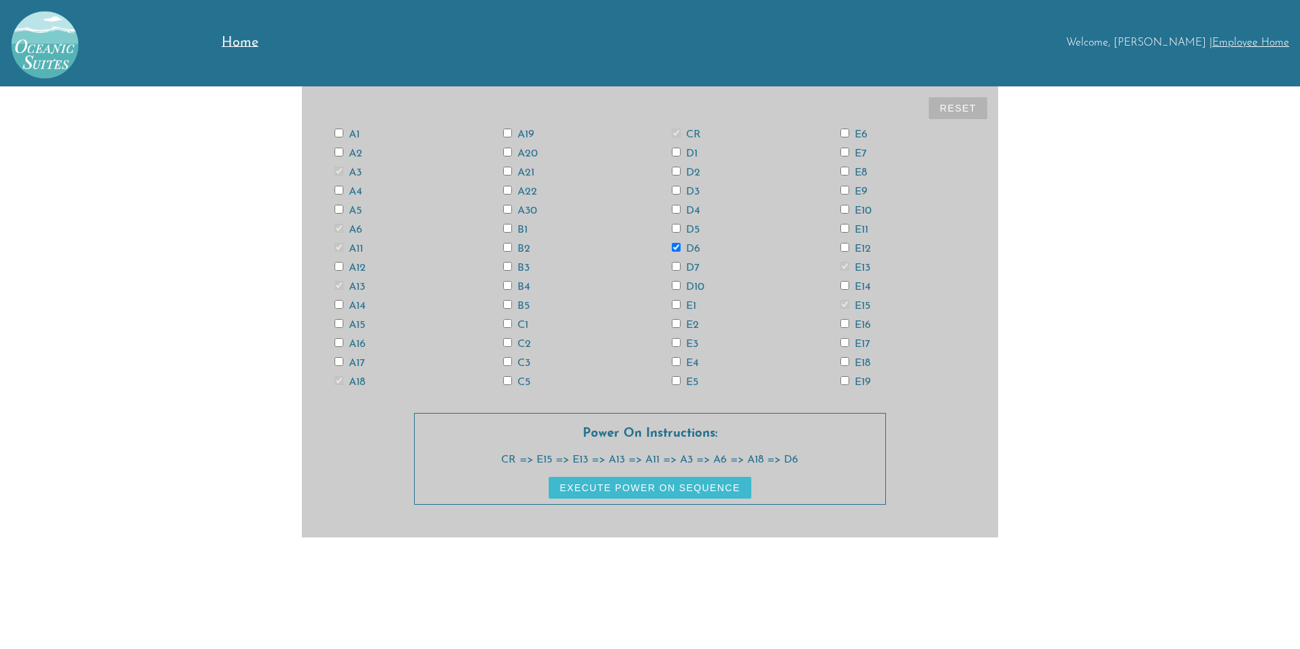
drag, startPoint x: 679, startPoint y: 360, endPoint x: 688, endPoint y: 358, distance: 9.2
click at [683, 360] on label "E4" at bounding box center [685, 363] width 27 height 11
click at [681, 360] on input "E4" at bounding box center [676, 361] width 9 height 9
checkbox input "true"
click at [858, 249] on label "E12" at bounding box center [856, 248] width 31 height 11
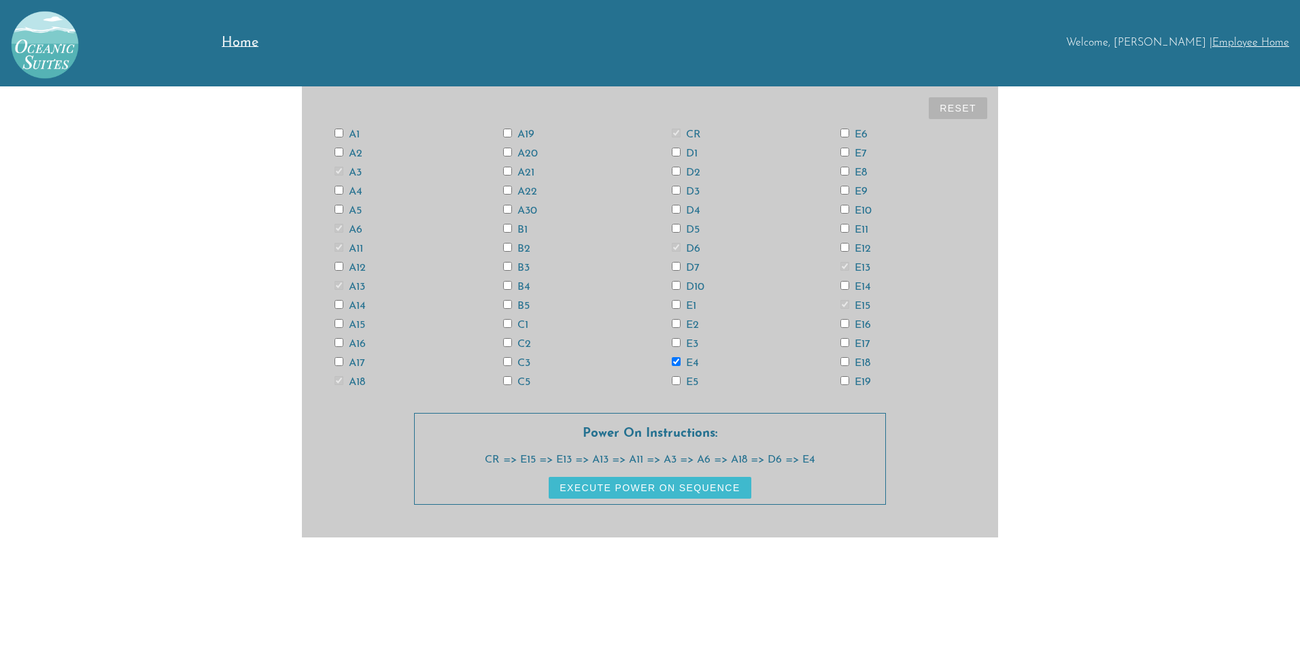
click at [849, 249] on input "E12" at bounding box center [845, 247] width 9 height 9
checkbox input "true"
click at [861, 286] on label "E14" at bounding box center [856, 287] width 31 height 11
click at [849, 286] on input "E14" at bounding box center [845, 285] width 9 height 9
checkbox input "true"
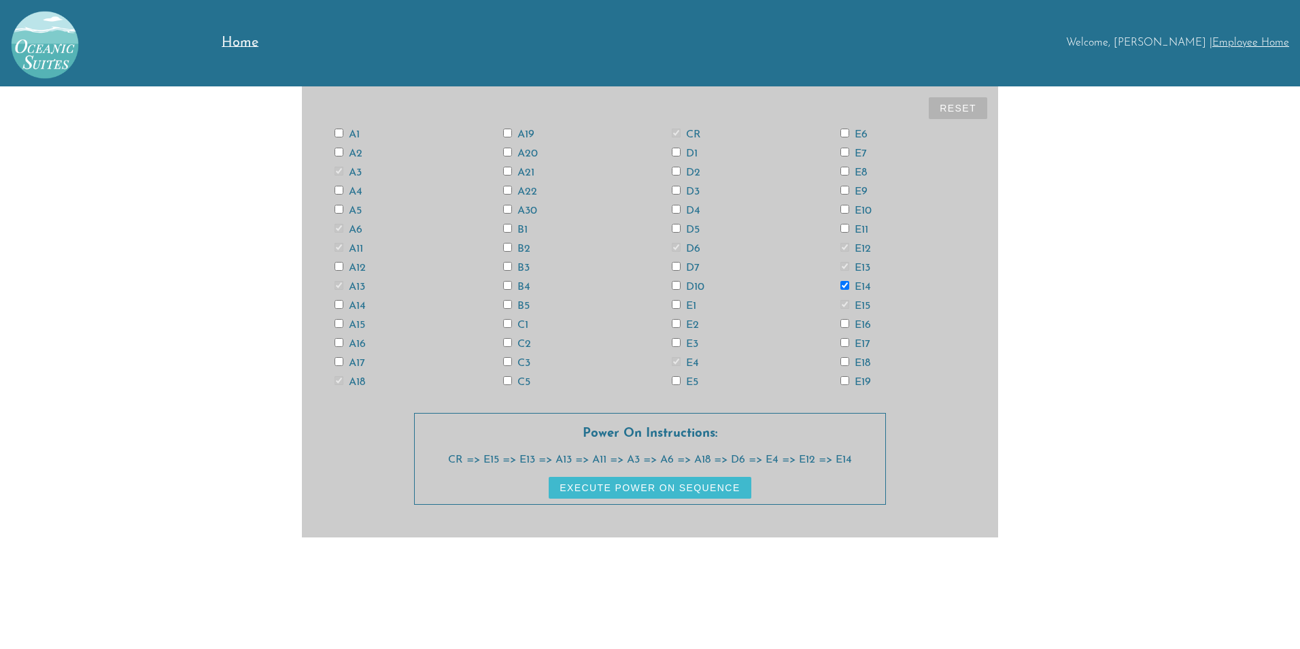
click at [862, 365] on label "E18" at bounding box center [856, 363] width 30 height 11
click at [849, 365] on input "E18" at bounding box center [845, 361] width 9 height 9
checkbox input "true"
click at [342, 267] on input "A12" at bounding box center [339, 266] width 9 height 9
checkbox input "true"
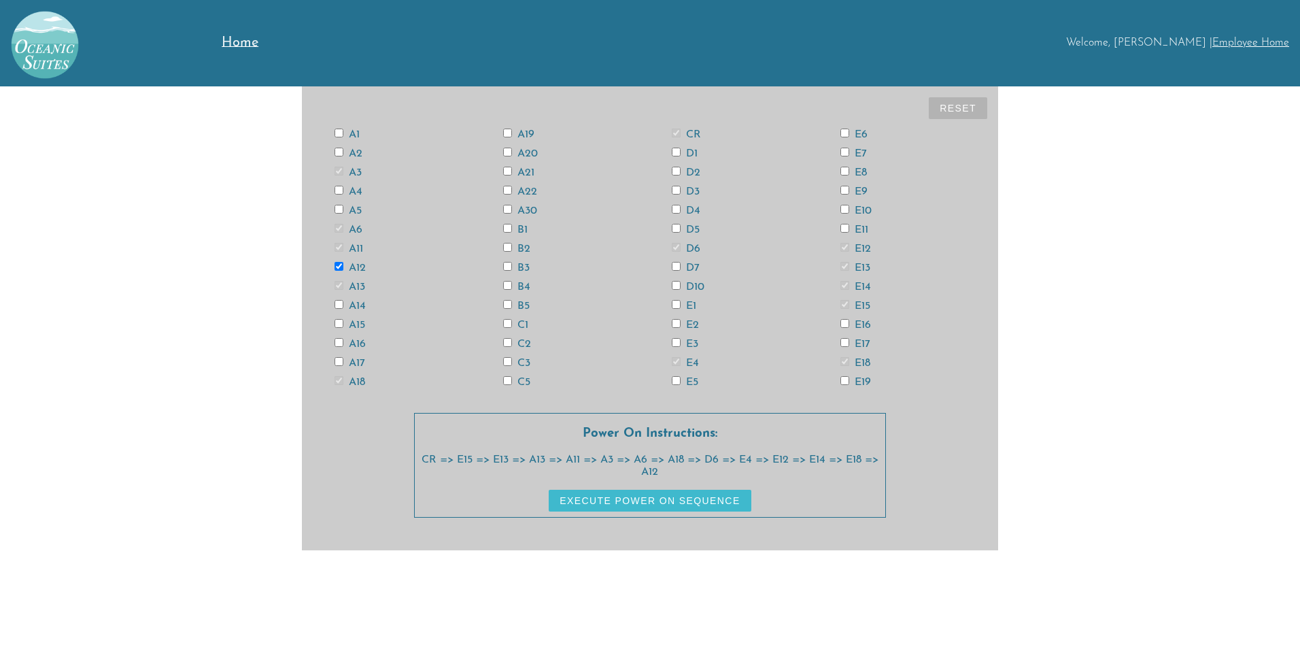
click at [671, 498] on button "Execute Power On Sequence" at bounding box center [650, 501] width 202 height 22
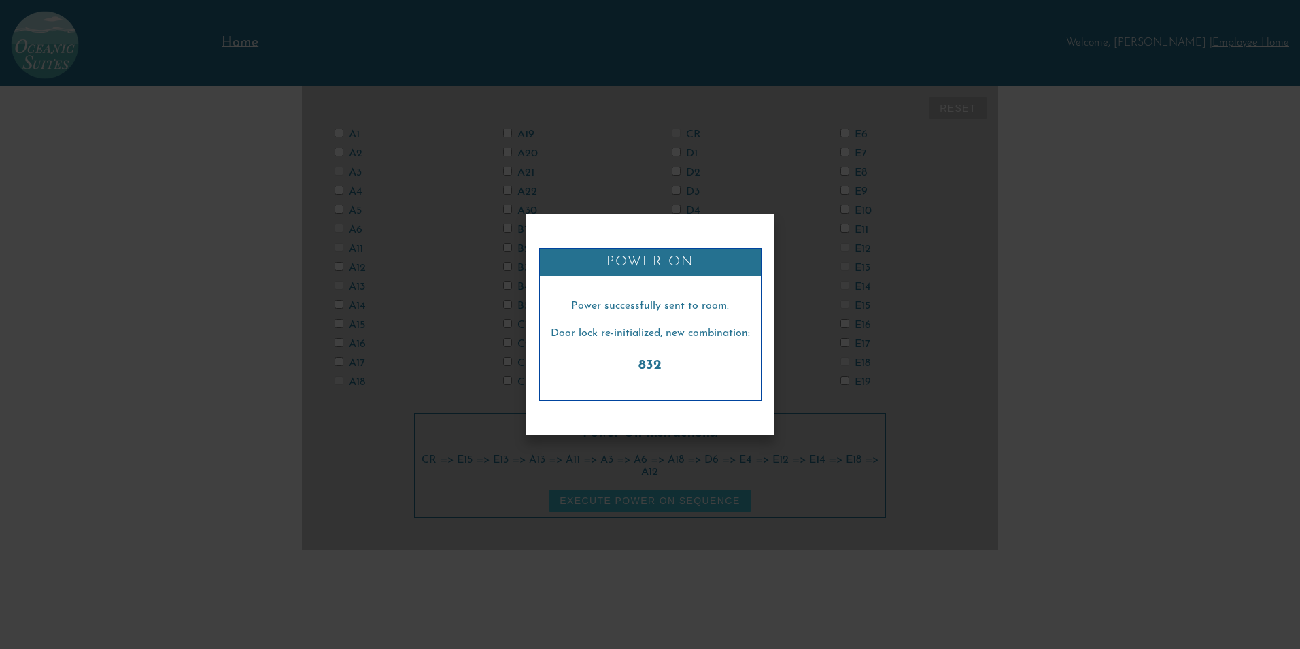
checkbox input "false"
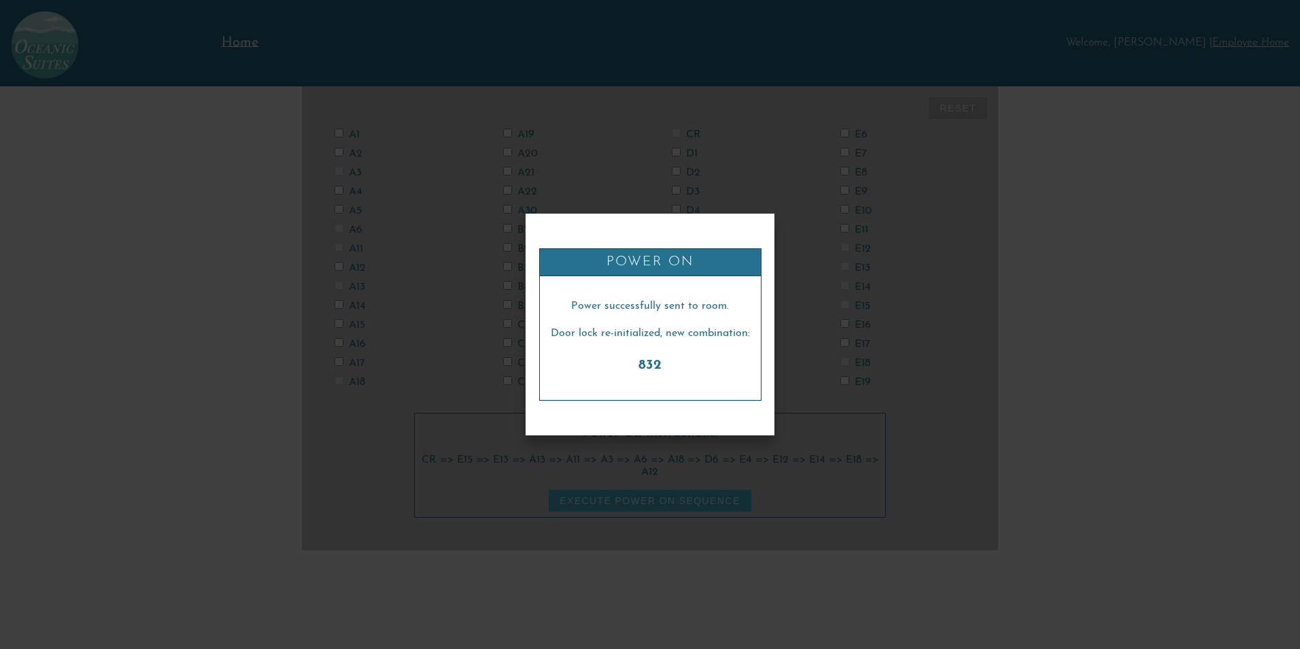
checkbox input "false"
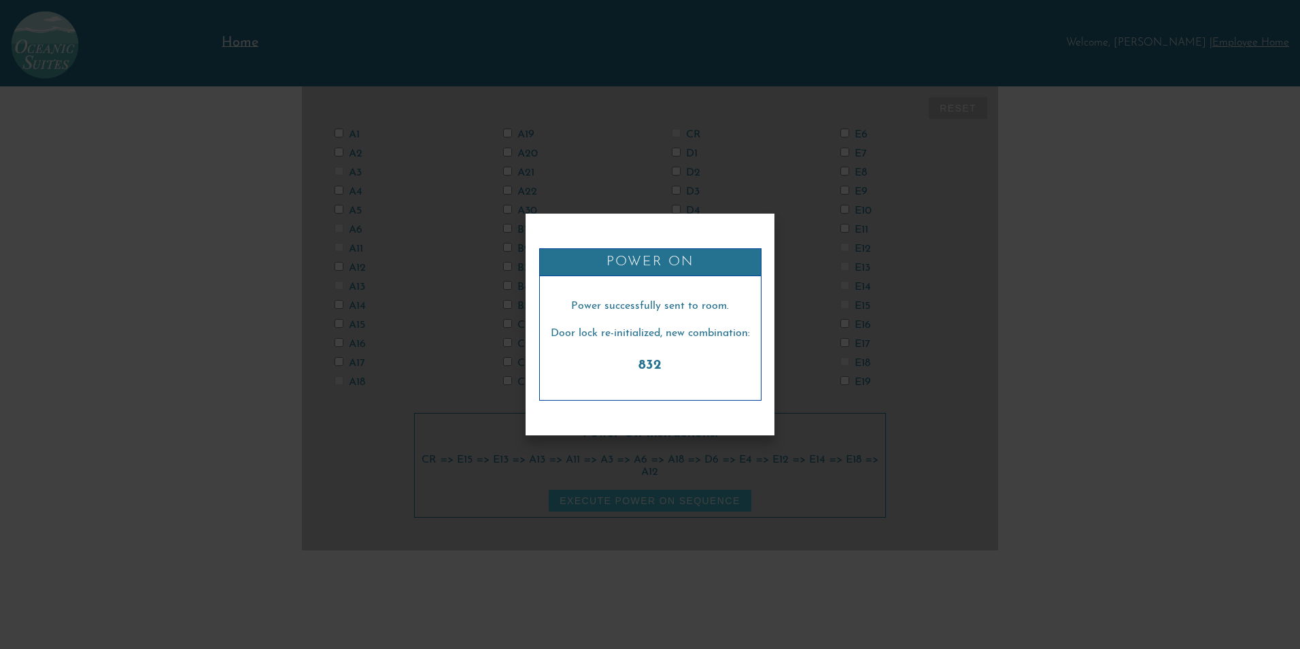
checkbox input "false"
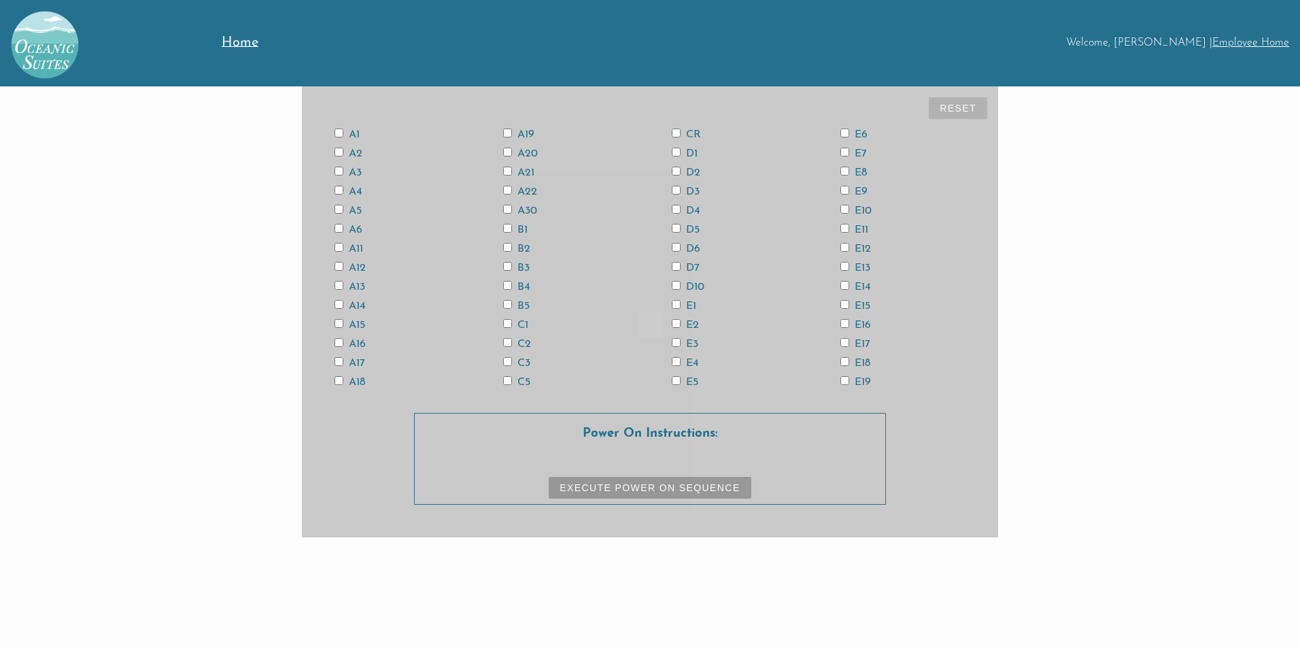
click at [1045, 402] on div at bounding box center [650, 324] width 1300 height 649
click at [234, 39] on span "Home" at bounding box center [240, 43] width 37 height 14
